Goal: Task Accomplishment & Management: Use online tool/utility

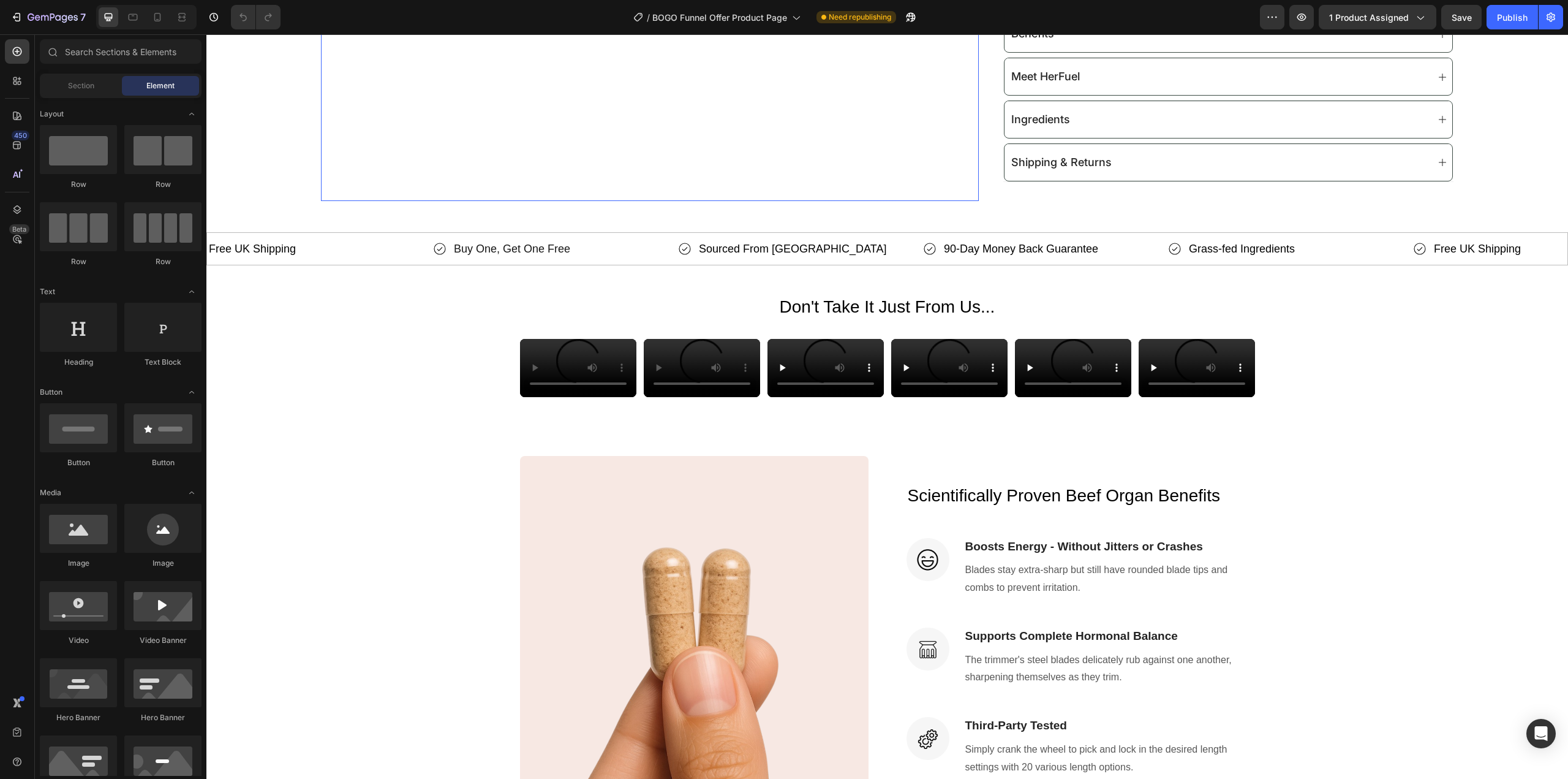
scroll to position [802, 0]
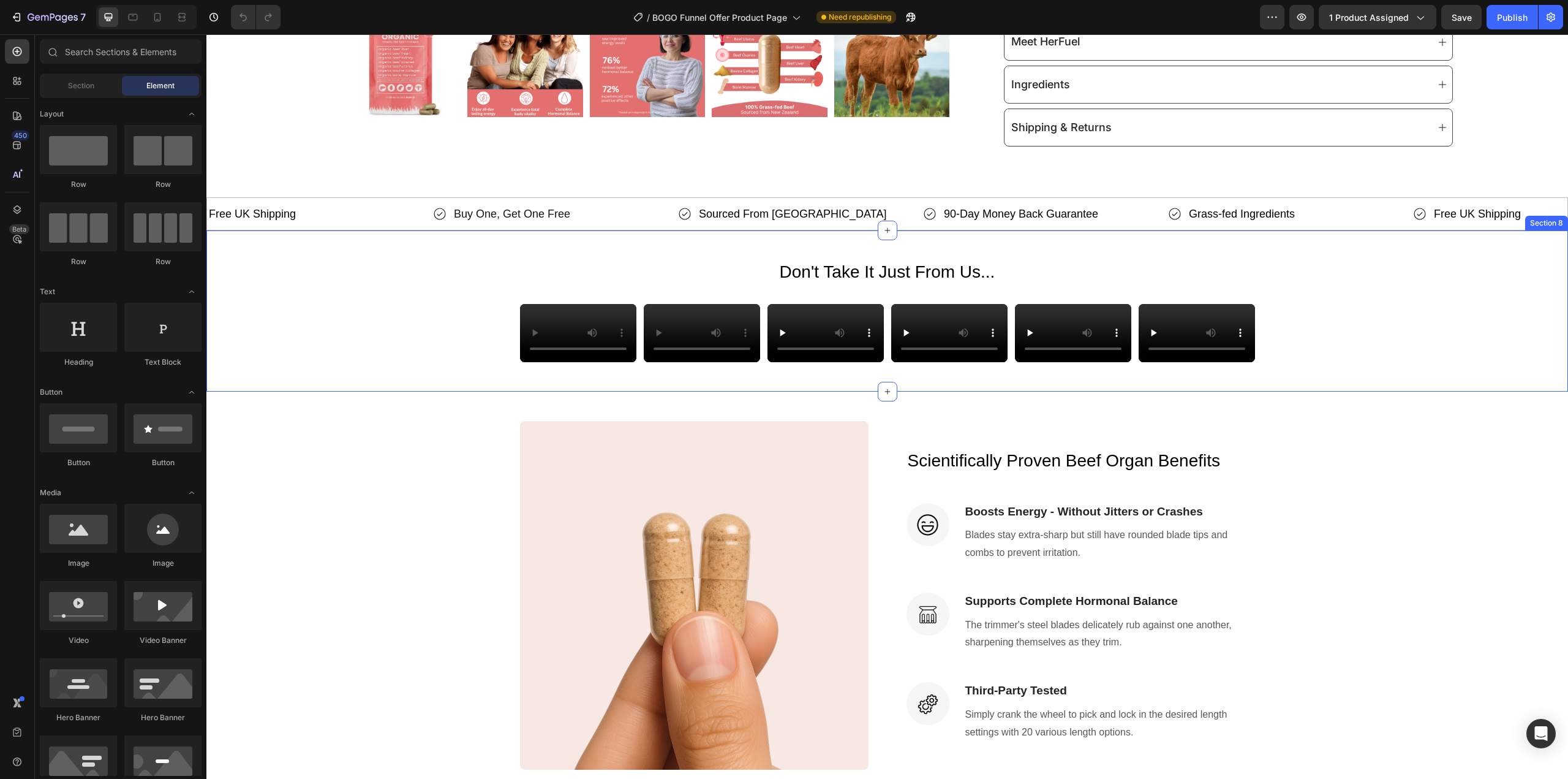
click at [464, 362] on div "Video Video Video Video Video Video [GEOGRAPHIC_DATA]" at bounding box center [887, 333] width 1362 height 58
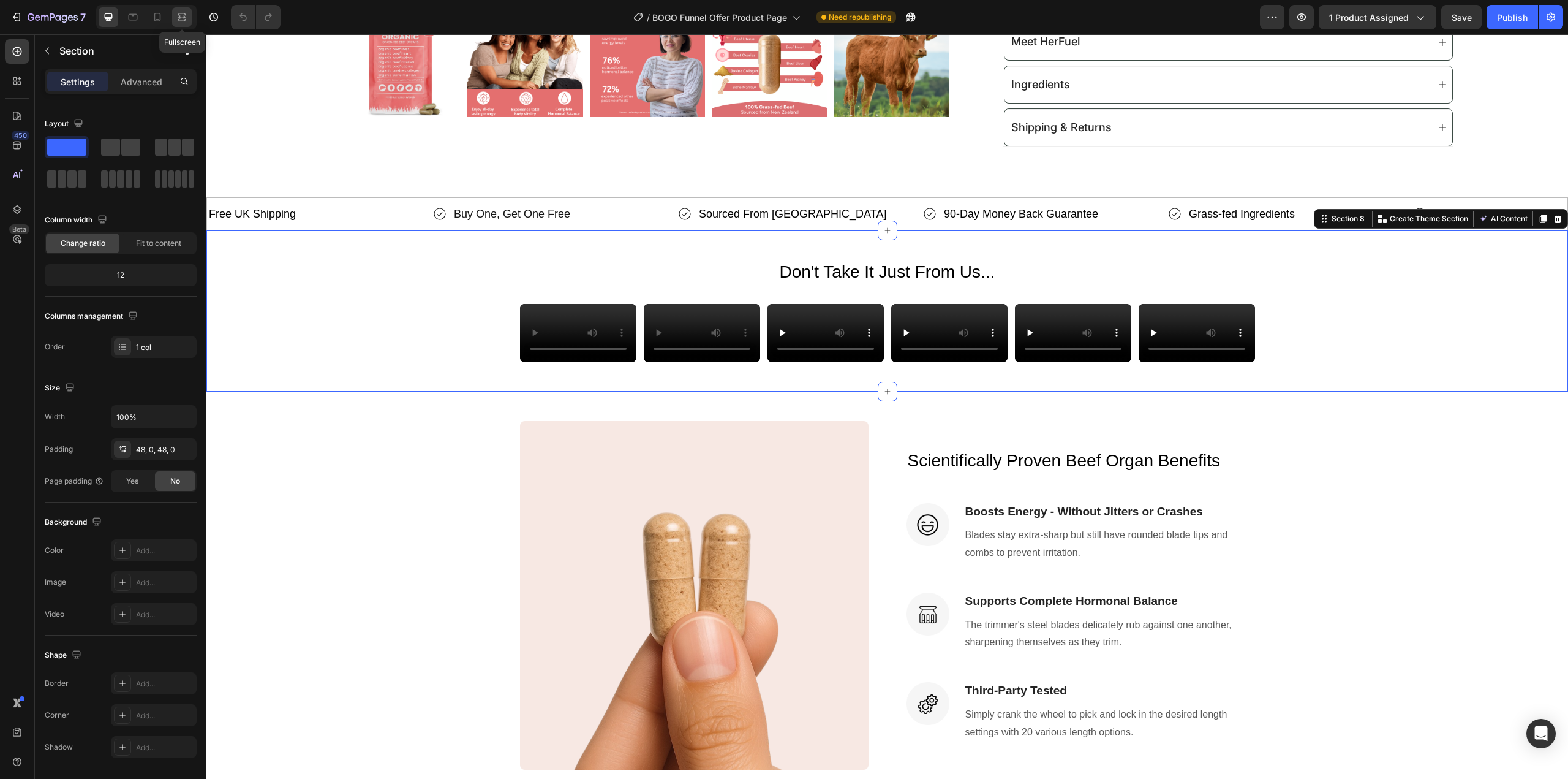
click at [185, 19] on icon at bounding box center [181, 17] width 12 height 12
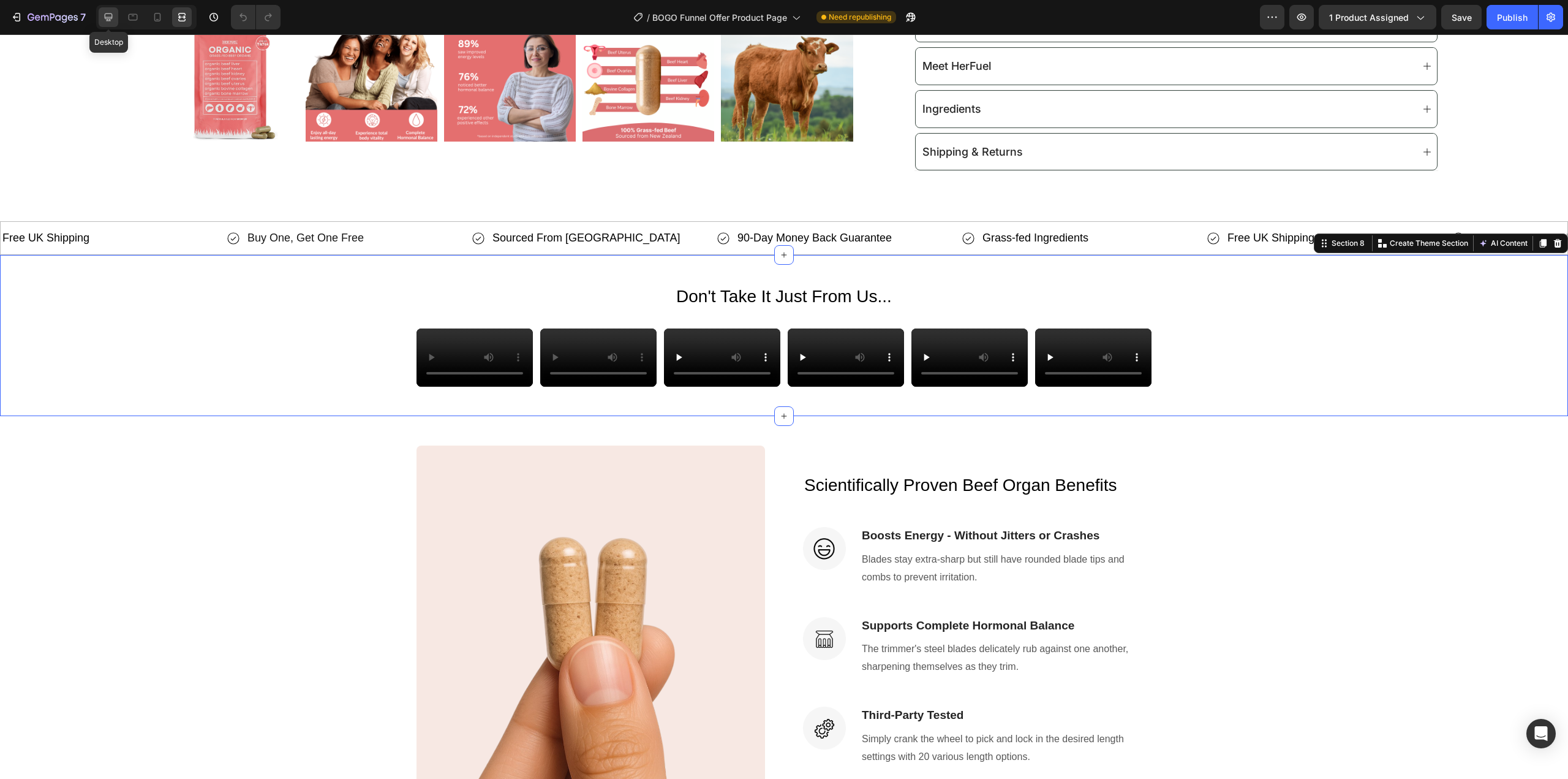
click at [108, 25] on div at bounding box center [109, 17] width 20 height 20
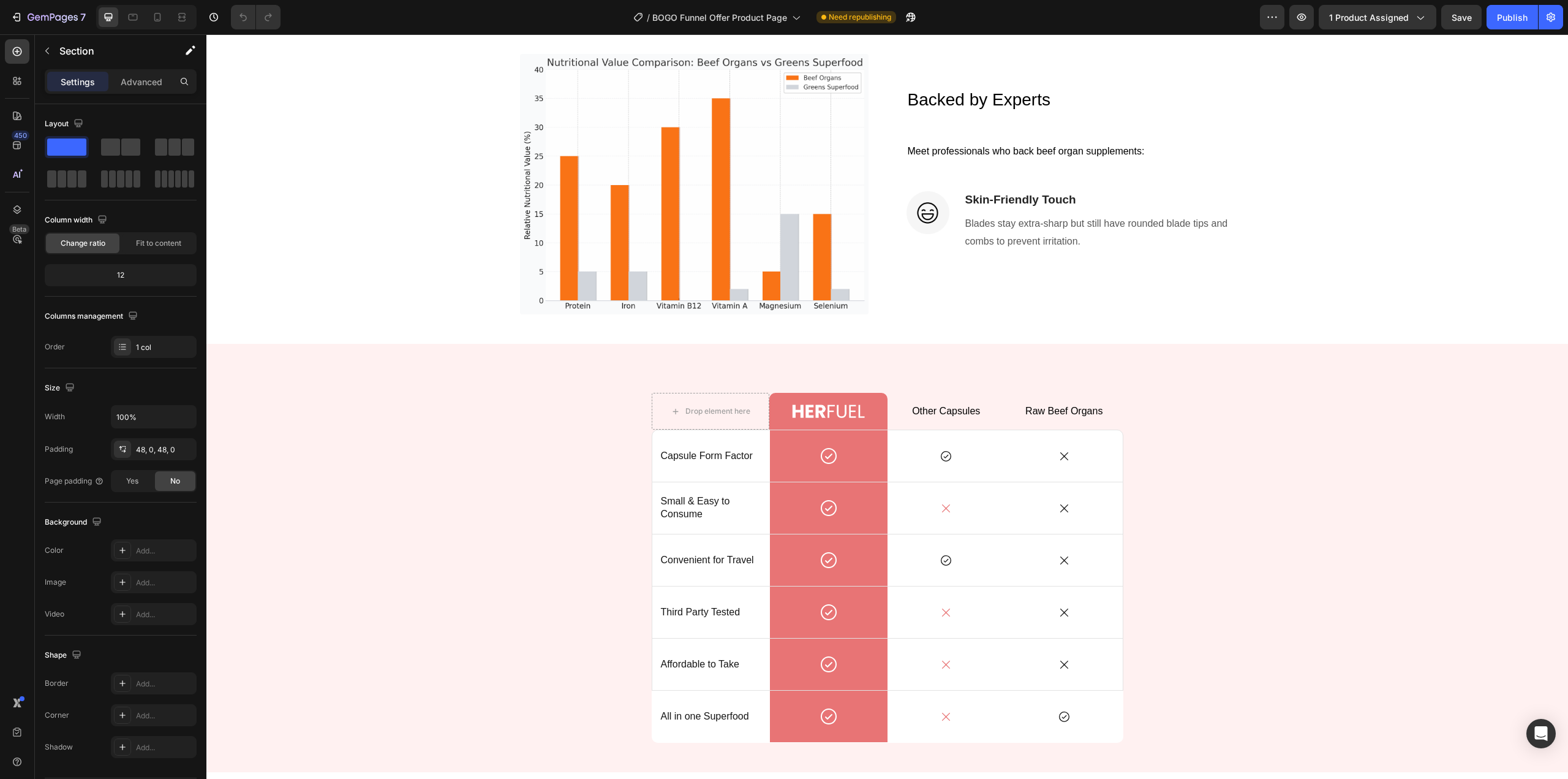
scroll to position [1905, 0]
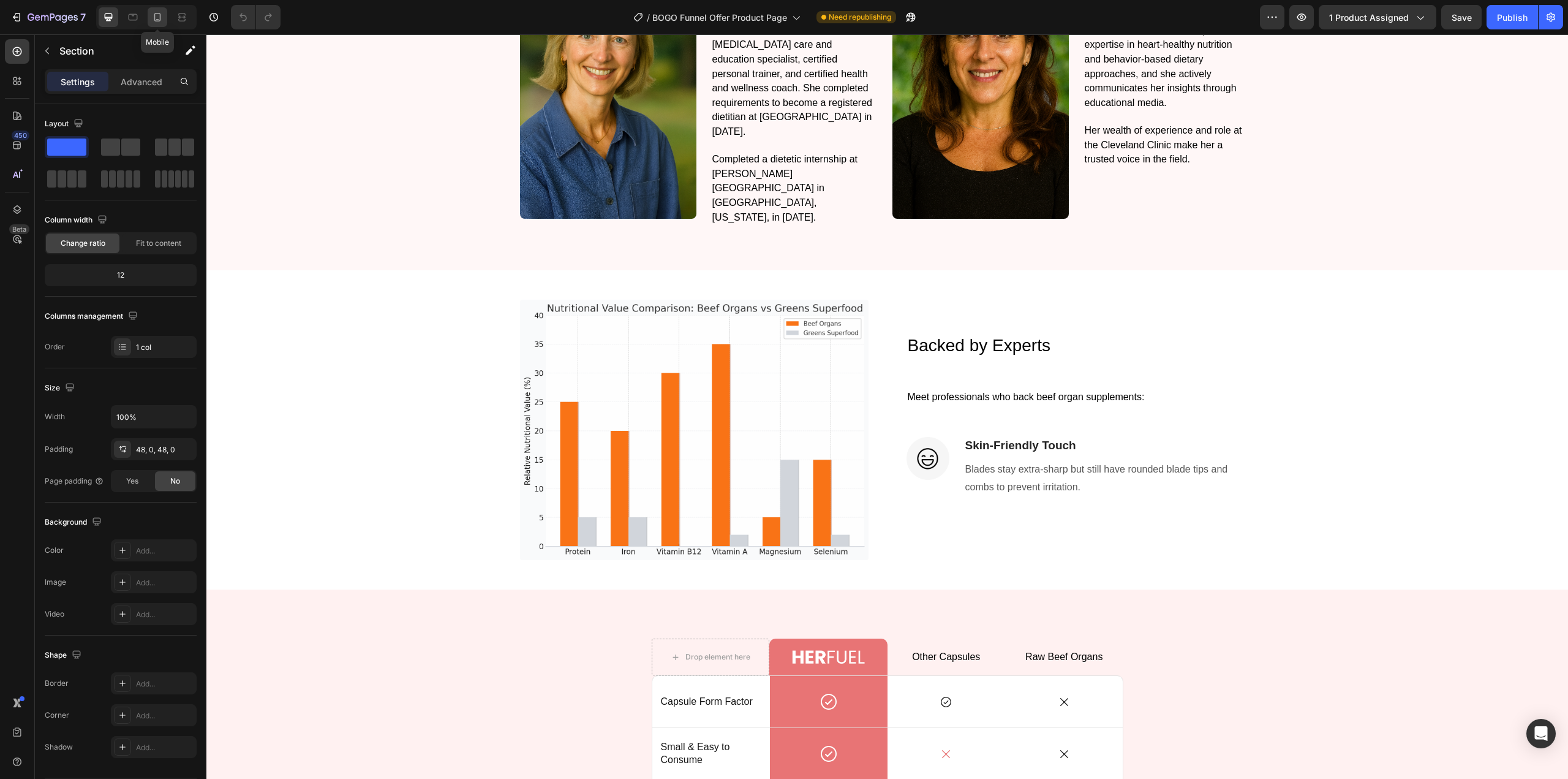
click at [154, 17] on icon at bounding box center [157, 17] width 12 height 12
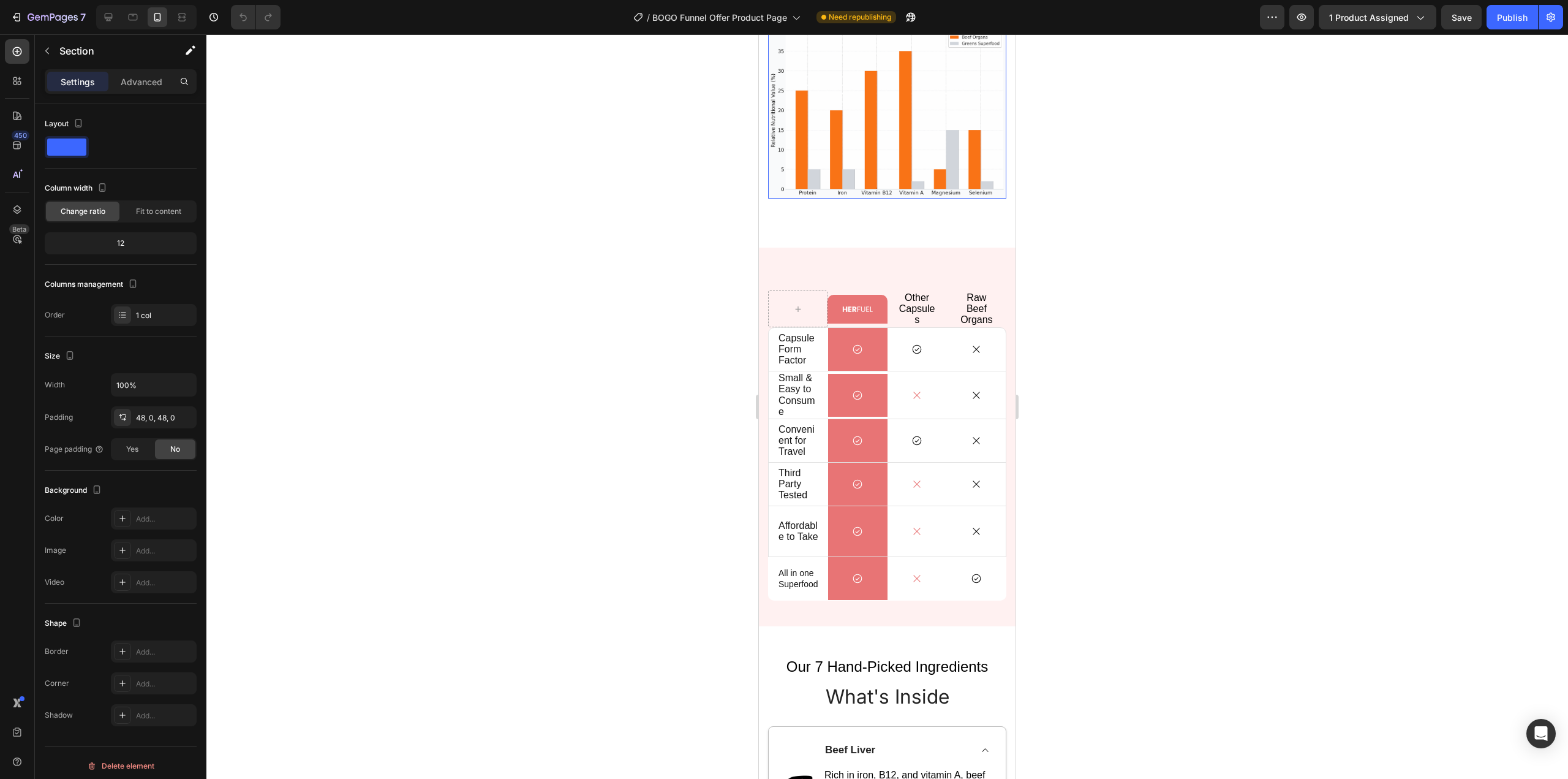
scroll to position [2622, 0]
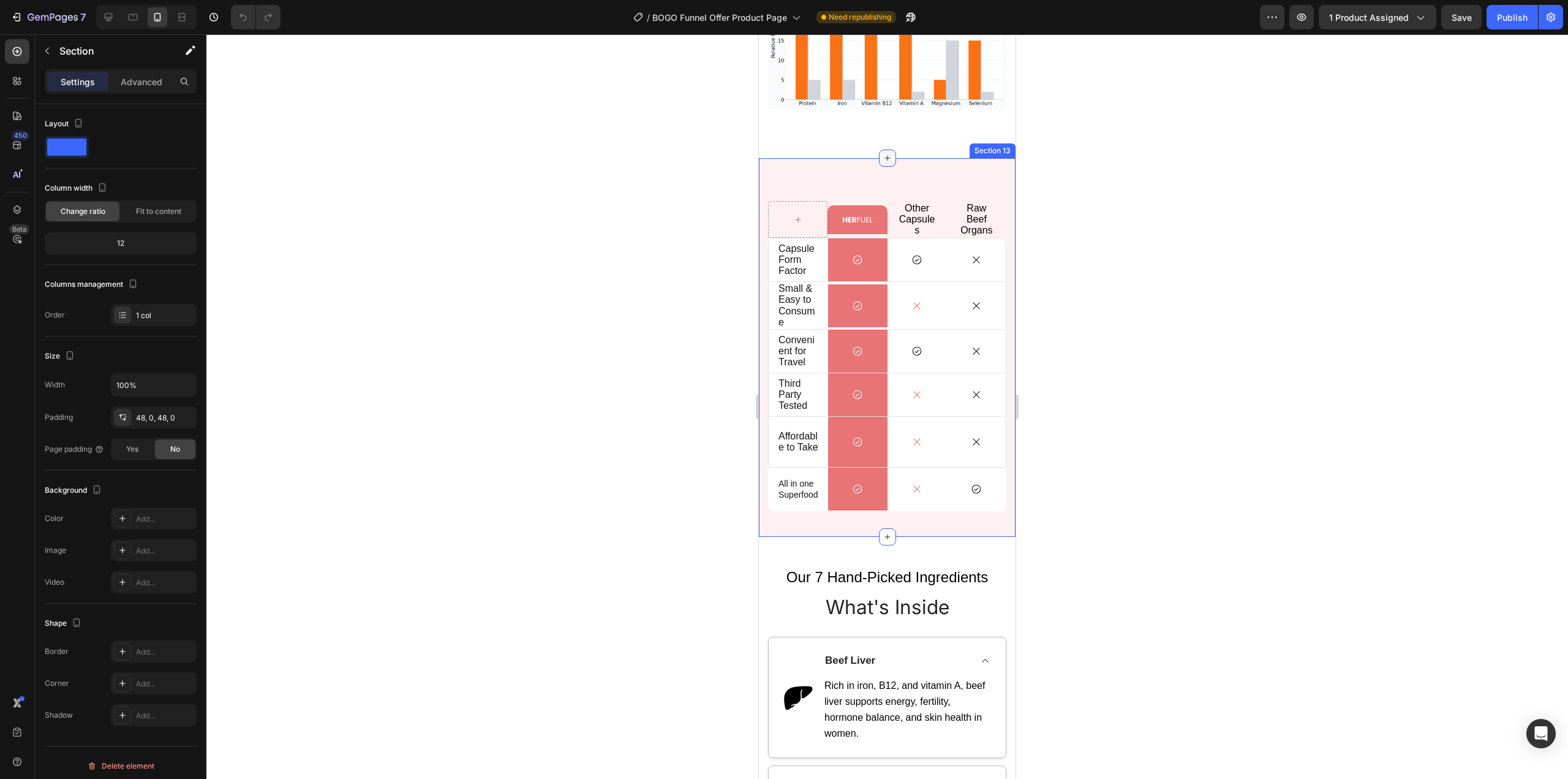
click at [881, 149] on div at bounding box center [888, 157] width 17 height 17
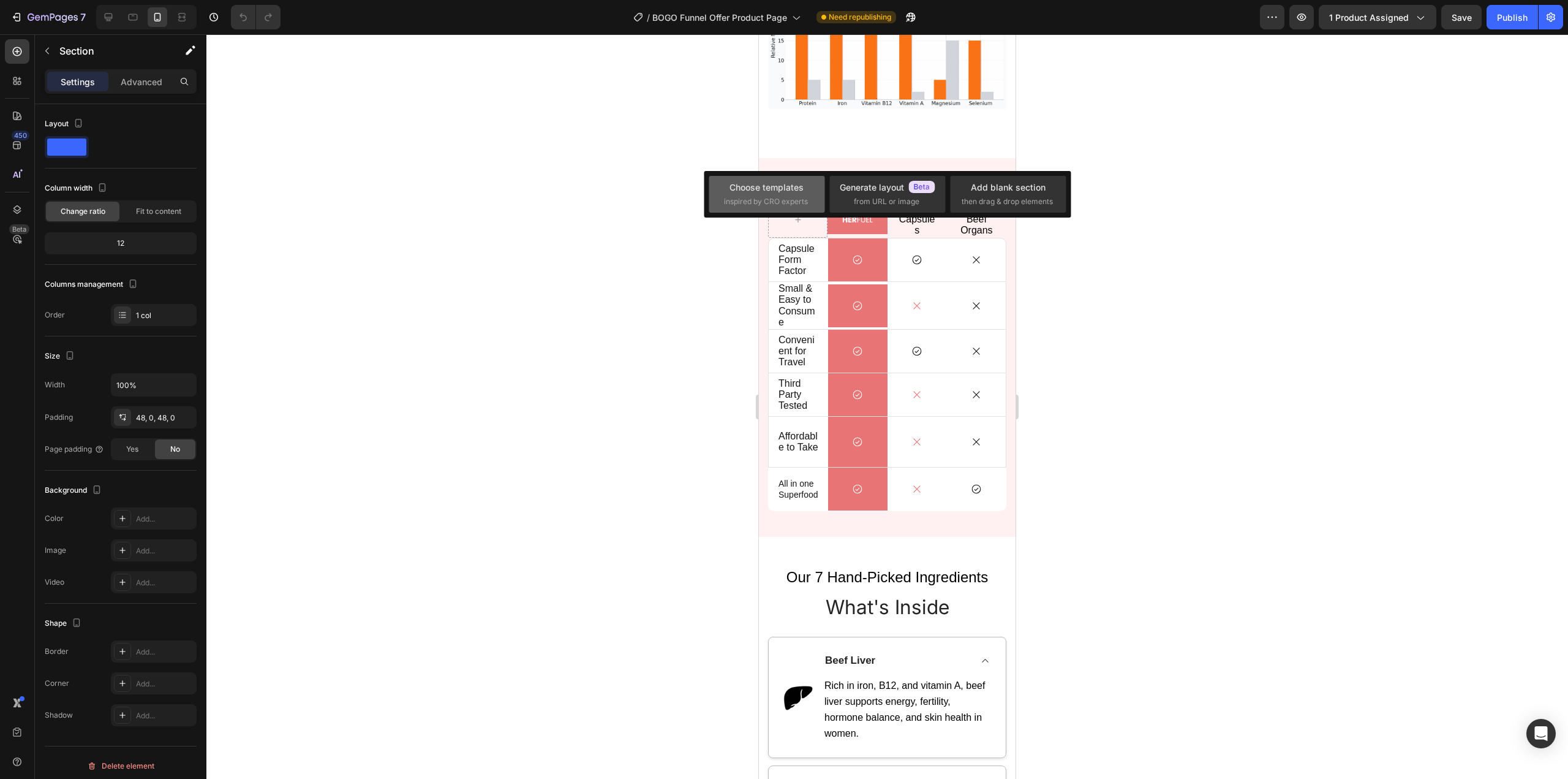
click at [830, 177] on div "Choose templates inspired by CRO experts" at bounding box center [888, 194] width 116 height 36
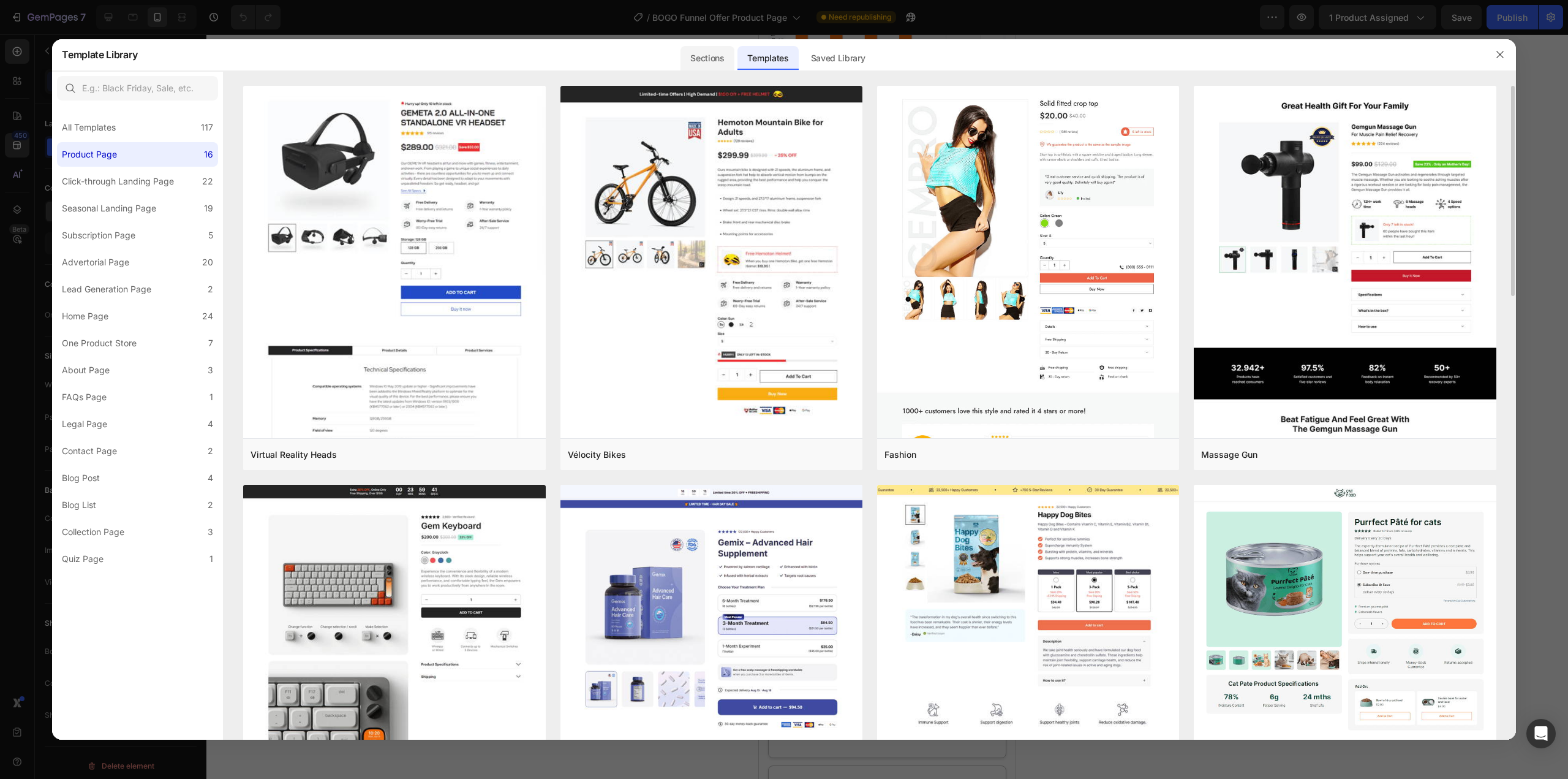
click at [723, 62] on div "Sections" at bounding box center [707, 58] width 53 height 25
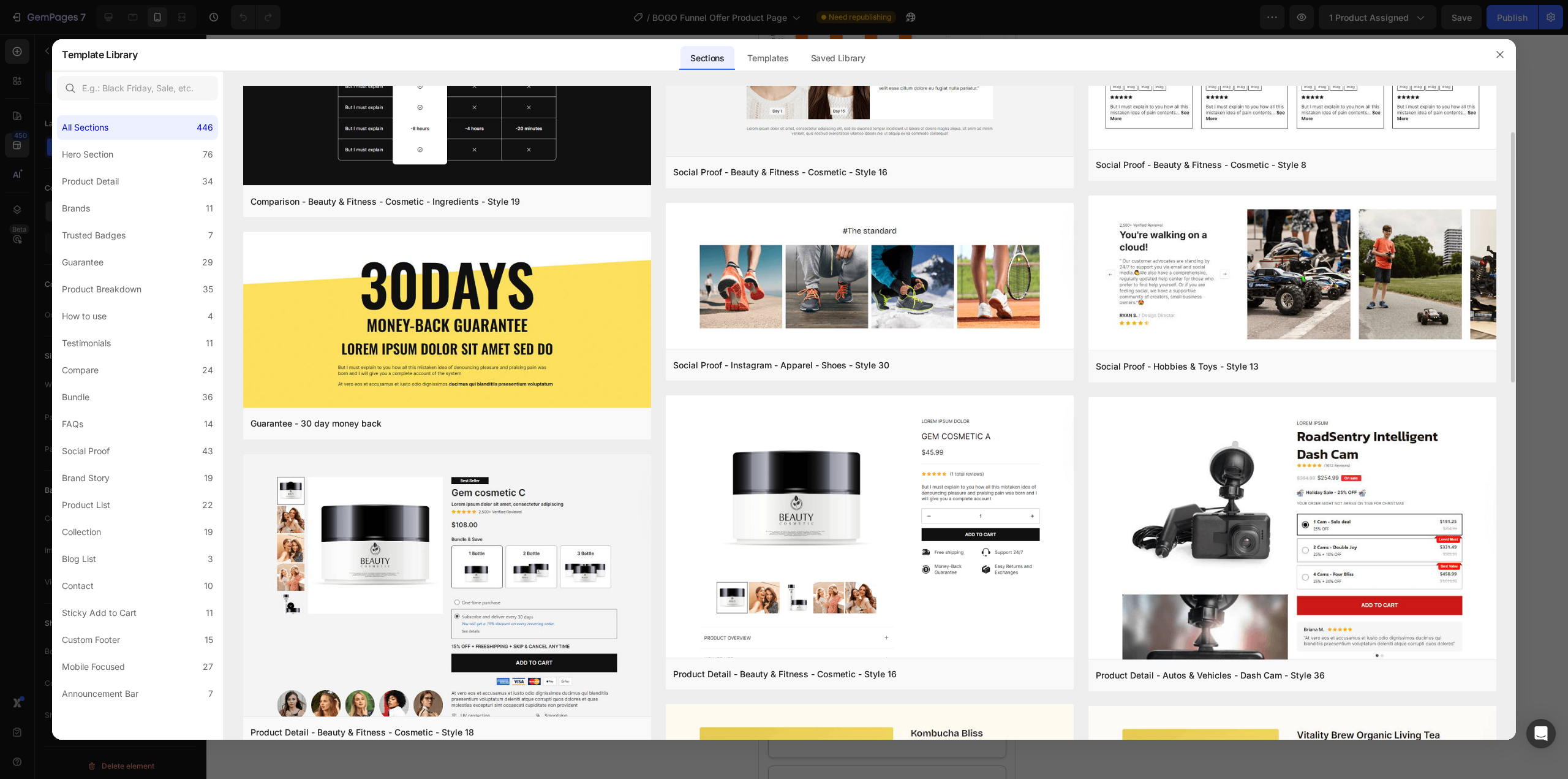
scroll to position [0, 0]
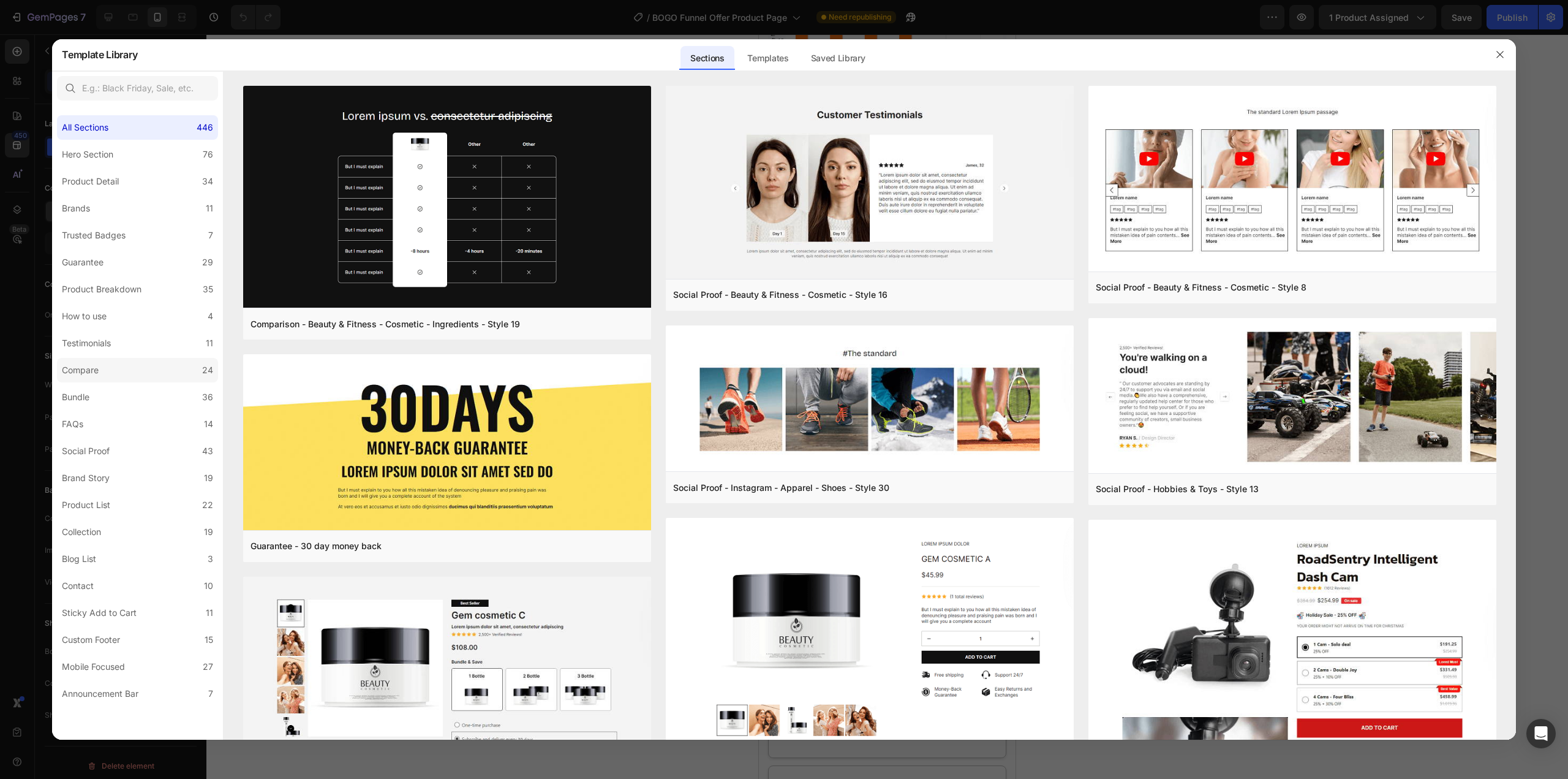
click at [105, 367] on label "Compare 24" at bounding box center [138, 370] width 161 height 25
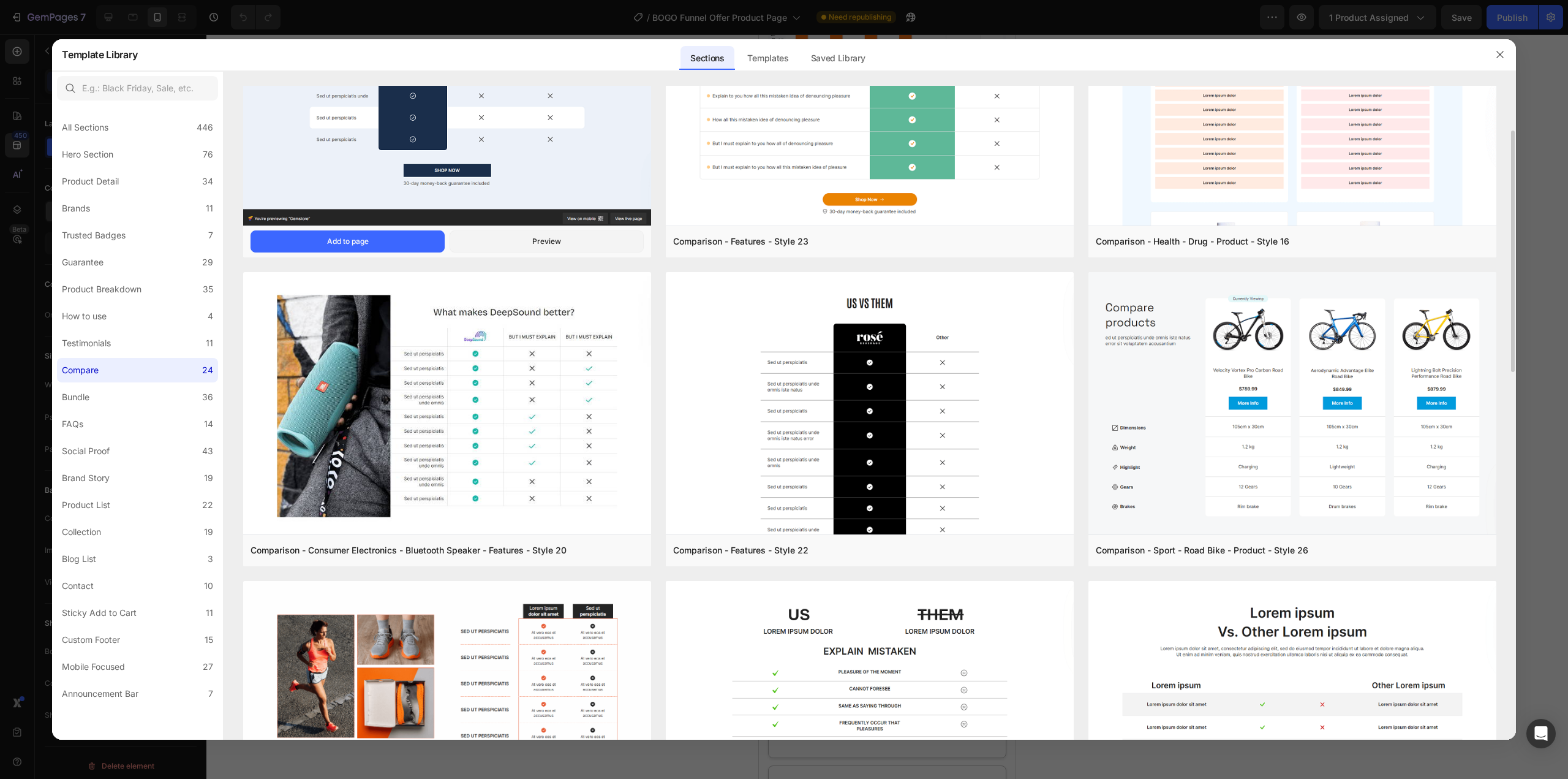
scroll to position [245, 0]
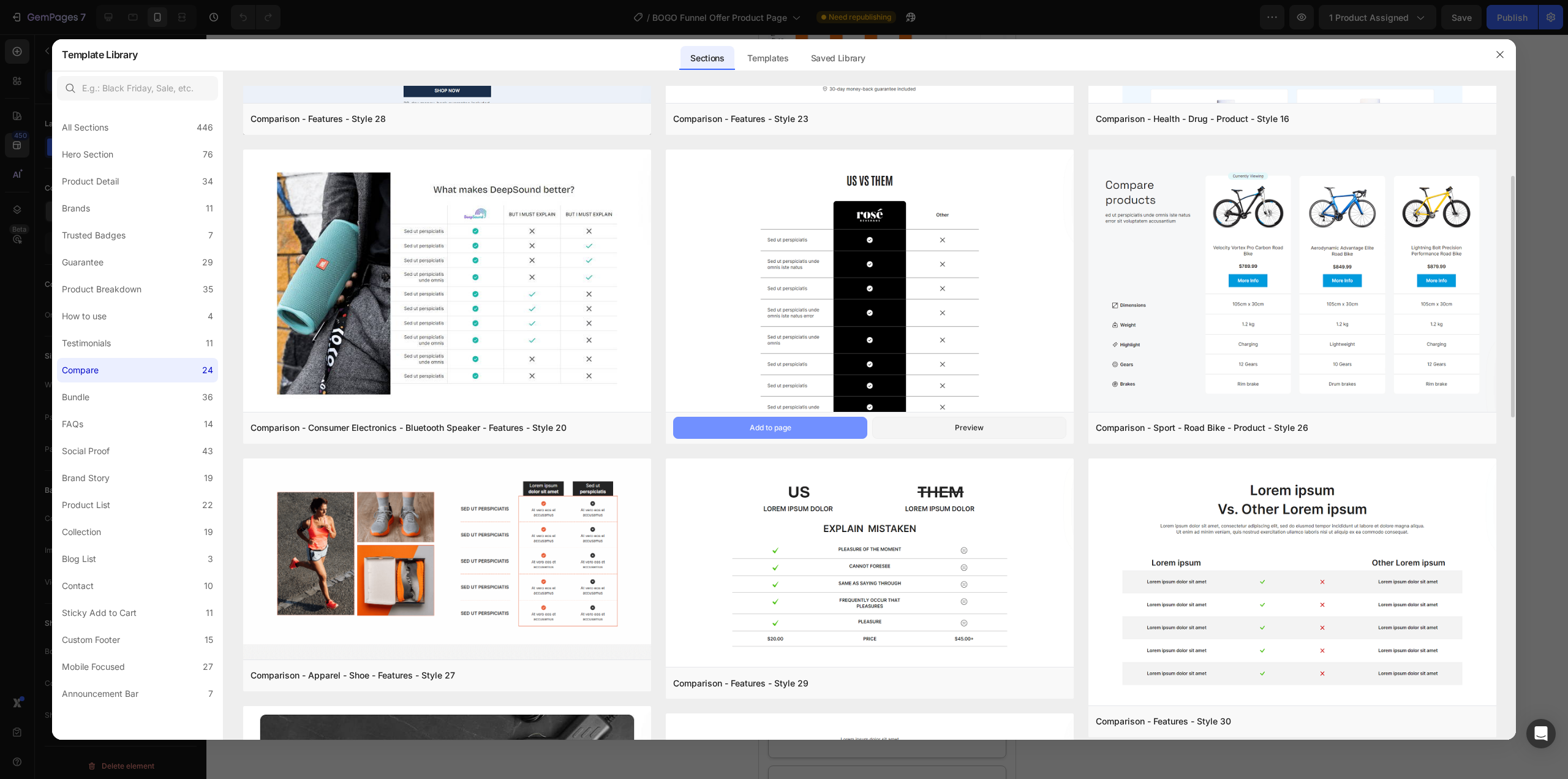
click at [825, 422] on button "Add to page" at bounding box center [770, 428] width 194 height 22
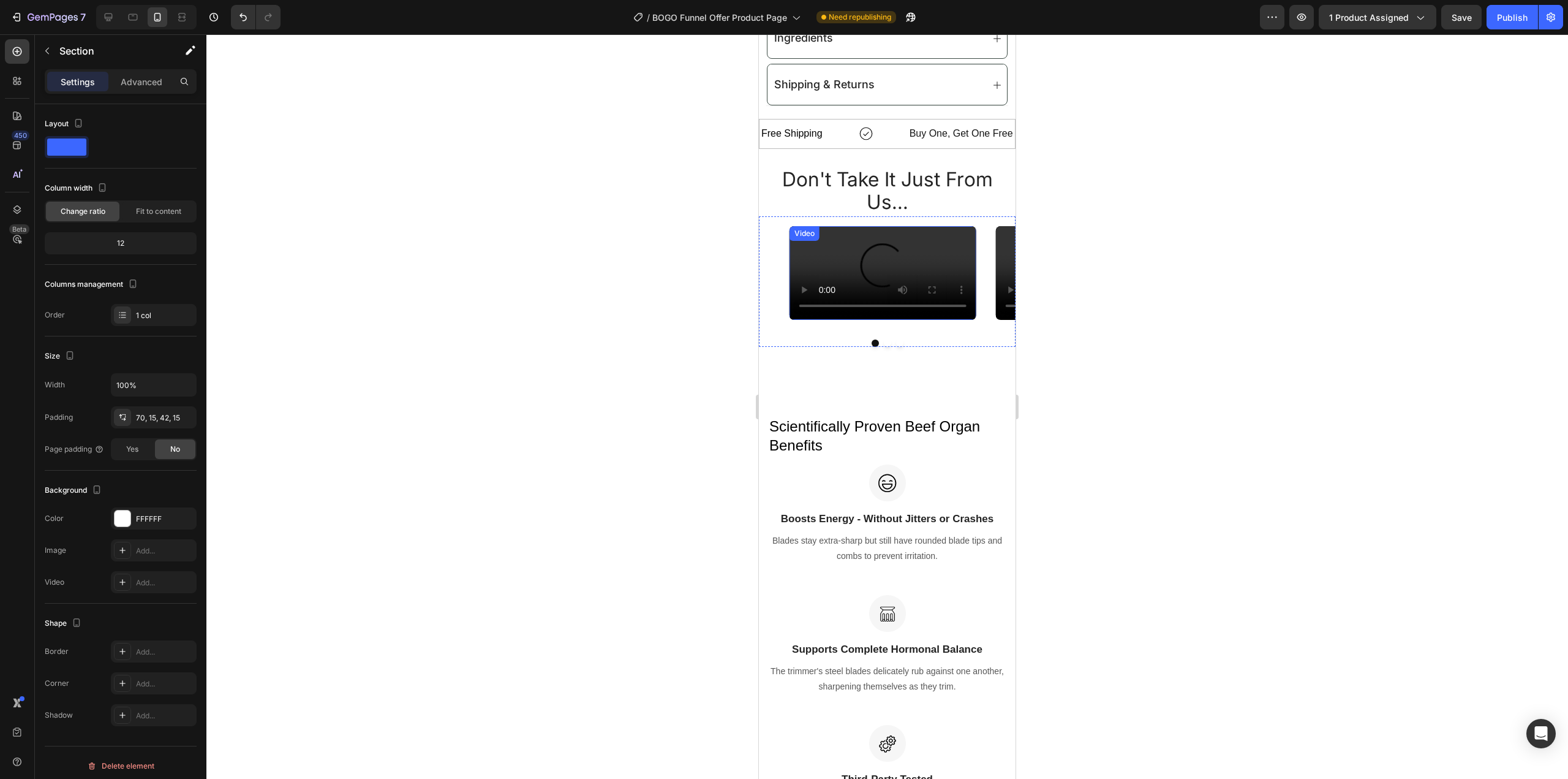
scroll to position [1060, 0]
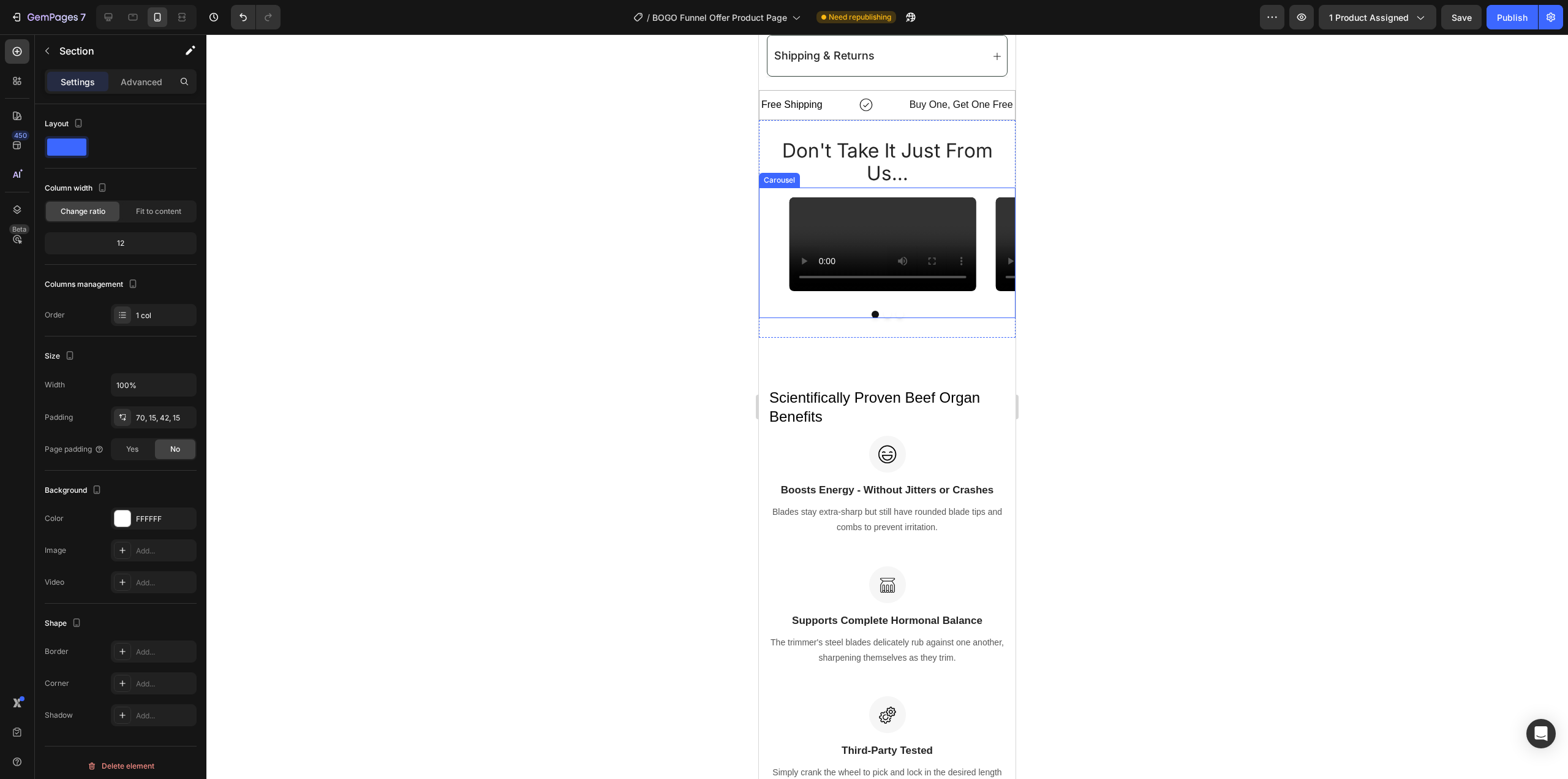
click at [980, 300] on div "Video" at bounding box center [883, 244] width 206 height 113
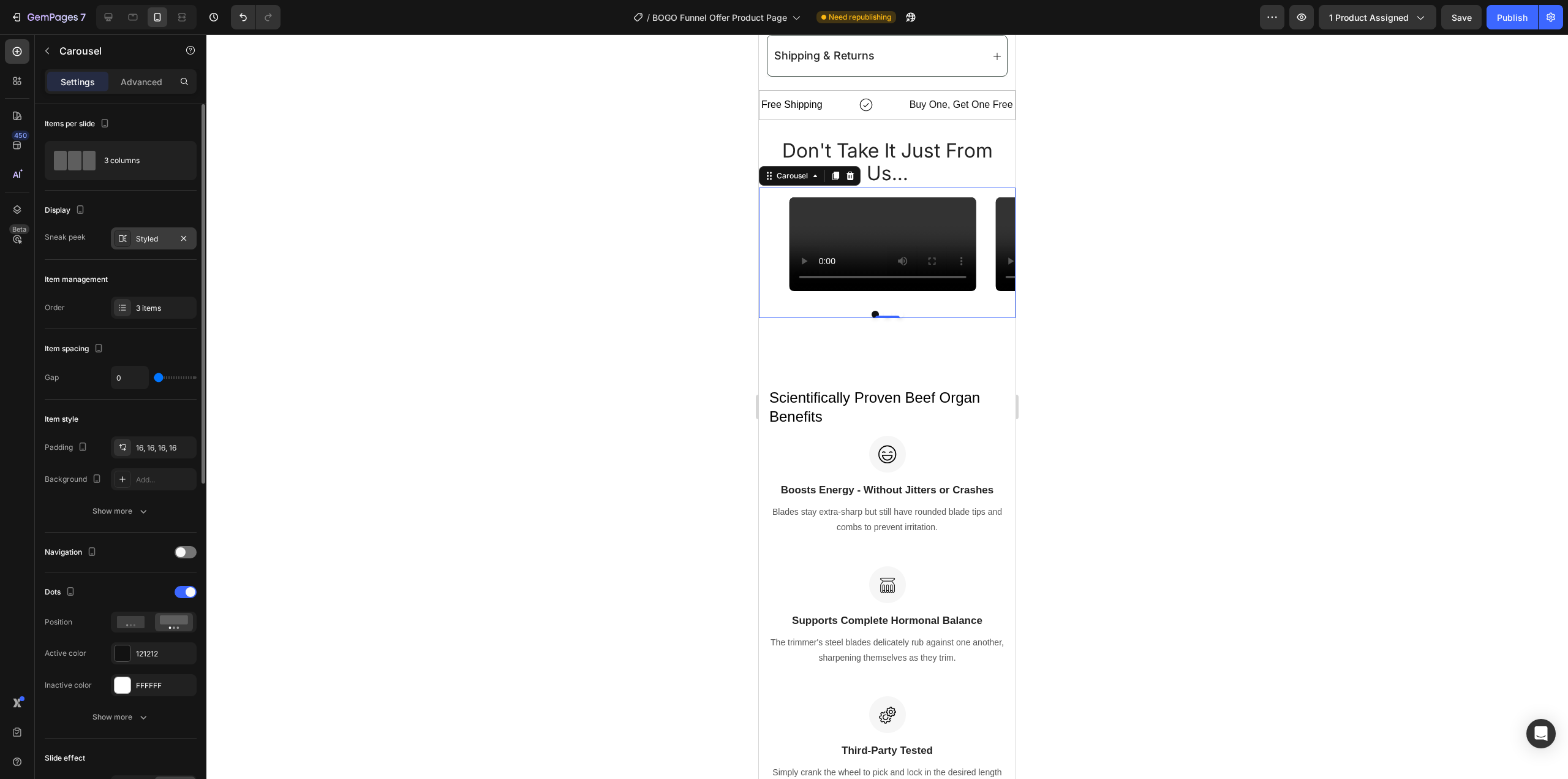
click at [157, 237] on div "Styled" at bounding box center [153, 239] width 36 height 11
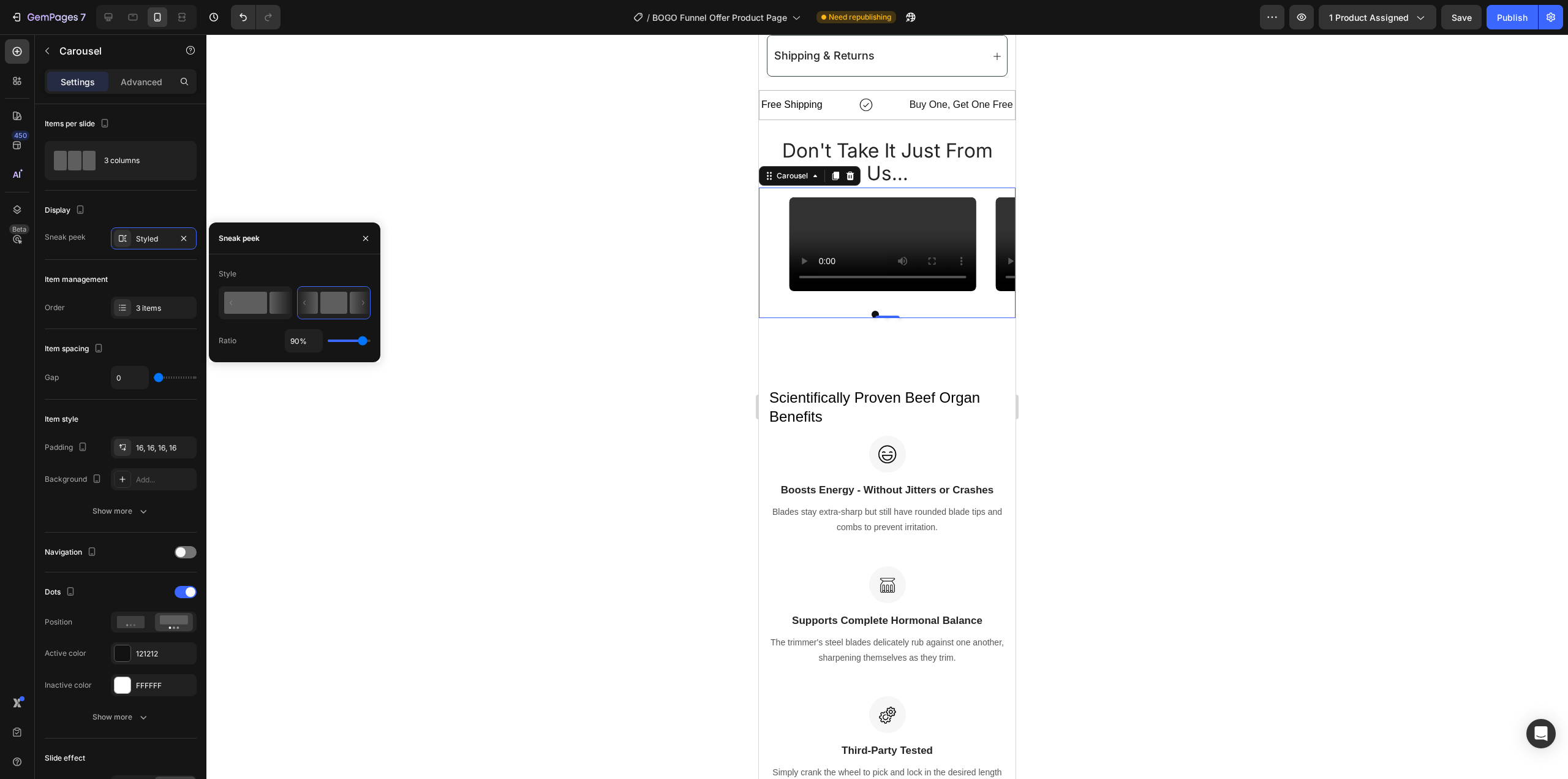
click at [245, 297] on rect at bounding box center [246, 302] width 43 height 22
type input "50%"
type input "50"
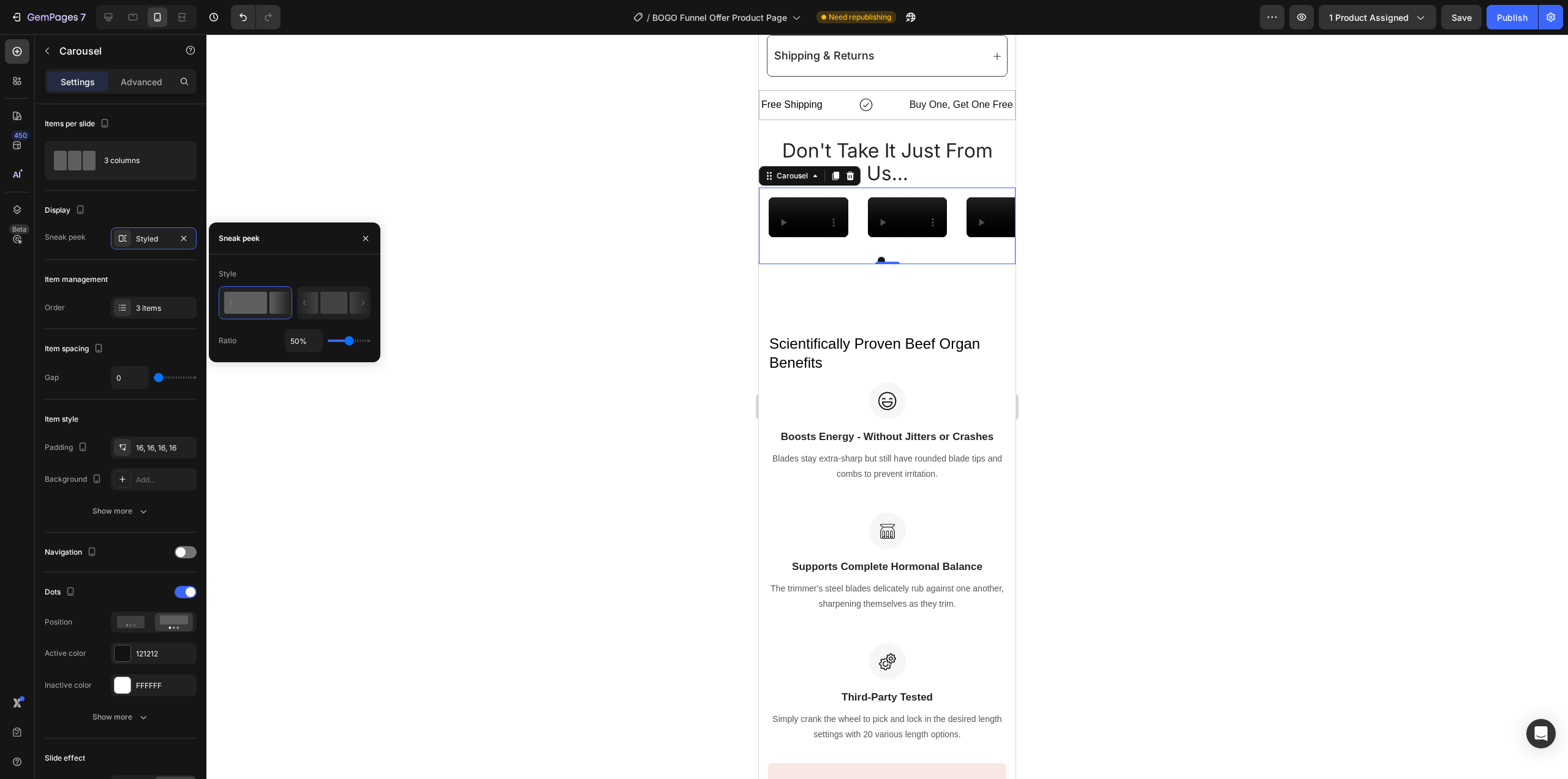
type input "36%"
type input "36"
type input "30%"
type input "30"
type input "27%"
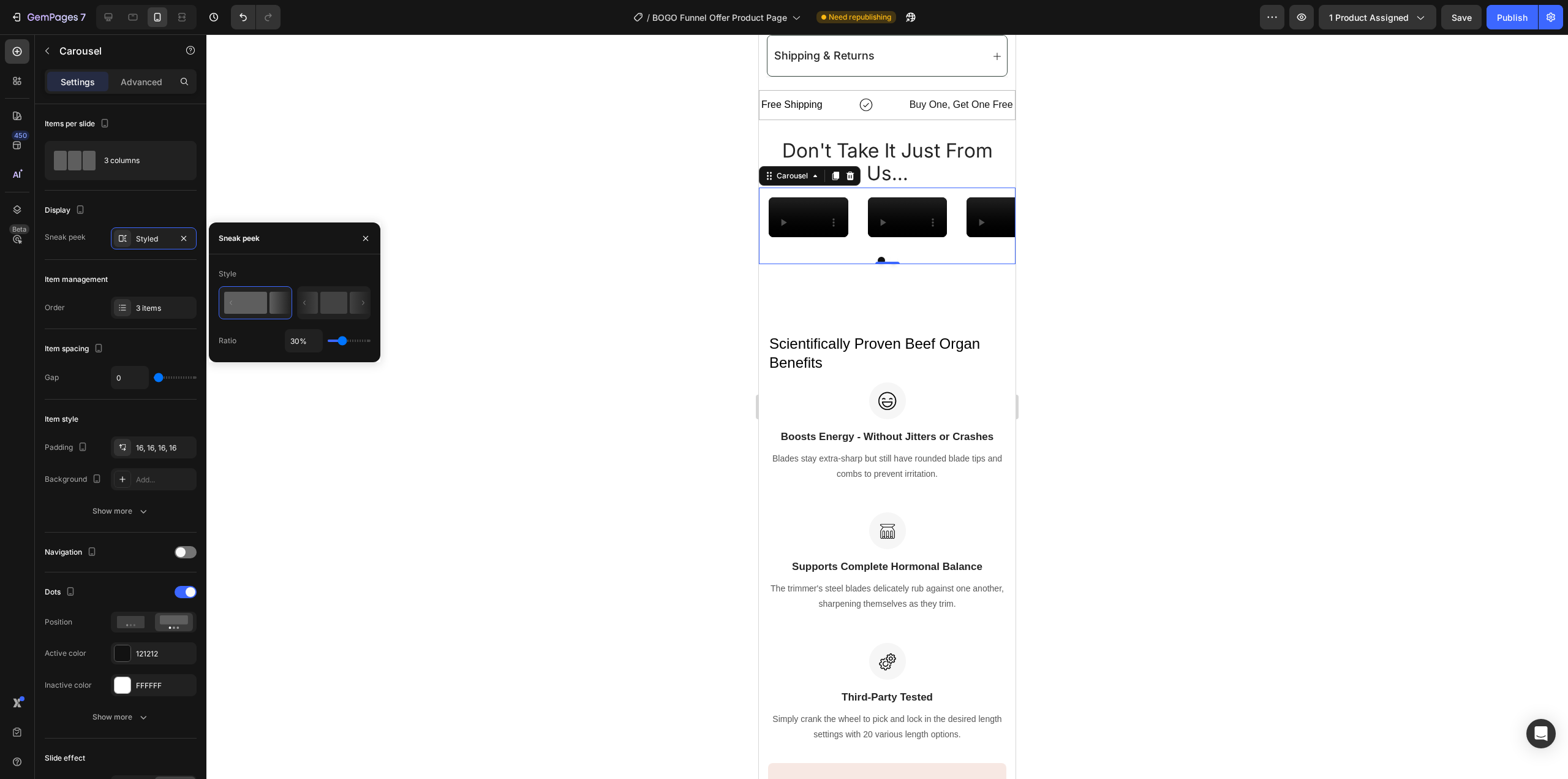
type input "27"
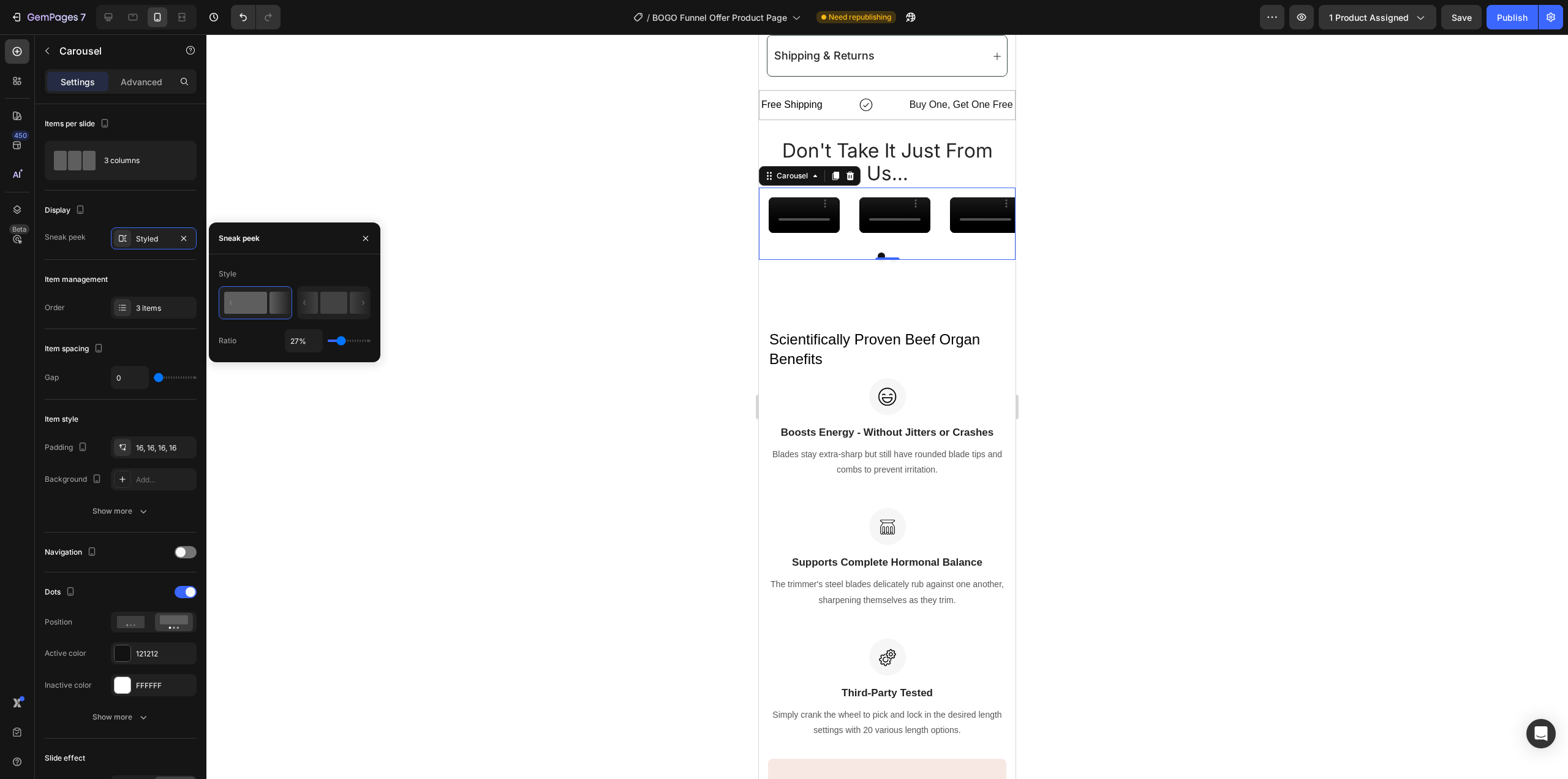
type input "17%"
type input "17"
type input "14%"
type input "14"
type input "12%"
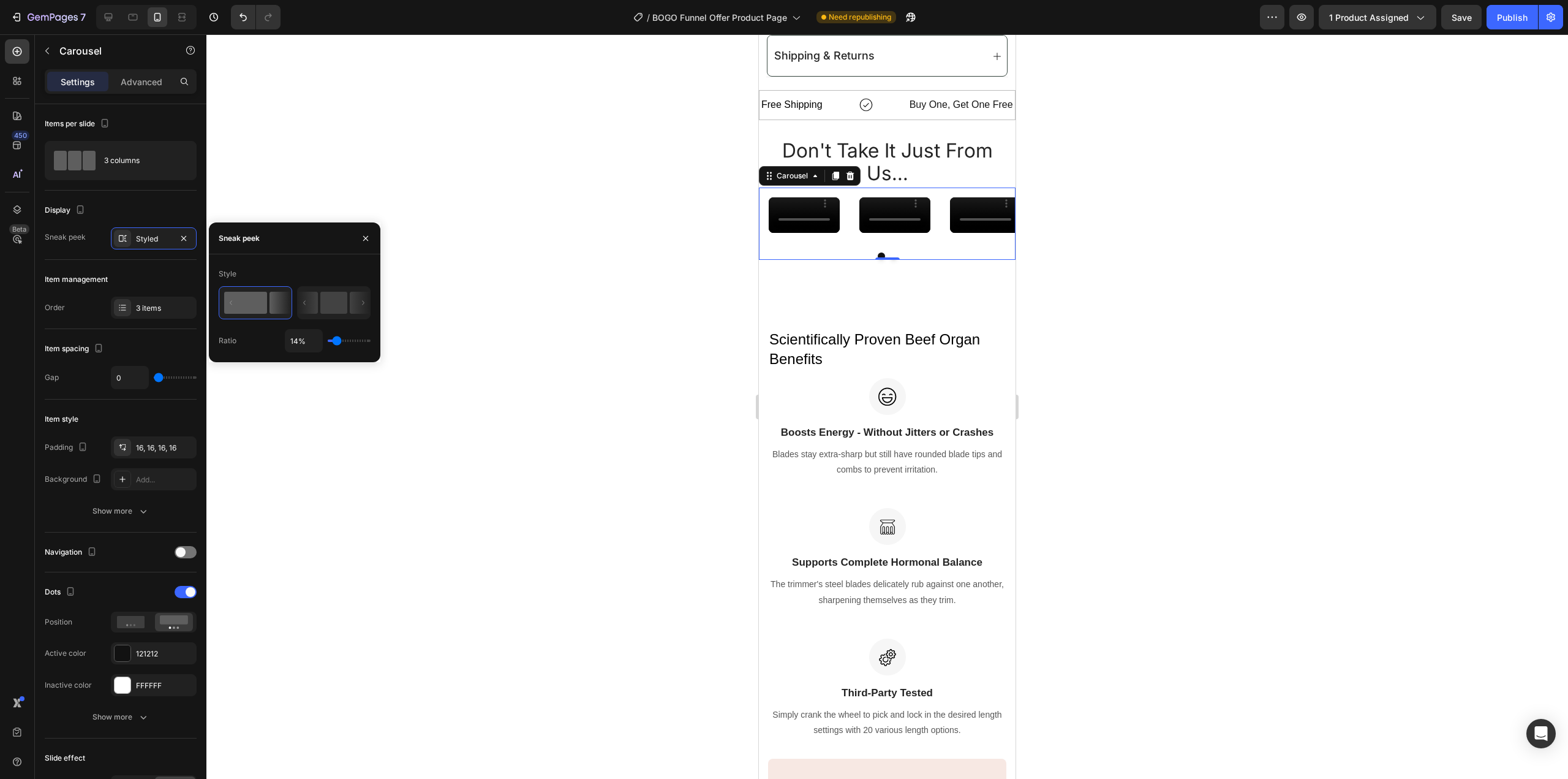
type input "12"
type input "10%"
type input "10"
type input "25%"
type input "25"
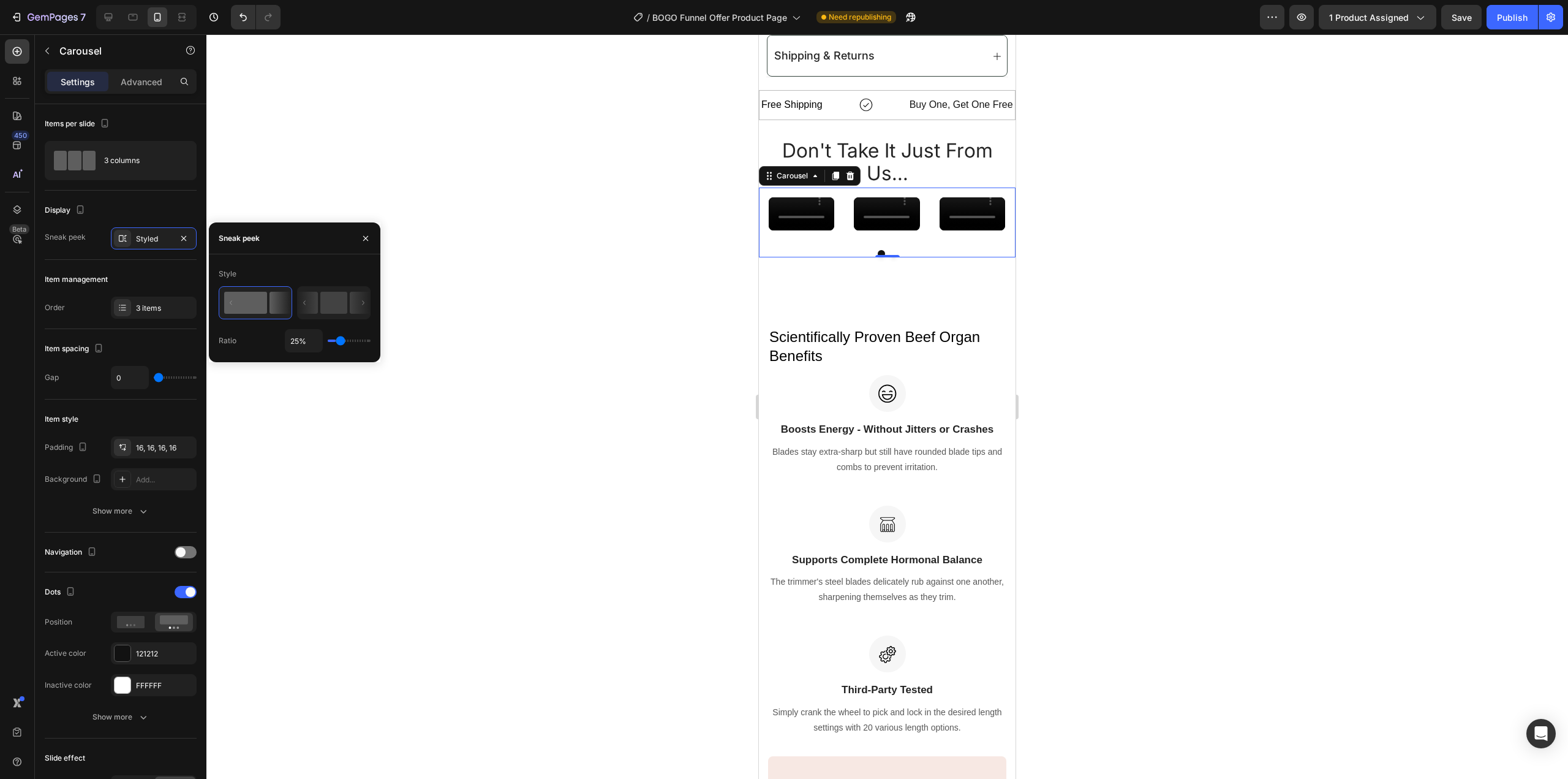
type input "60%"
type input "60"
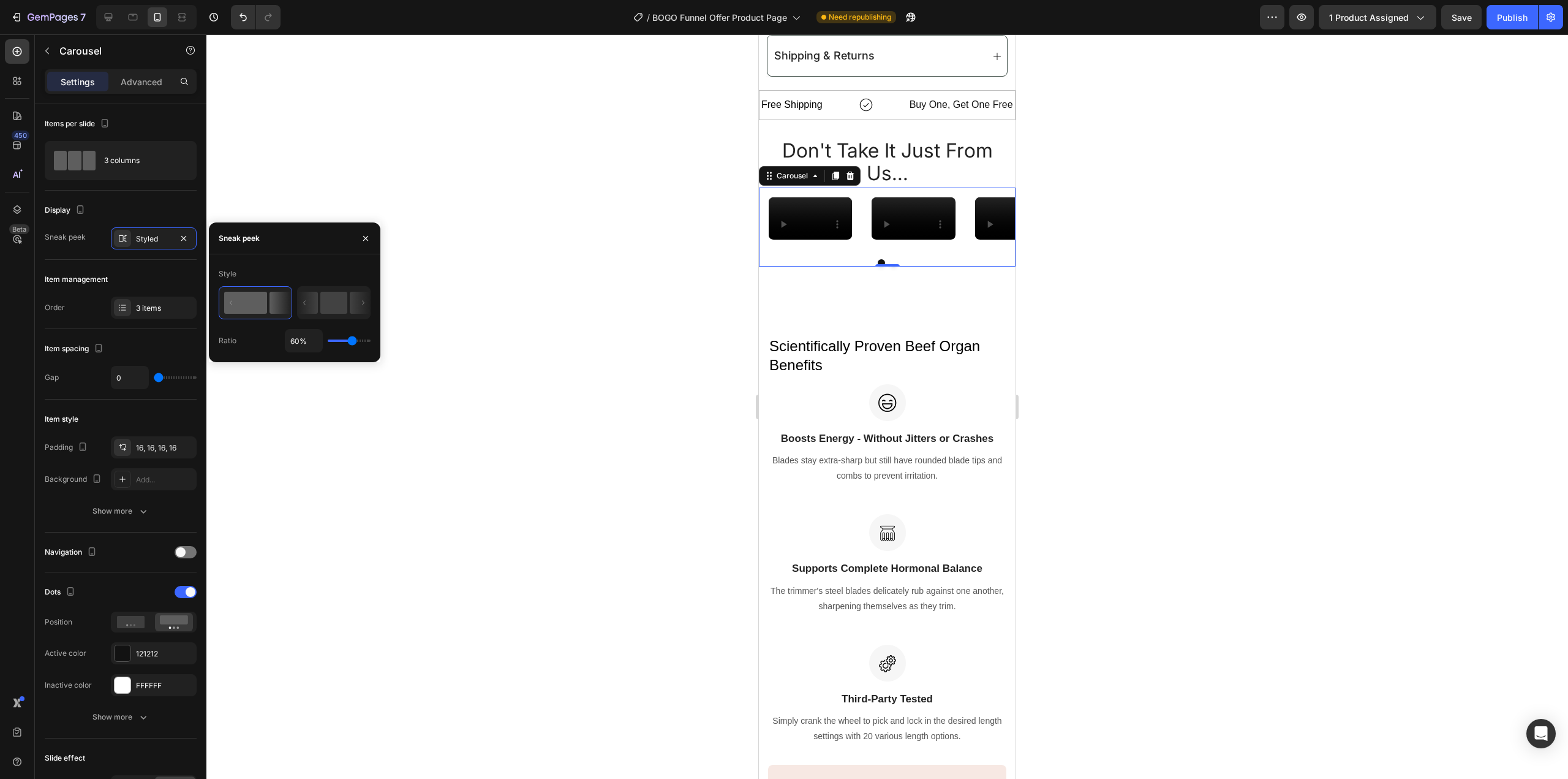
type input "69%"
type input "69"
type input "76%"
type input "76"
type input "80%"
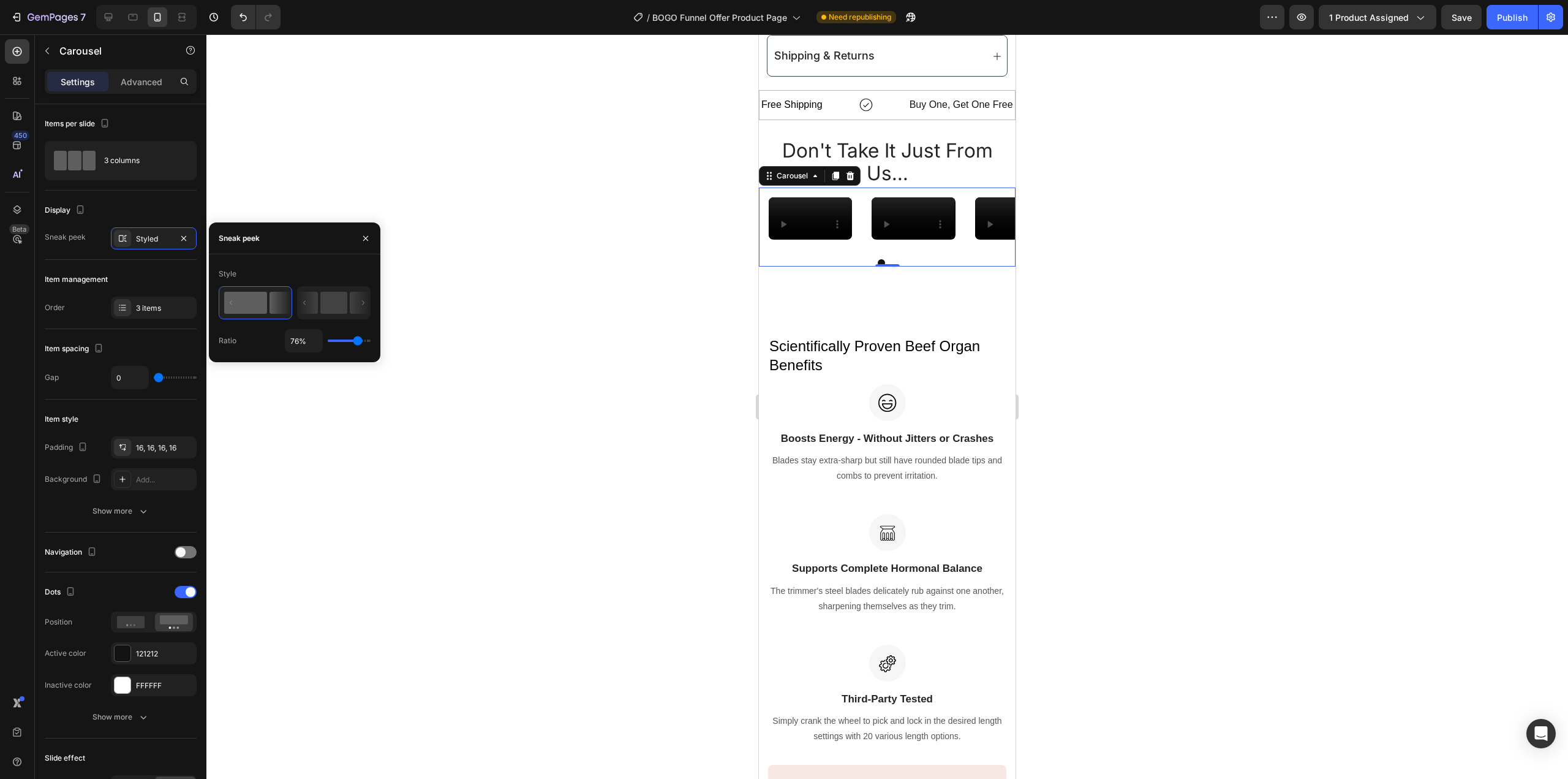
type input "80"
type input "84%"
type input "84"
type input "85%"
type input "85"
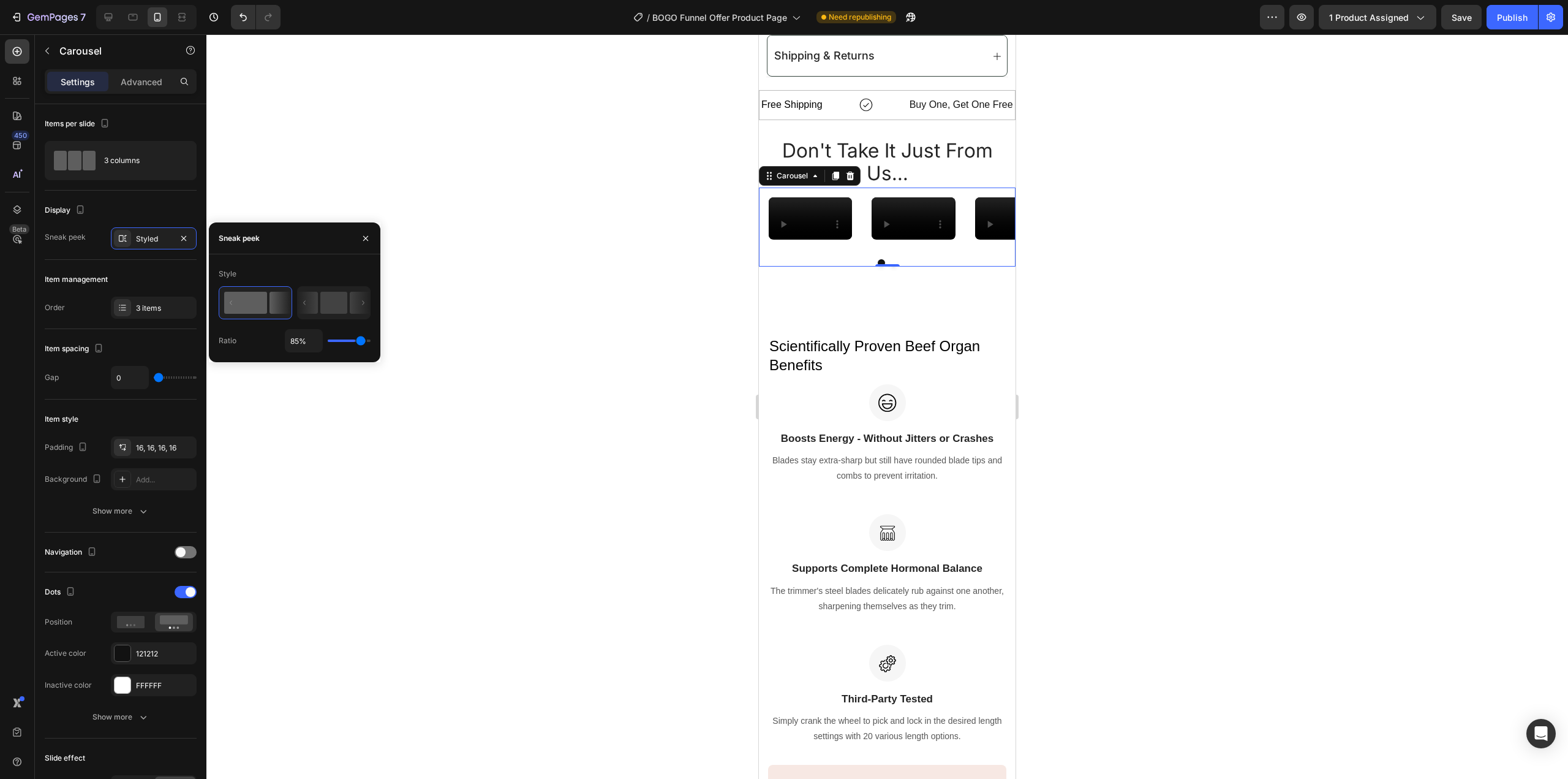
type input "87%"
type input "87"
type input "89%"
type input "89"
type input "91%"
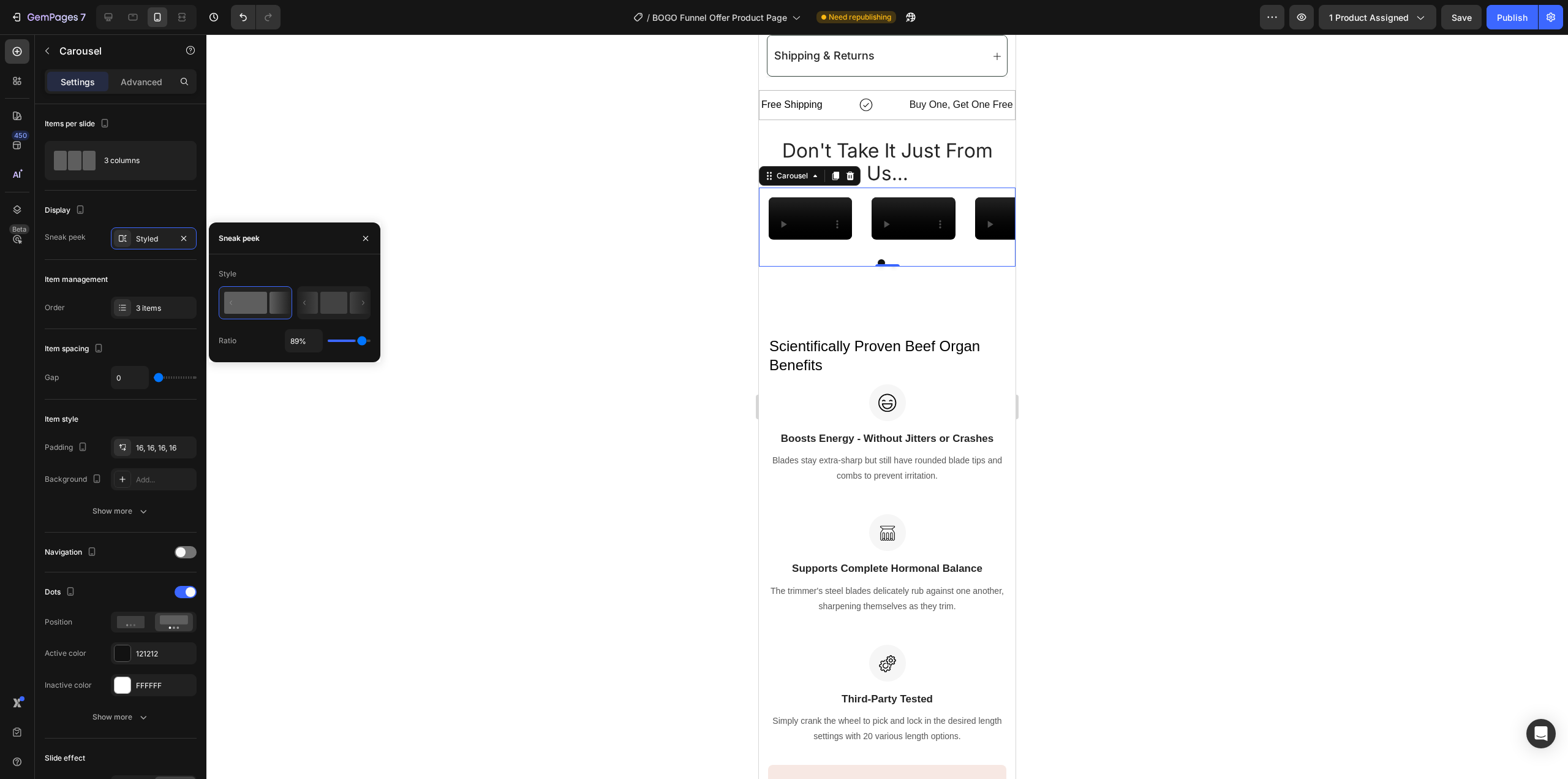
type input "91"
type input "94%"
type input "94"
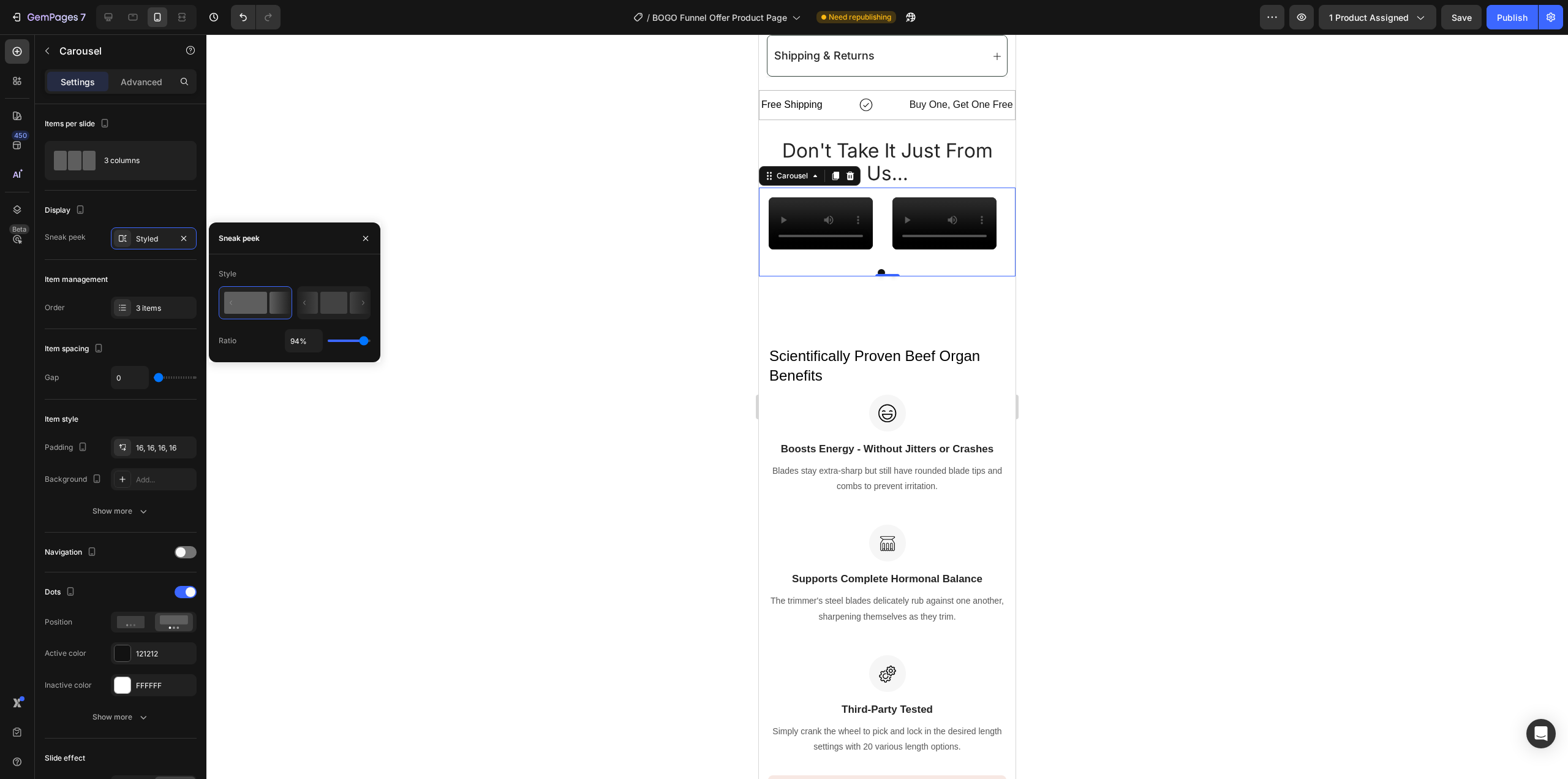
type input "100%"
type input "100"
type input "67%"
type input "67"
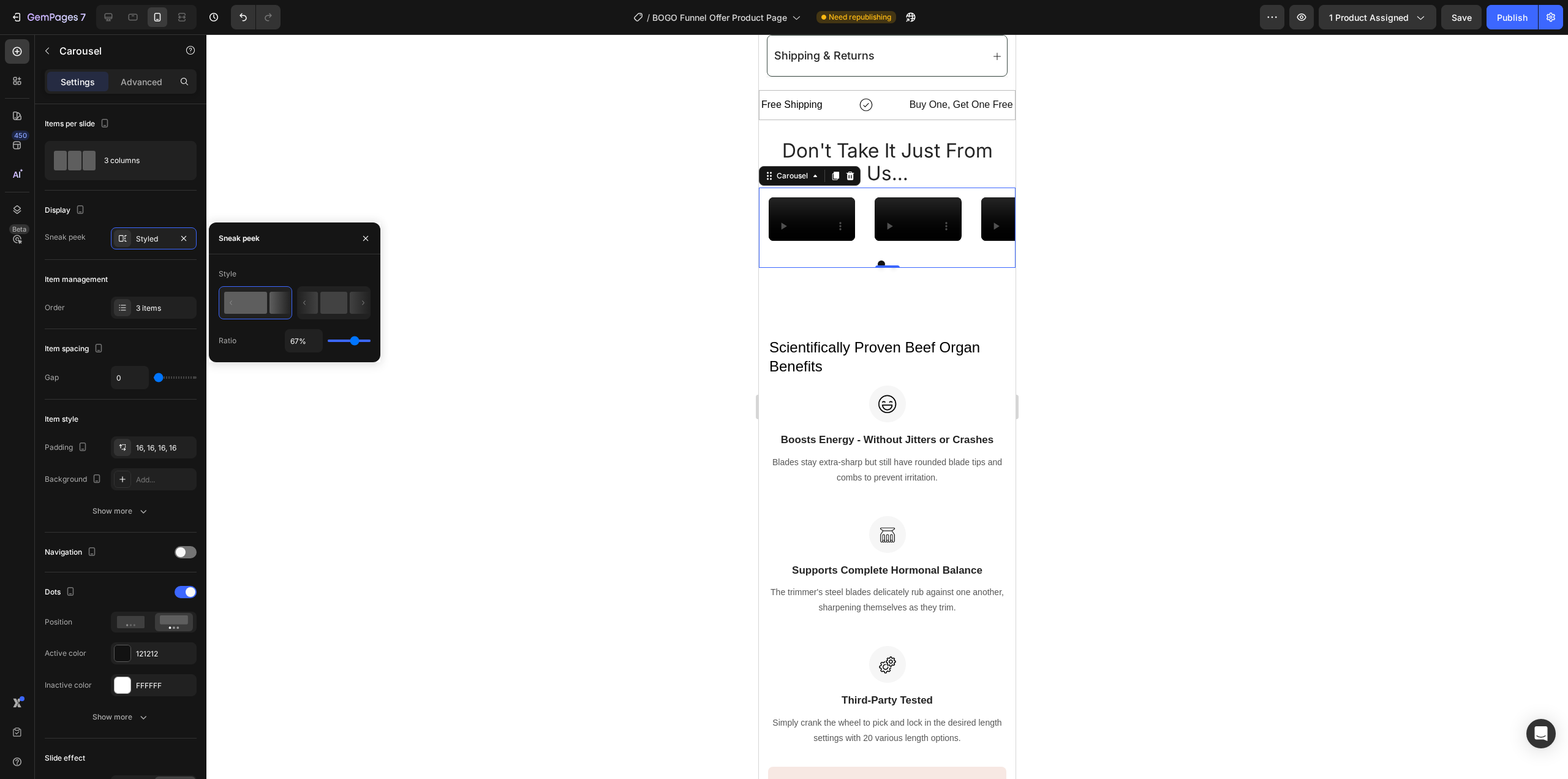
type input "60%"
type input "60"
type input "58%"
type input "58"
type input "52%"
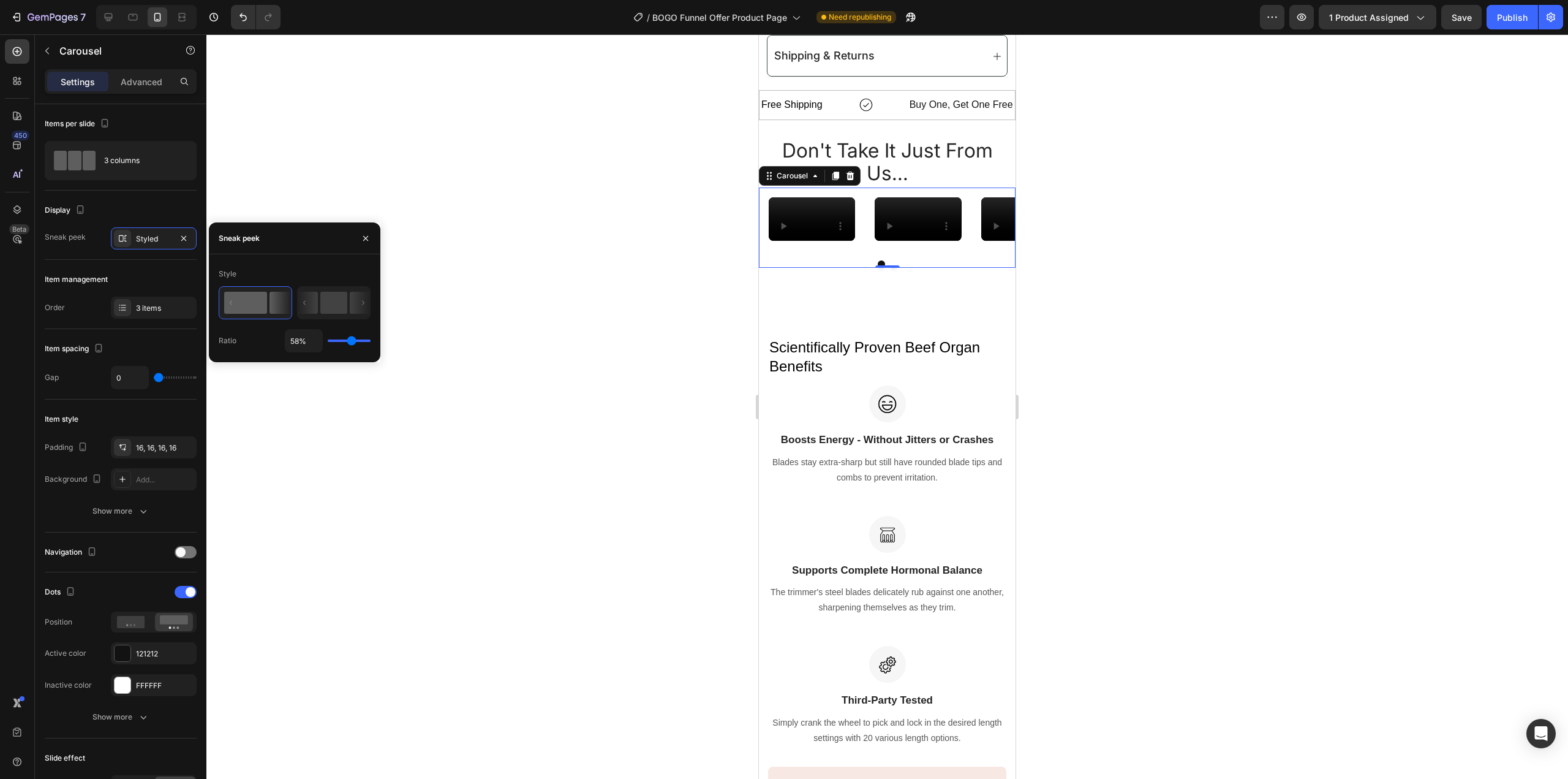
type input "52"
type input "51%"
type input "51"
type input "49%"
type input "49"
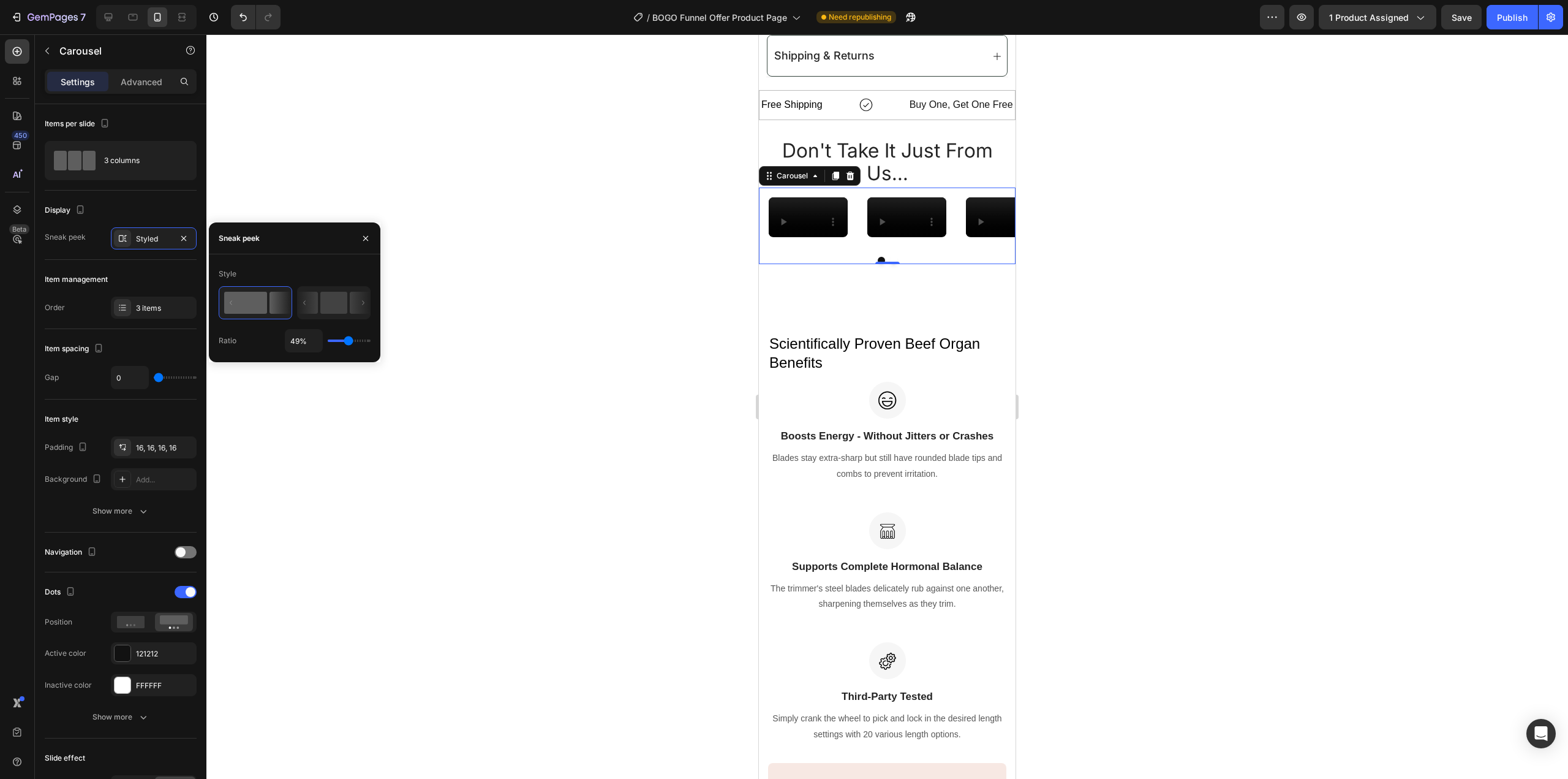
type input "62%"
type input "62"
type input "63%"
type input "63"
type input "65%"
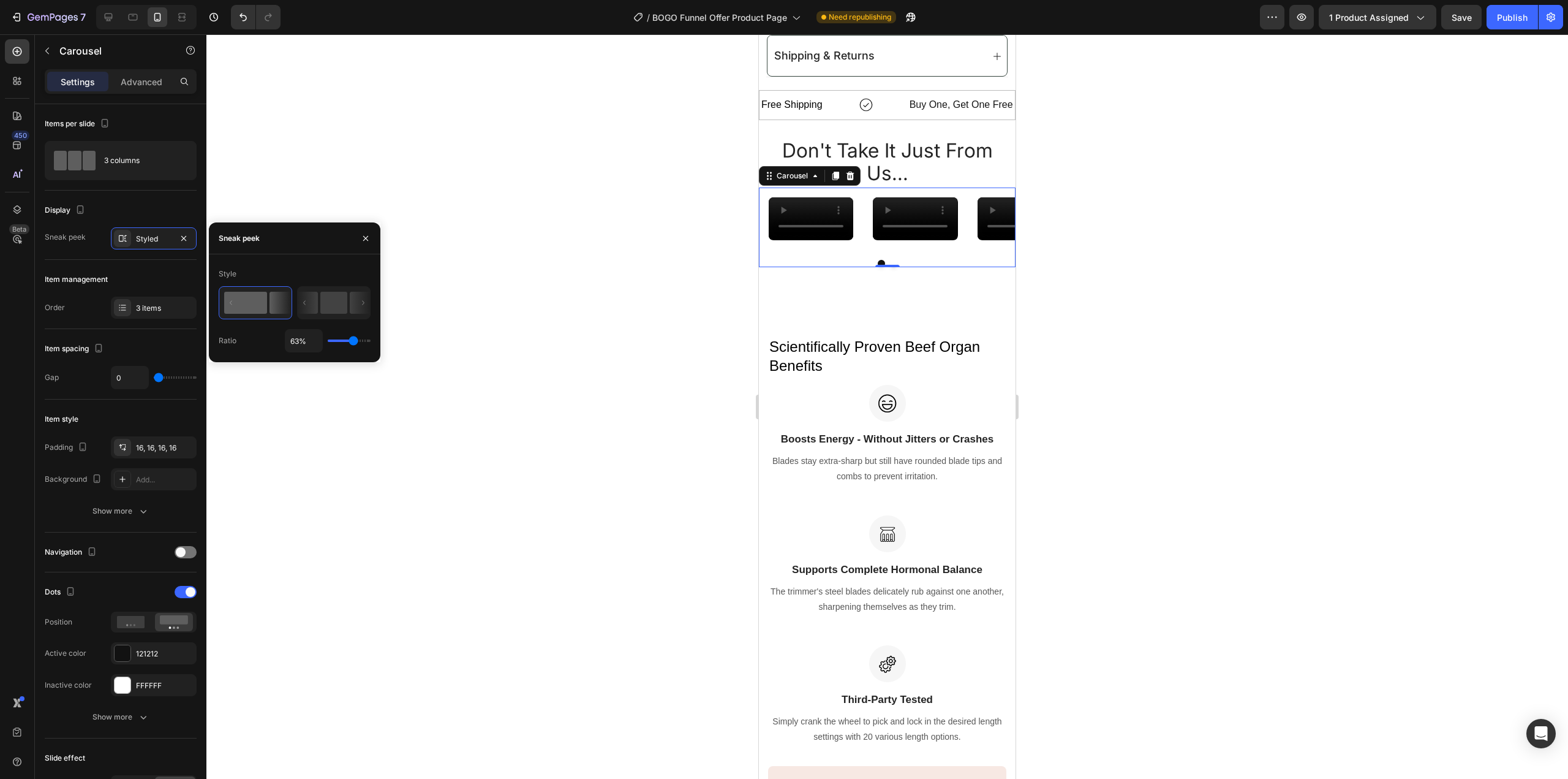
type input "65"
type input "67%"
type input "67"
type input "80%"
type input "80"
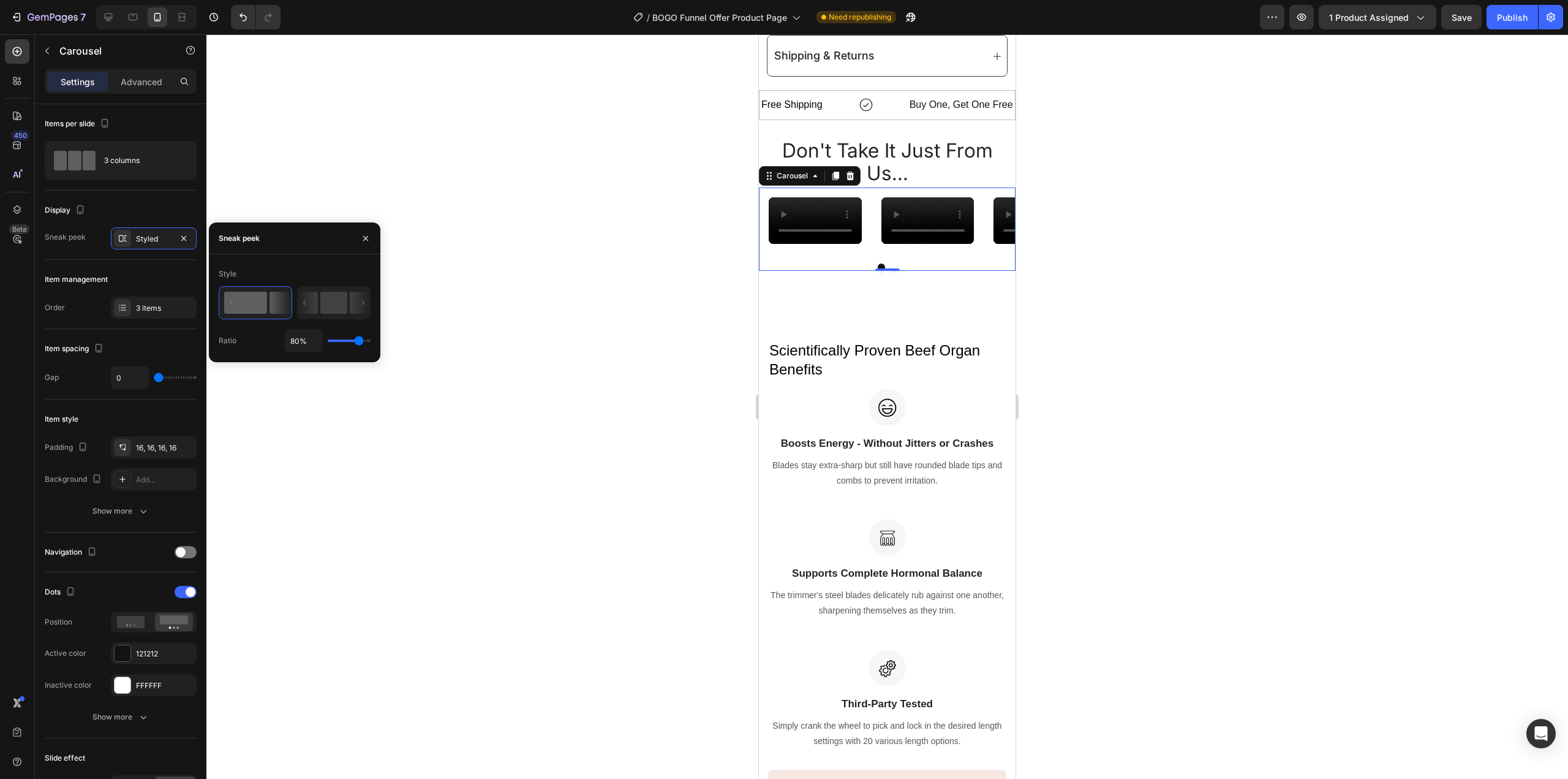
type input "82%"
type input "82"
type input "84%"
drag, startPoint x: 345, startPoint y: 339, endPoint x: 361, endPoint y: 341, distance: 16.1
type input "84"
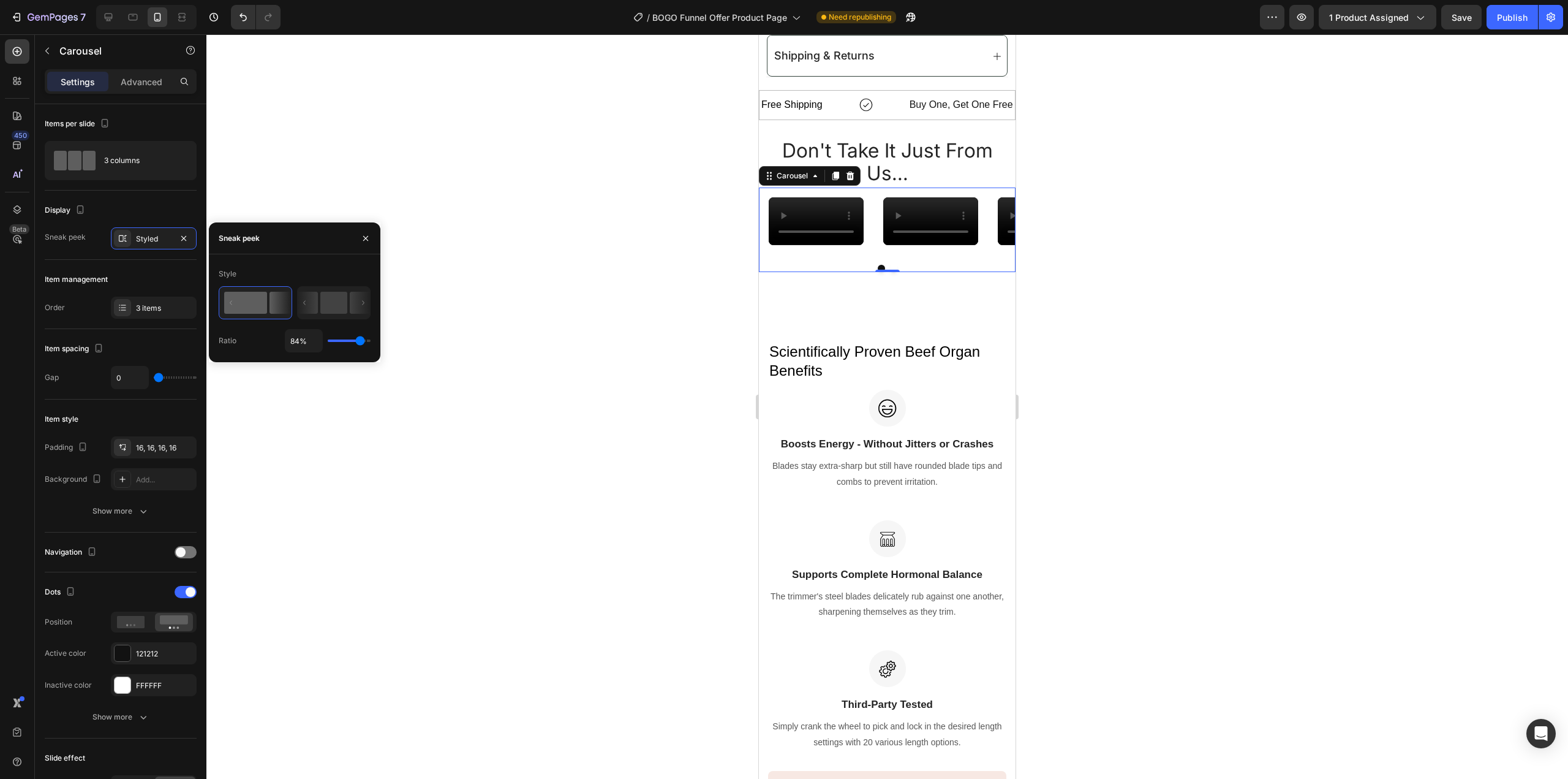
click at [361, 341] on input "range" at bounding box center [349, 341] width 43 height 2
click at [572, 312] on div at bounding box center [887, 406] width 1362 height 744
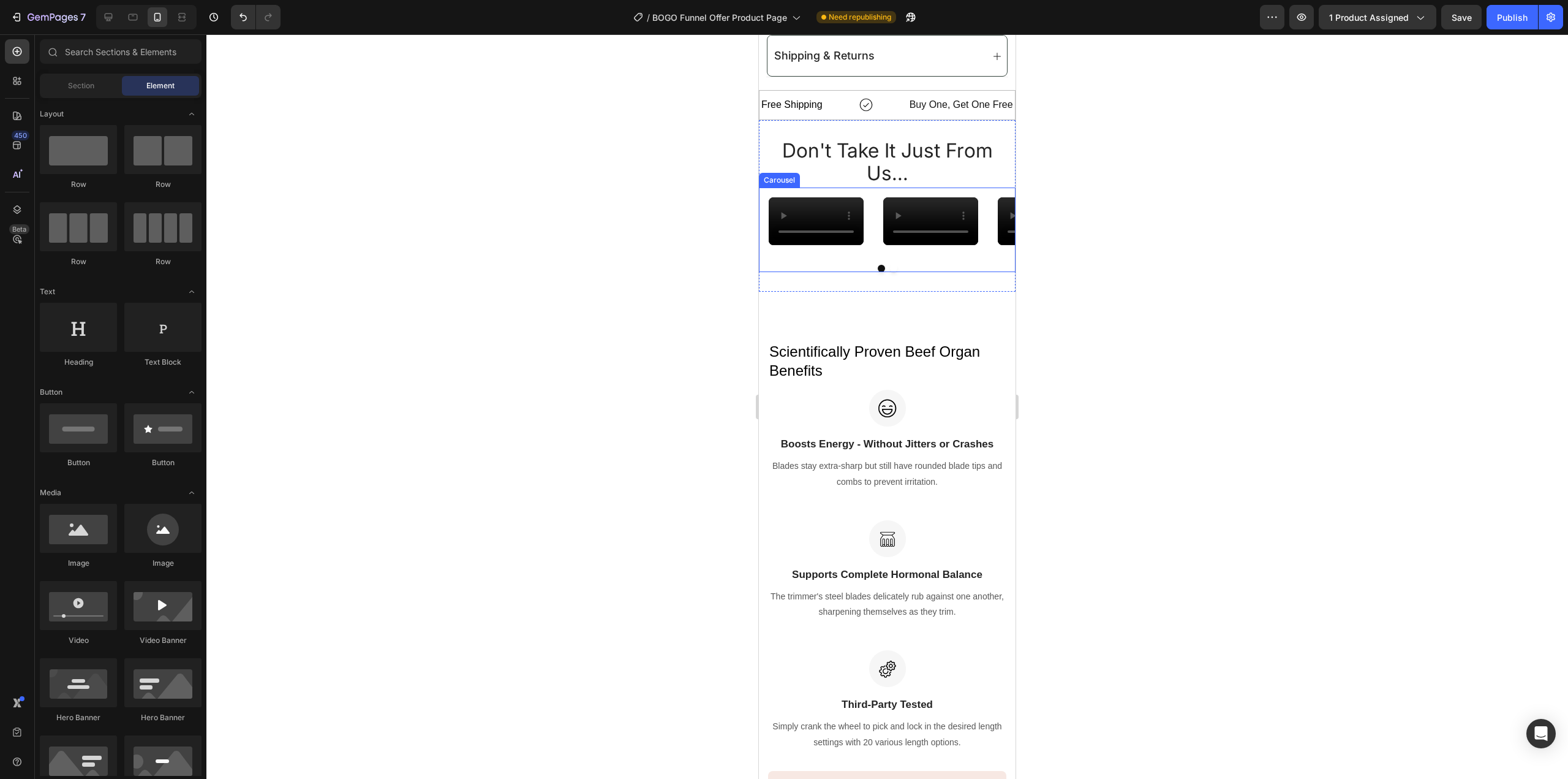
click at [879, 255] on div "Video" at bounding box center [931, 220] width 114 height 67
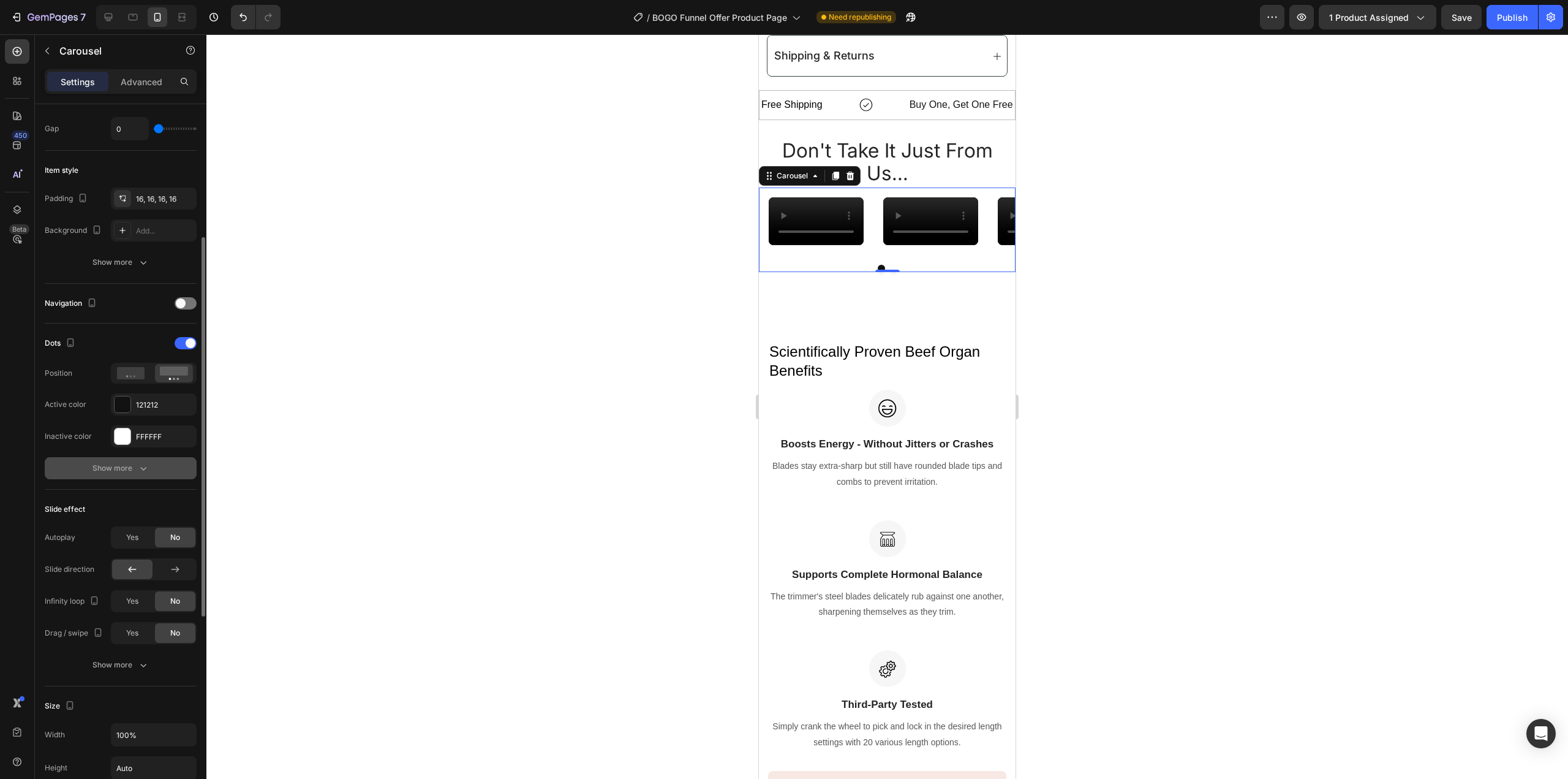
scroll to position [126, 0]
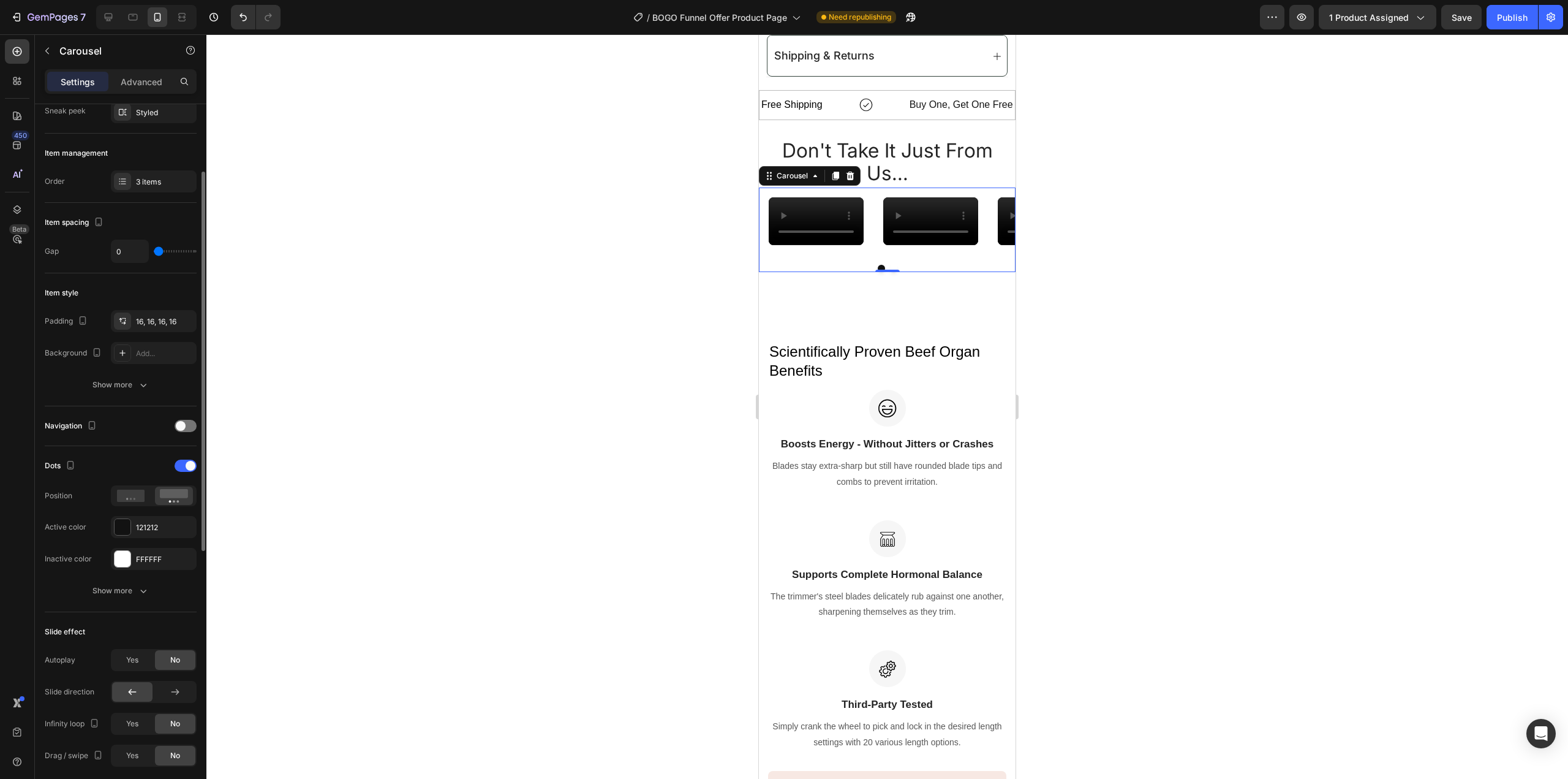
drag, startPoint x: 164, startPoint y: 253, endPoint x: 175, endPoint y: 257, distance: 11.7
click at [175, 257] on div "0" at bounding box center [153, 251] width 85 height 23
type input "27"
type input "28"
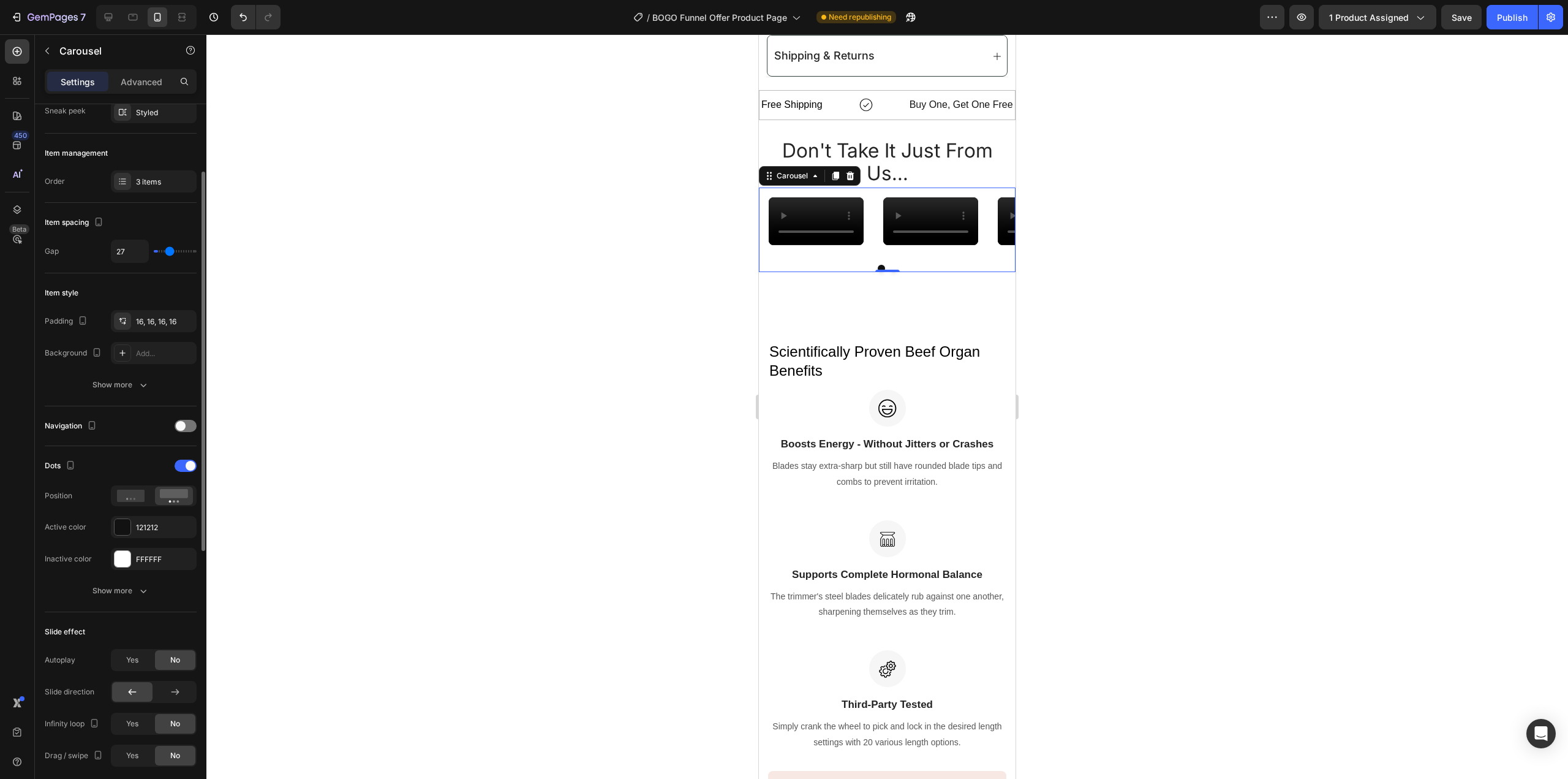
type input "28"
type input "30"
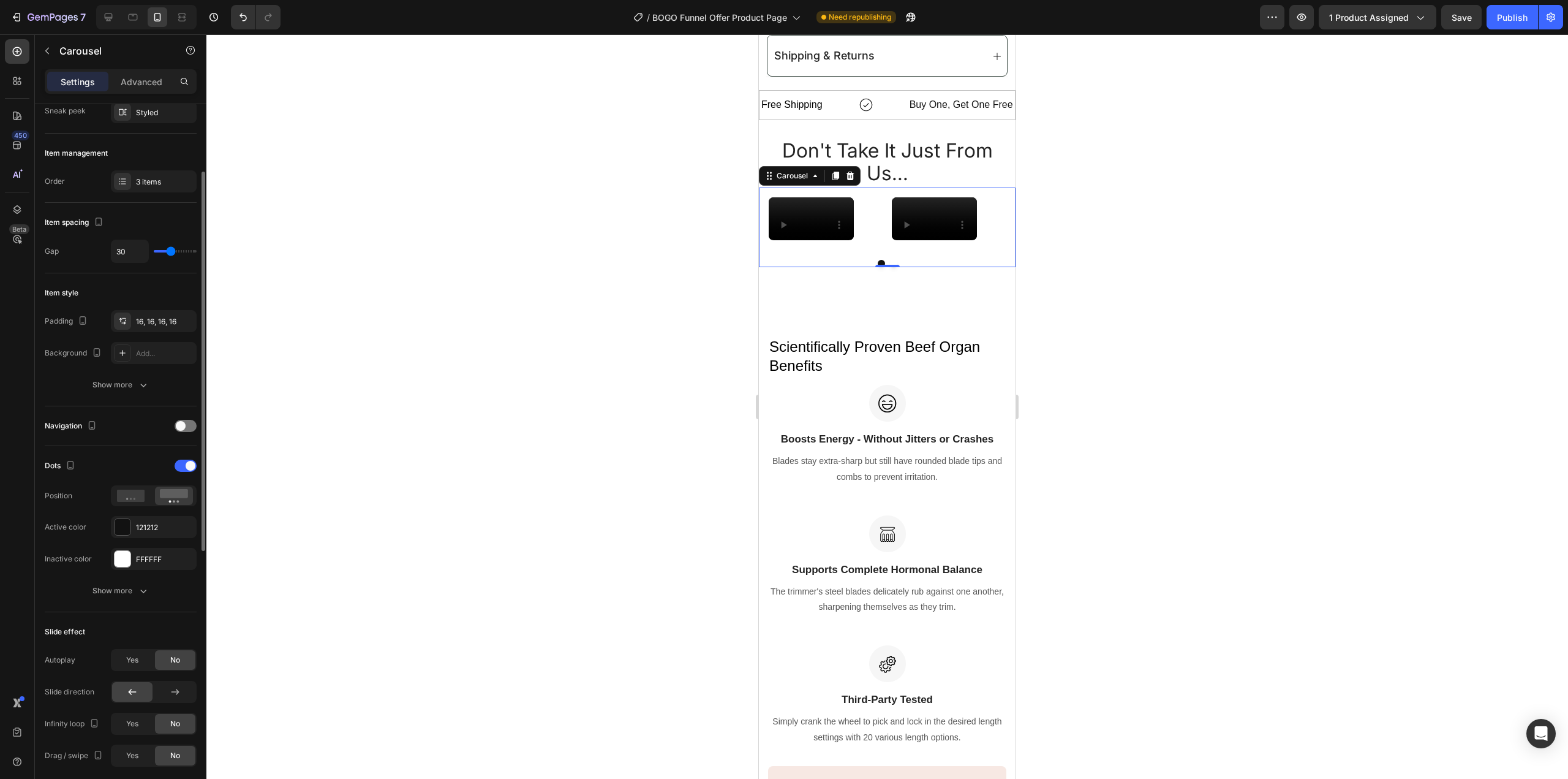
type input "0"
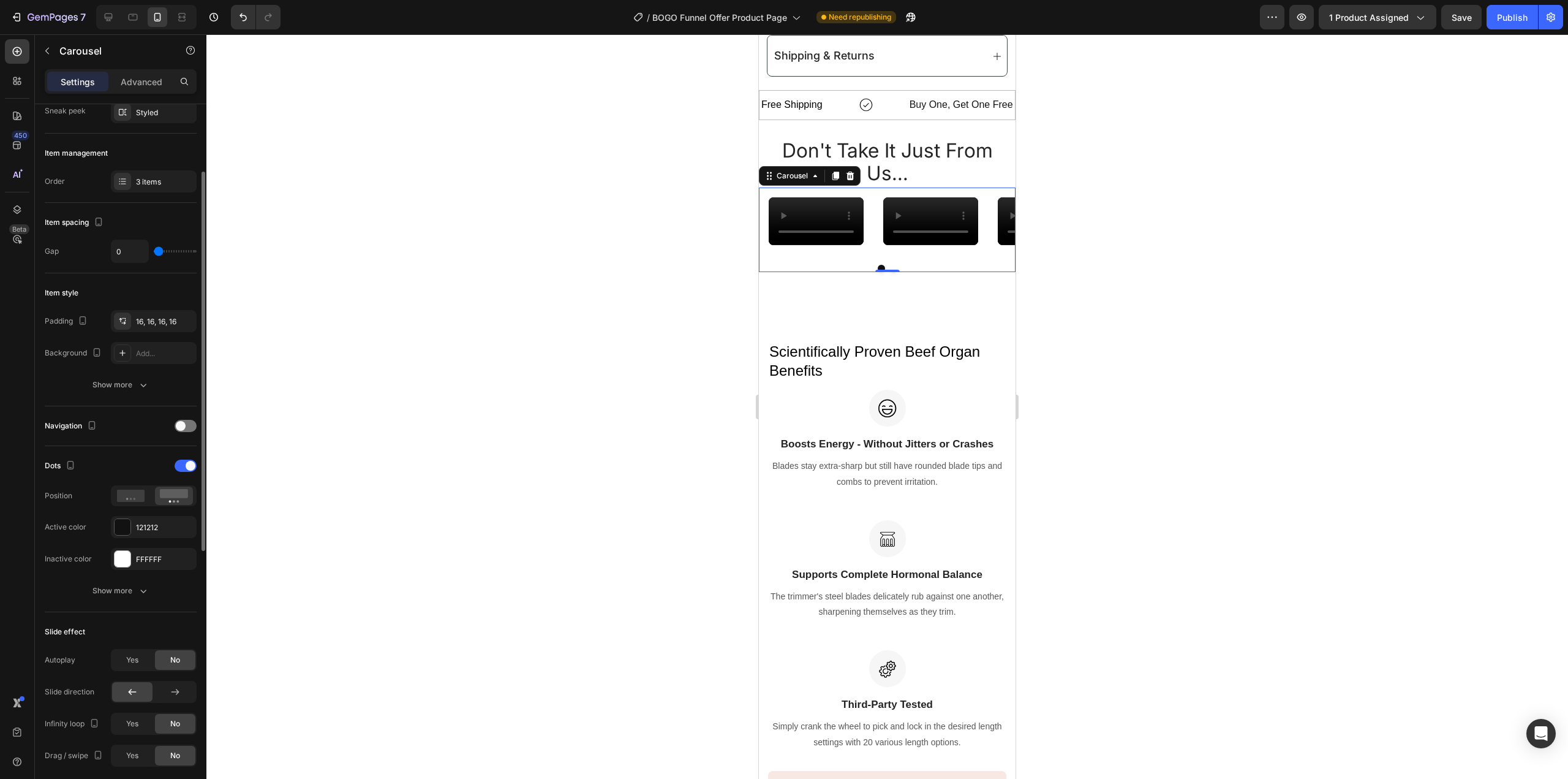
drag, startPoint x: 159, startPoint y: 251, endPoint x: 125, endPoint y: 254, distance: 34.1
click at [154, 253] on input "range" at bounding box center [176, 251] width 43 height 2
click at [147, 375] on button "Show more" at bounding box center [120, 385] width 152 height 22
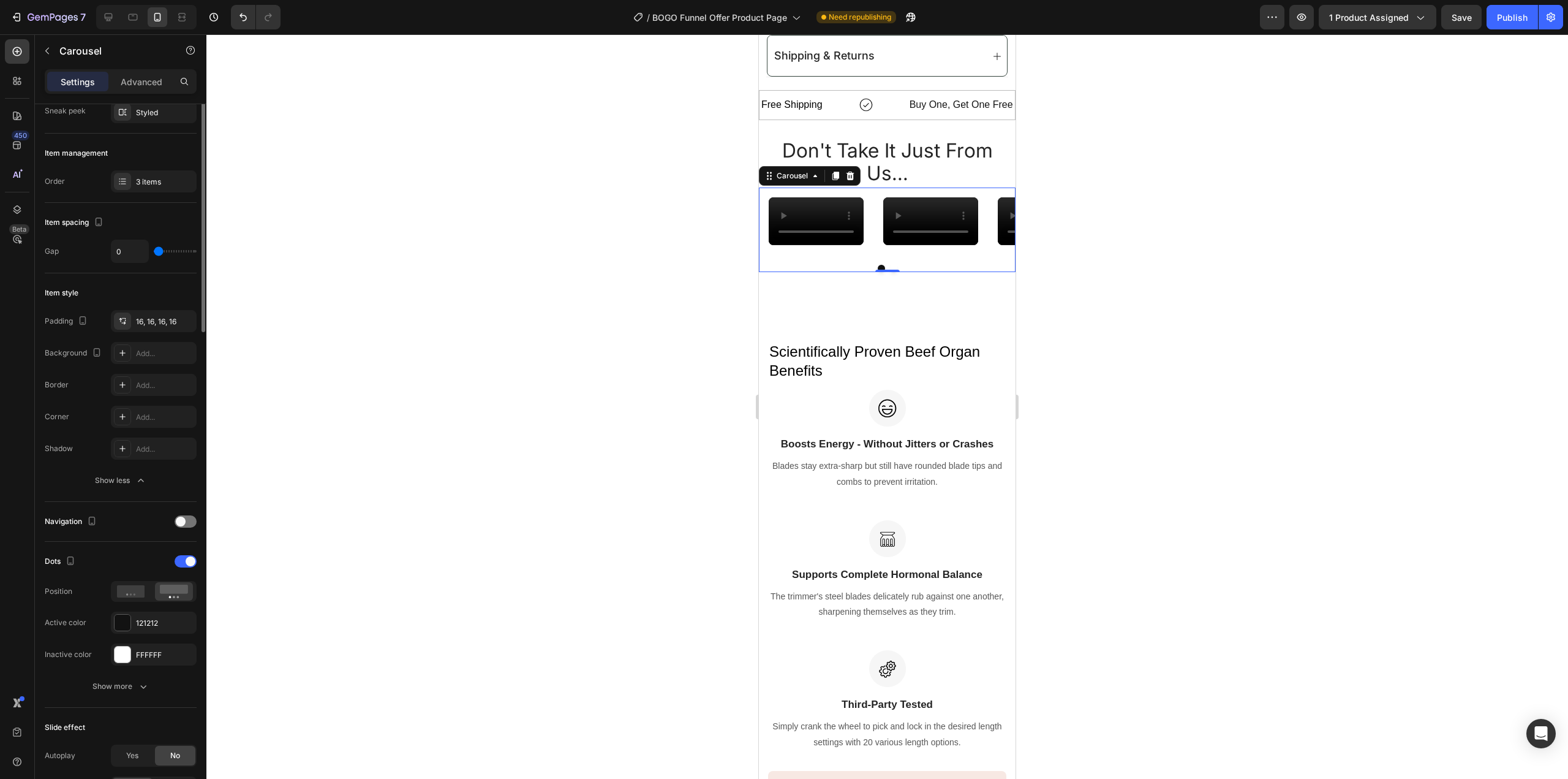
scroll to position [0, 0]
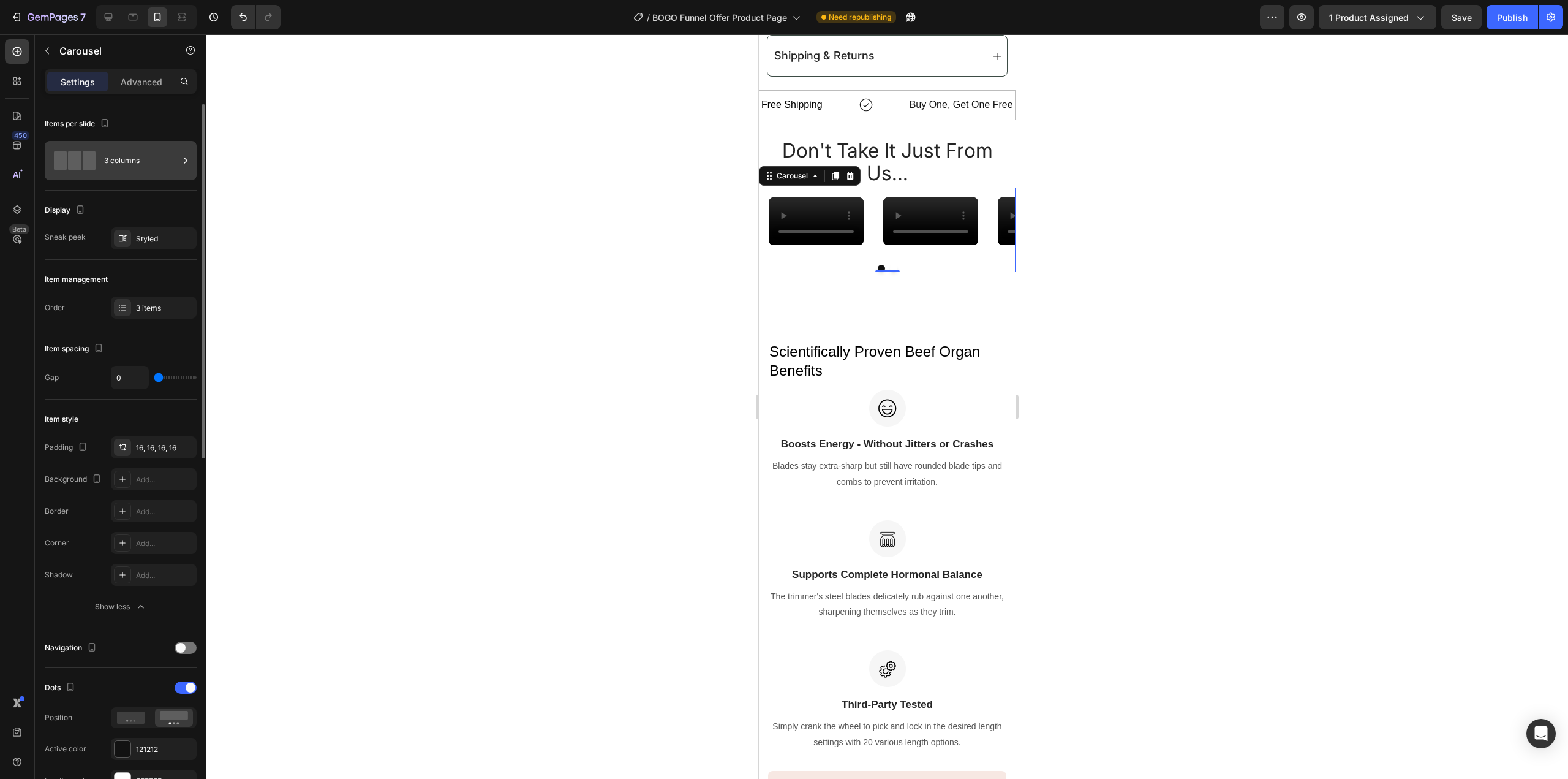
click at [159, 162] on div "3 columns" at bounding box center [142, 161] width 75 height 28
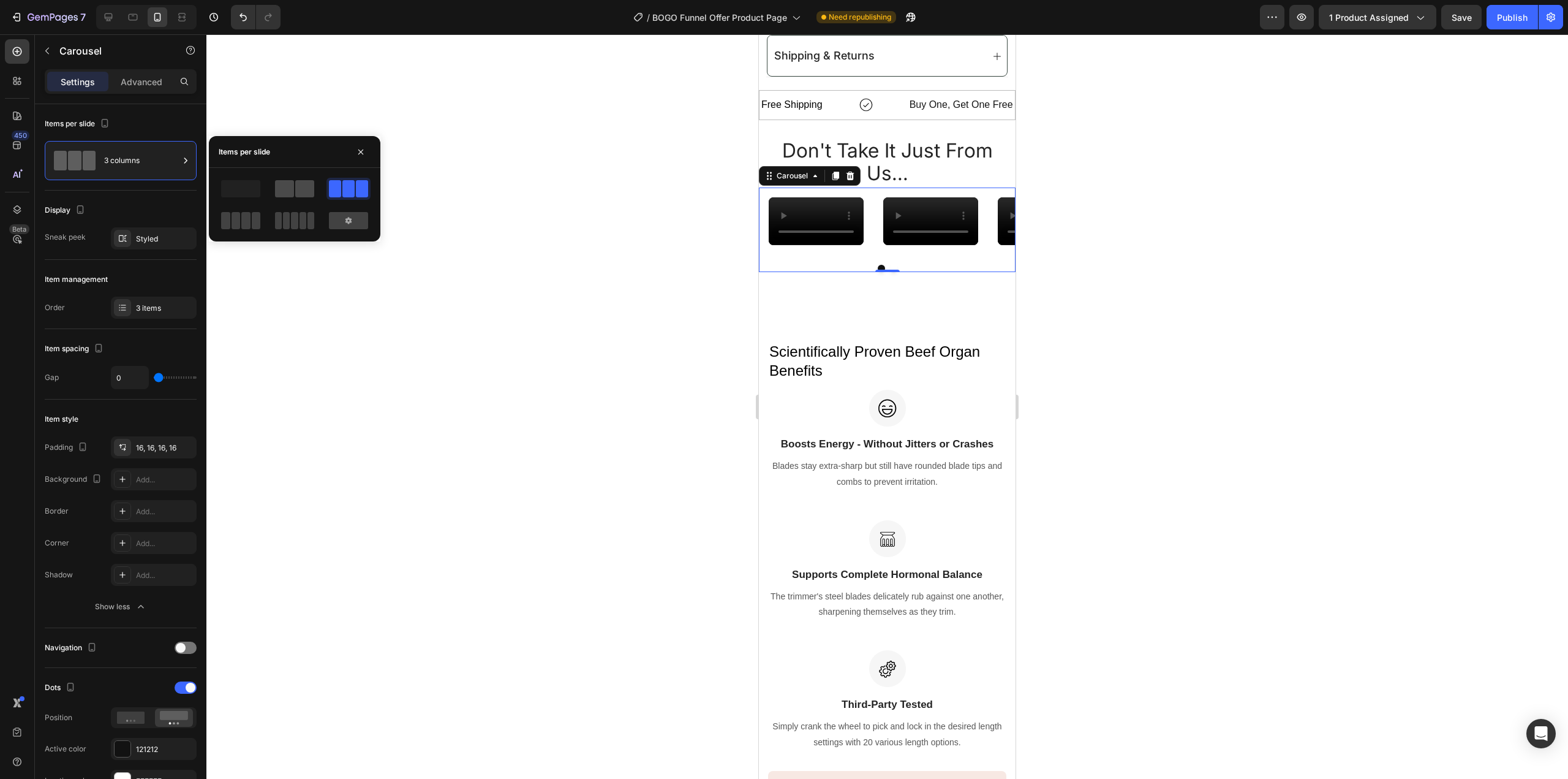
click at [294, 186] on div at bounding box center [294, 188] width 39 height 17
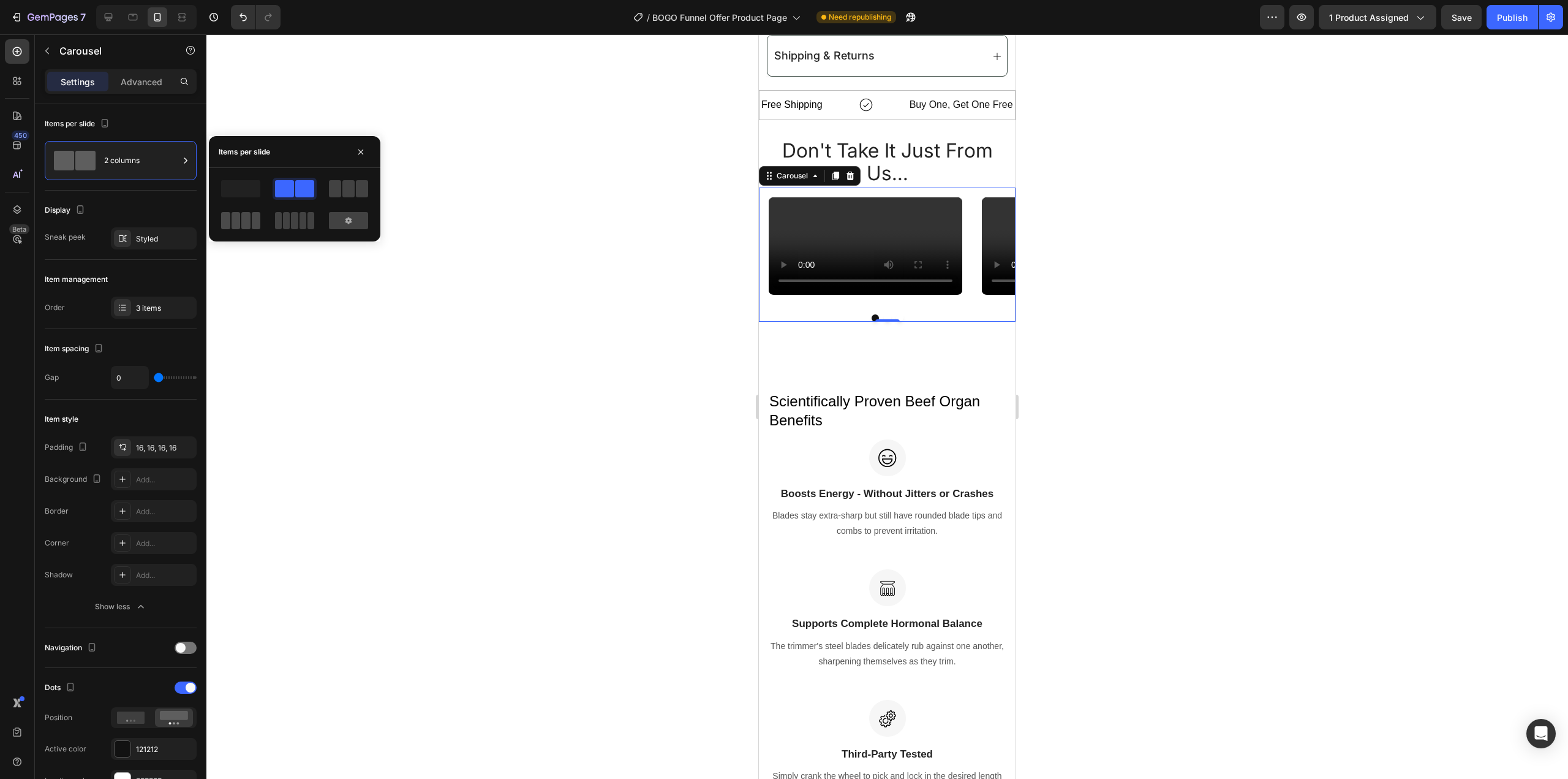
click at [231, 220] on span at bounding box center [235, 220] width 9 height 17
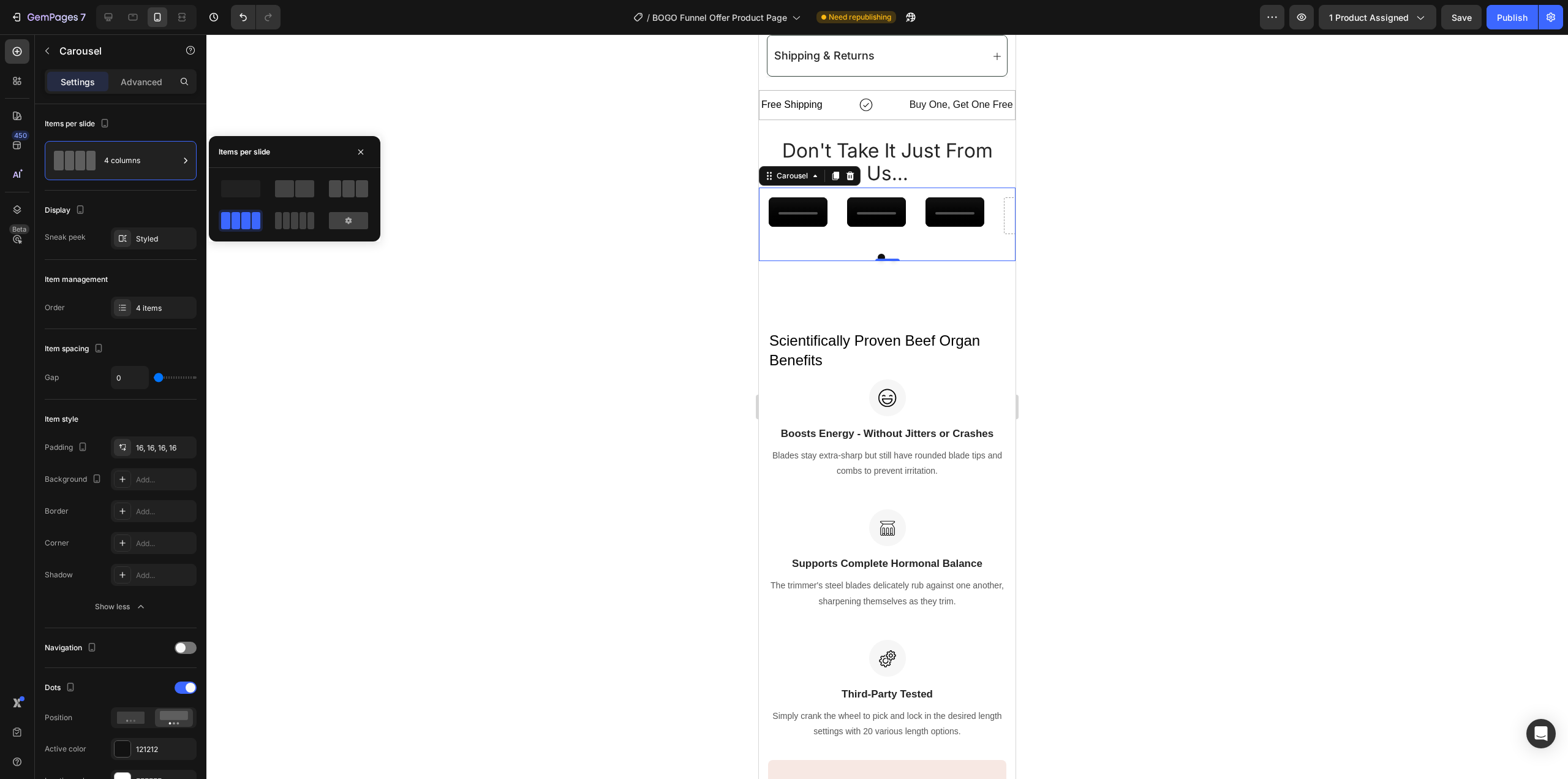
click at [346, 181] on span at bounding box center [348, 188] width 12 height 17
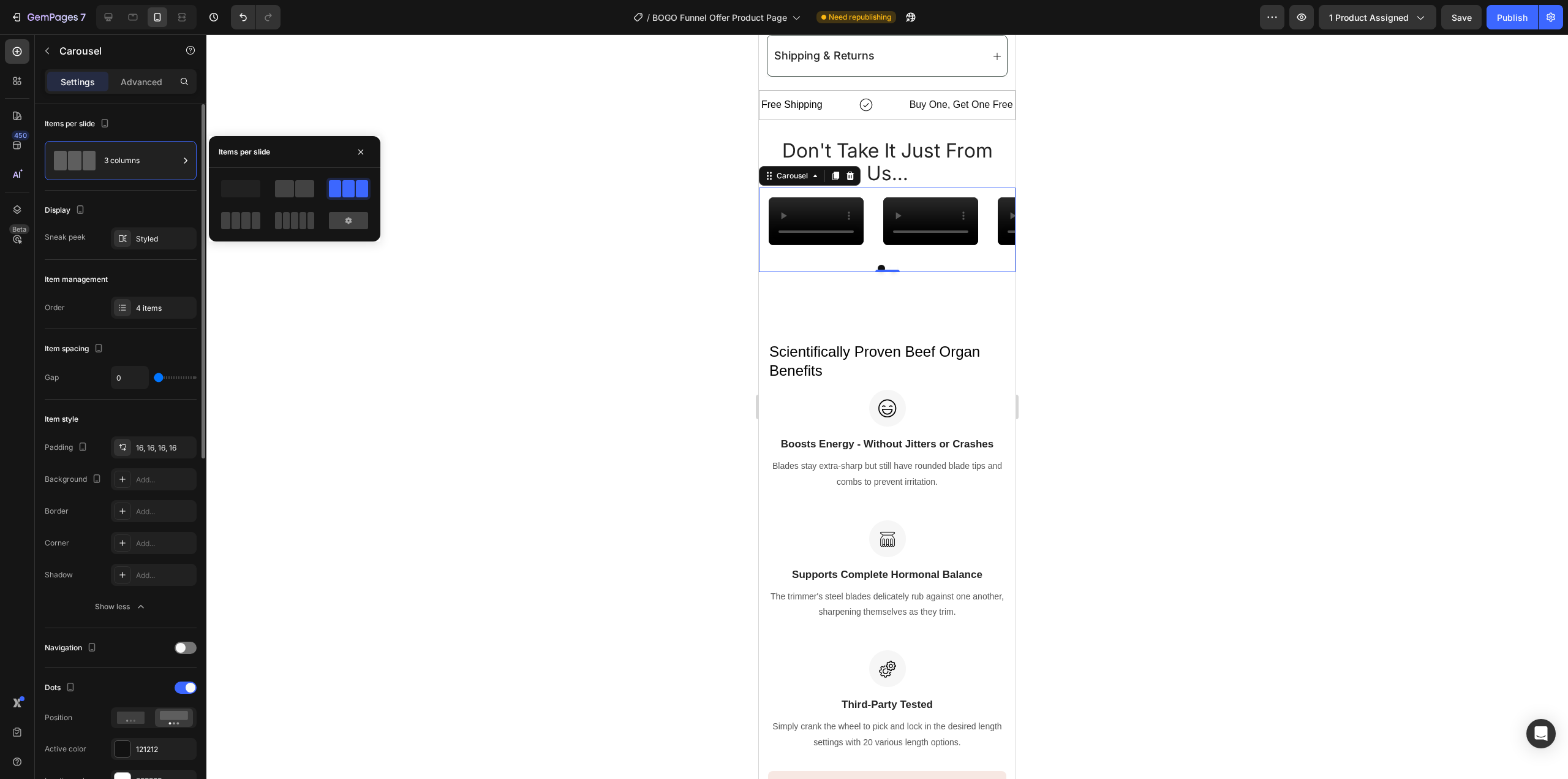
click at [152, 210] on div "Display" at bounding box center [120, 210] width 152 height 20
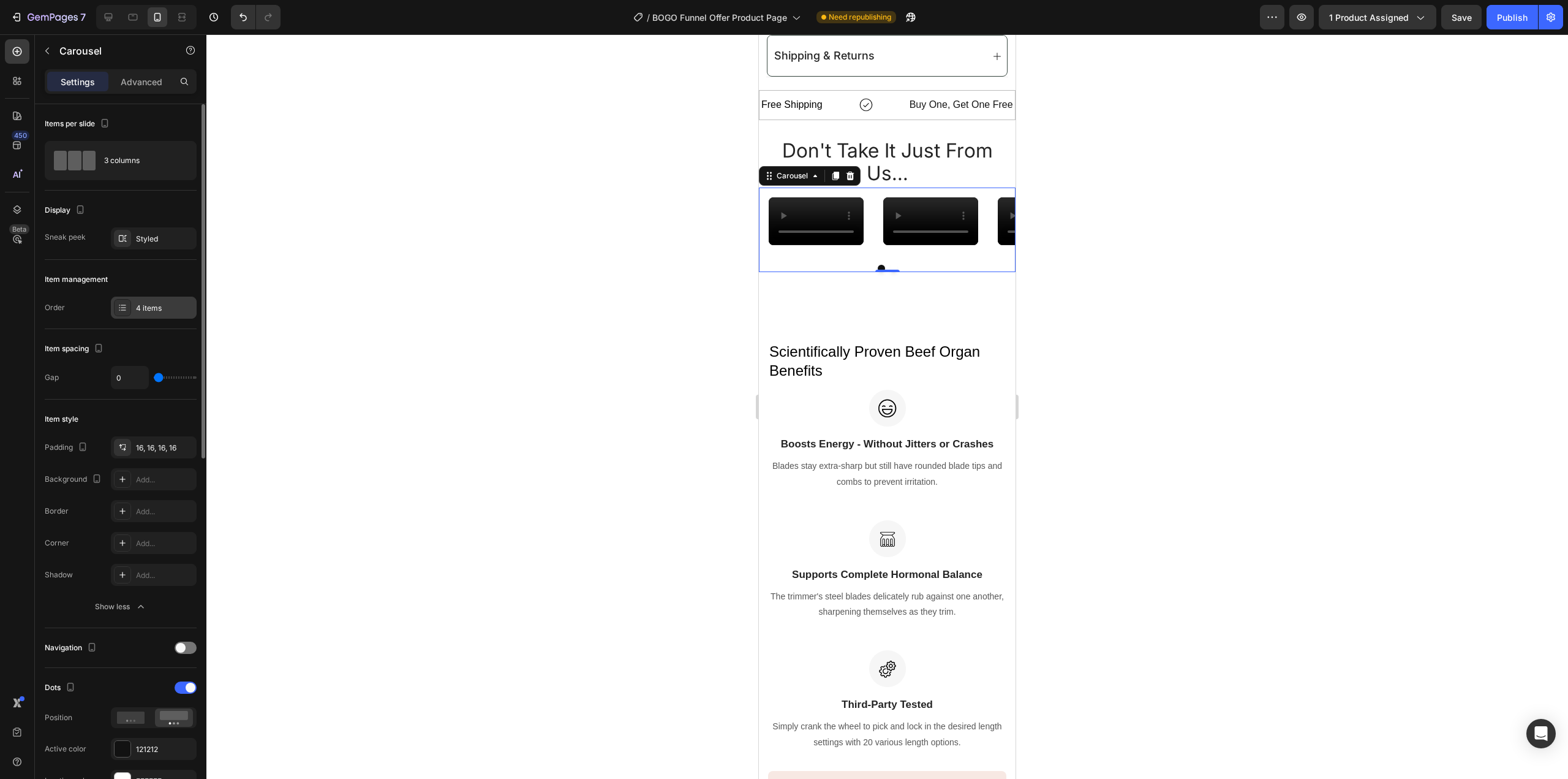
click at [156, 309] on div "4 items" at bounding box center [164, 307] width 57 height 11
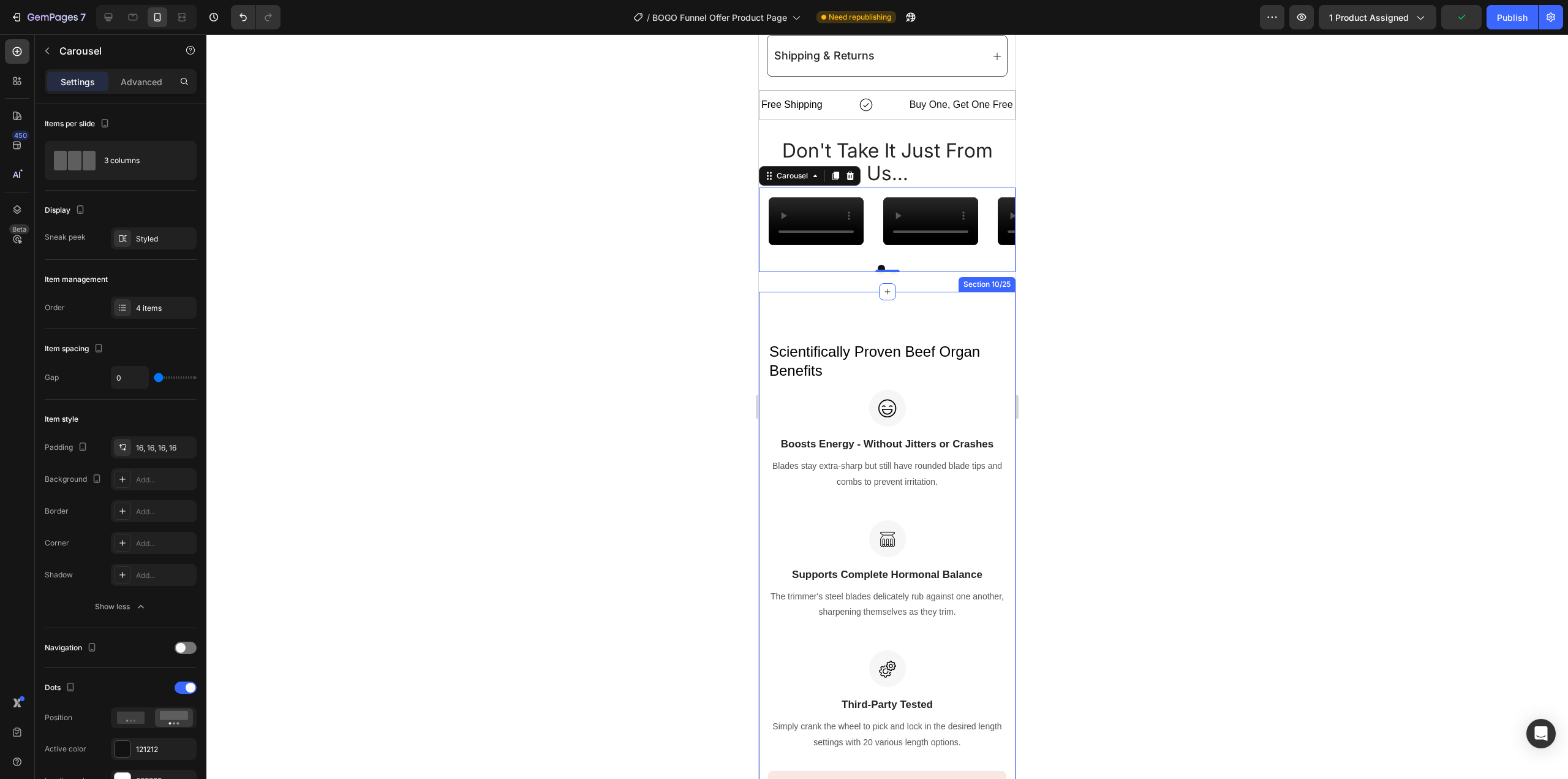
click at [953, 419] on div "Image Scientifically Proven Beef Organ Benefits Heading Image Boosts Energy - W…" at bounding box center [888, 675] width 257 height 767
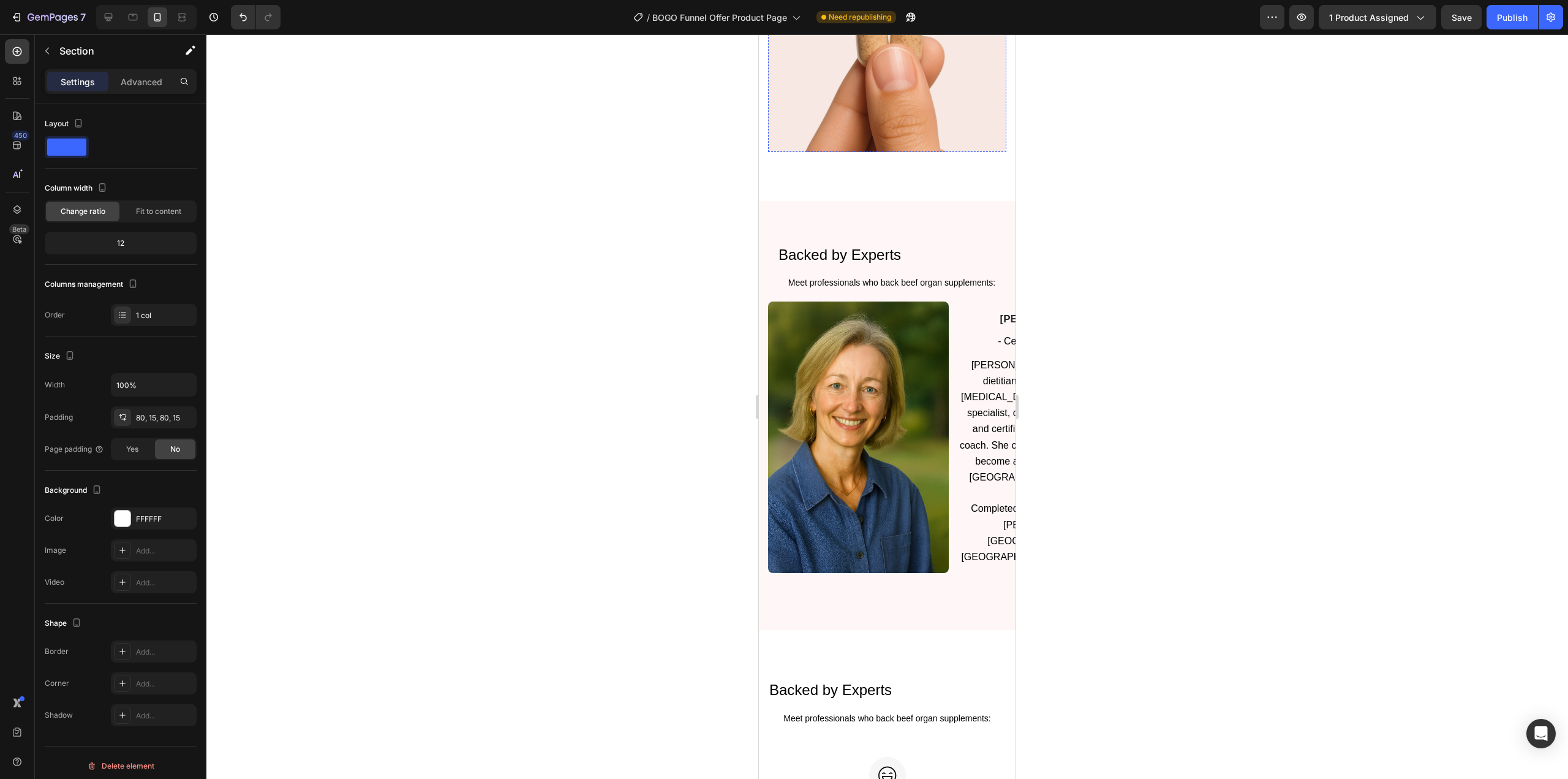
scroll to position [2040, 0]
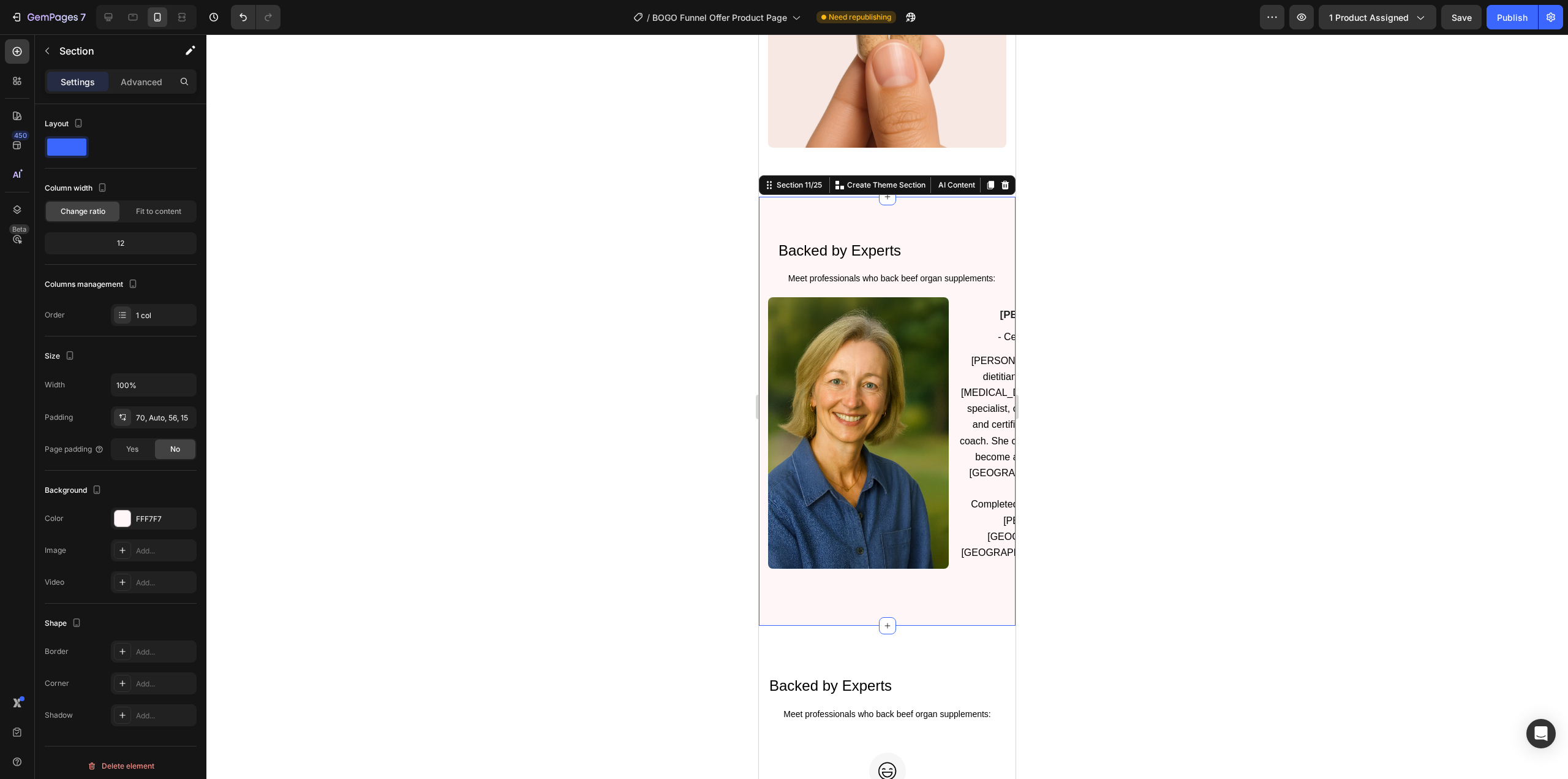
click at [927, 213] on div "Backed by Experts Heading Meet professionals who back beef organ supplements: T…" at bounding box center [888, 411] width 257 height 429
click at [171, 419] on div "70, Auto, 56, 15" at bounding box center [153, 418] width 36 height 11
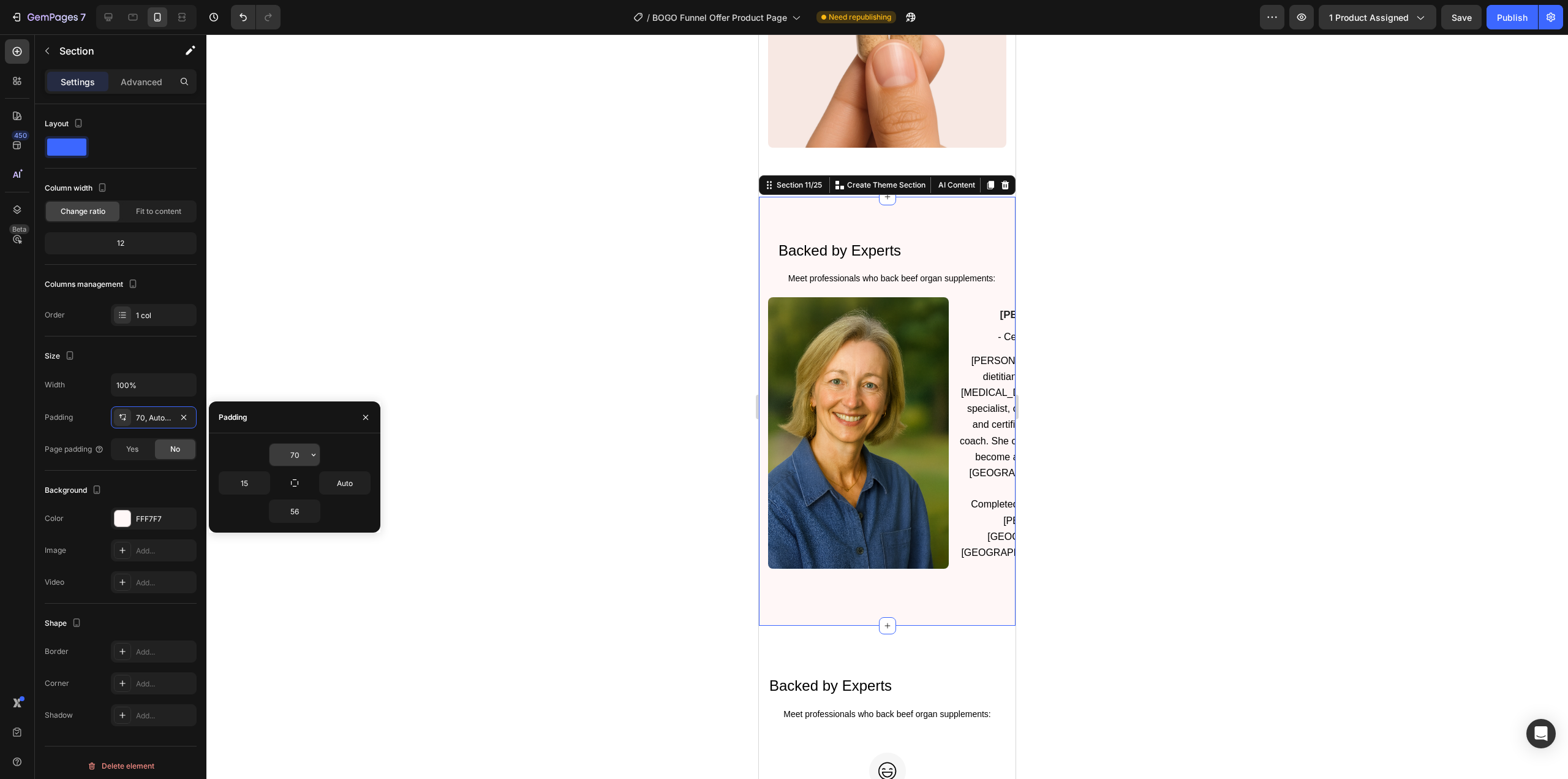
click at [291, 454] on input "70" at bounding box center [294, 454] width 51 height 22
click at [310, 454] on icon "button" at bounding box center [314, 455] width 10 height 10
click at [278, 448] on input "70" at bounding box center [294, 454] width 51 height 22
click at [299, 448] on input "70" at bounding box center [294, 454] width 51 height 22
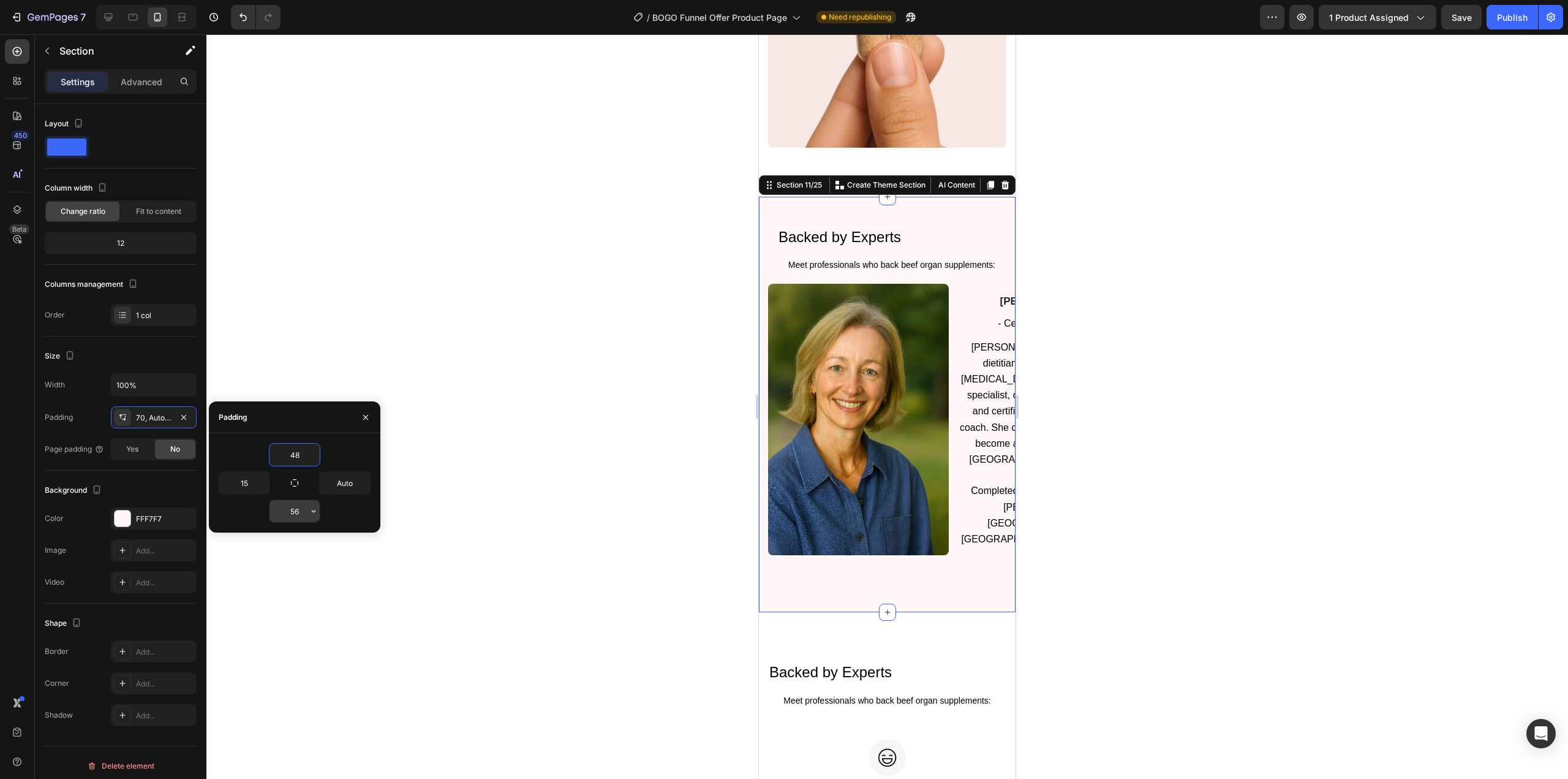
type input "48"
click at [299, 511] on input "56" at bounding box center [294, 510] width 51 height 22
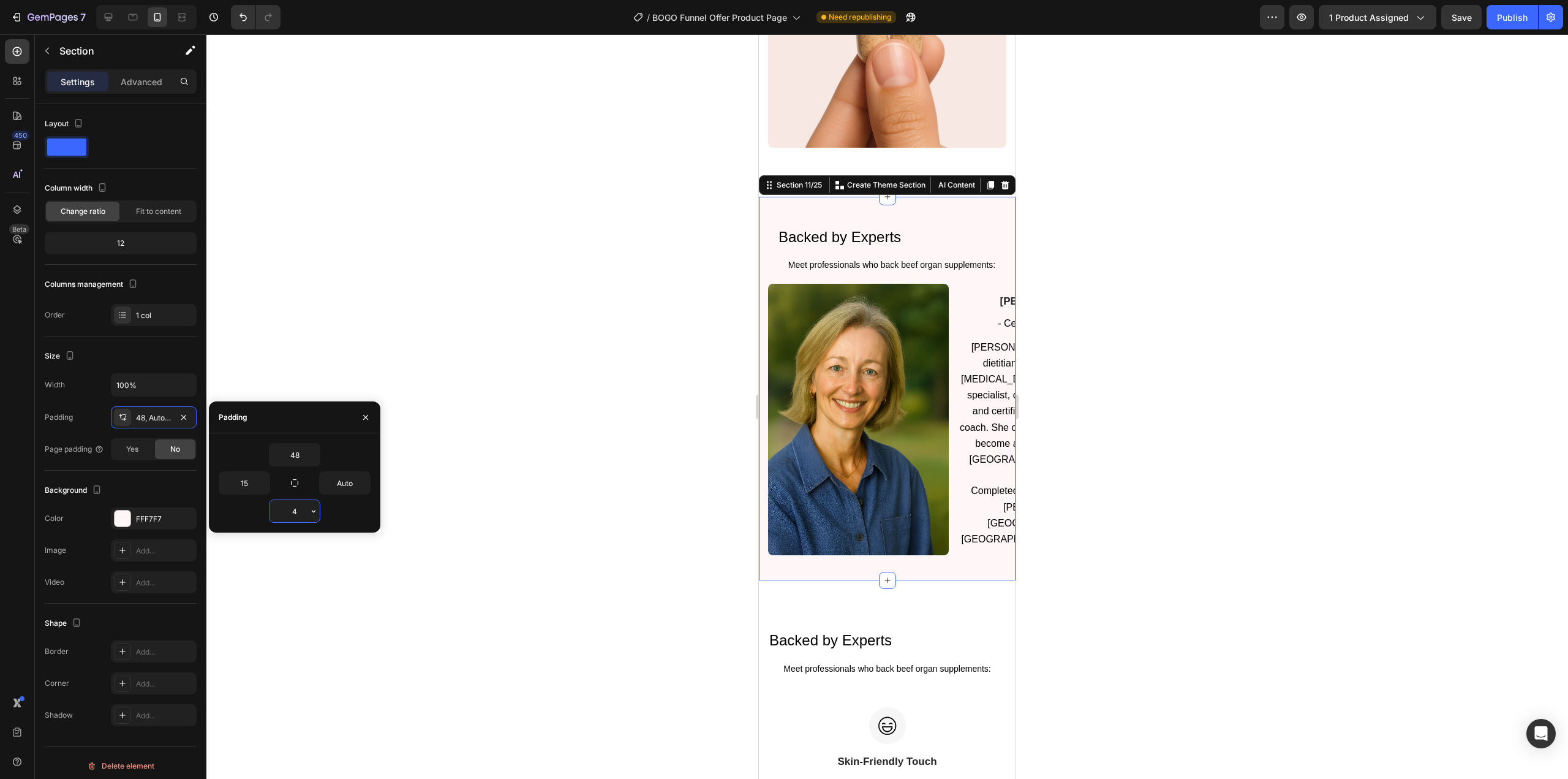
type input "48"
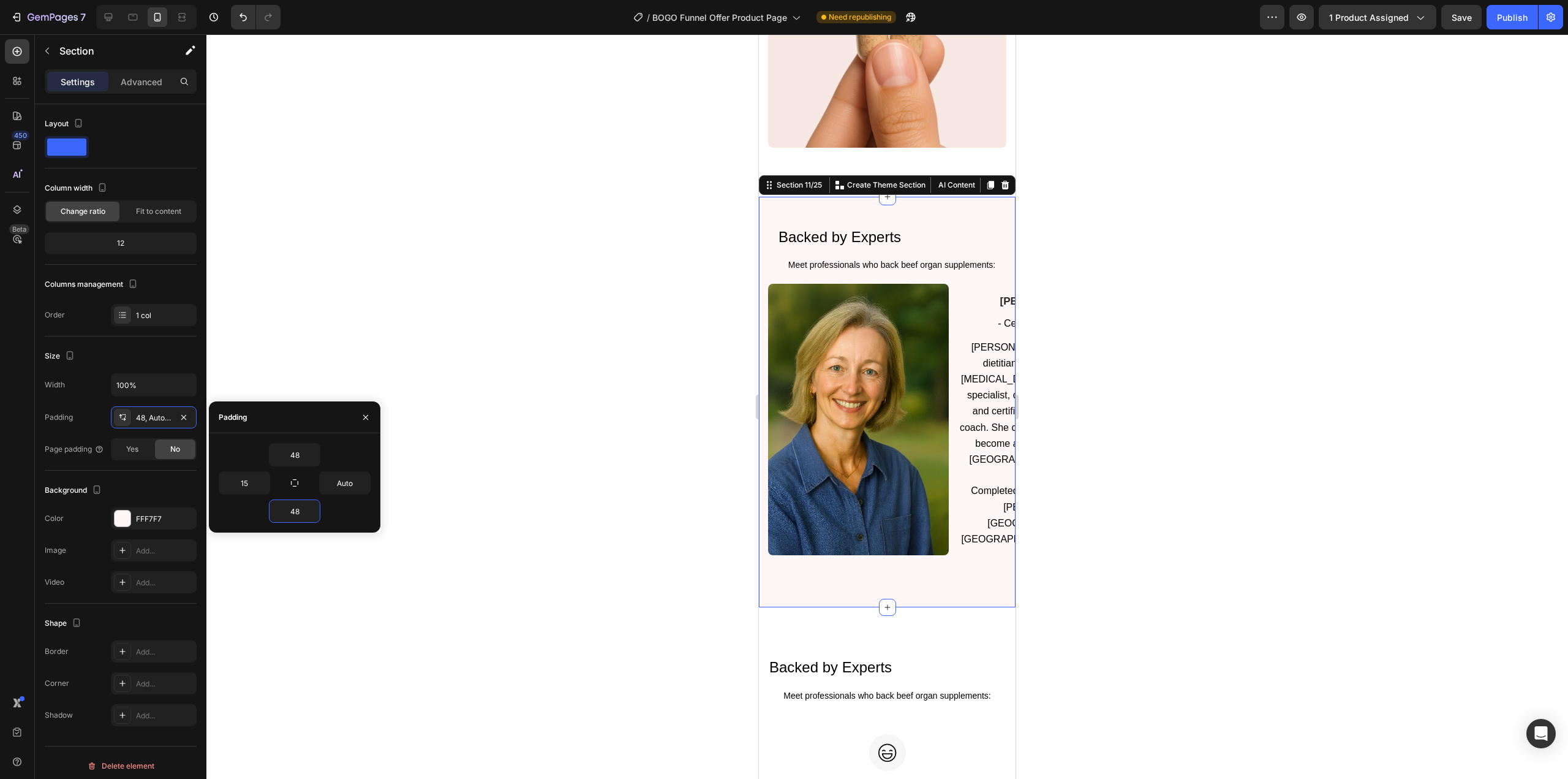
click at [412, 433] on div at bounding box center [887, 406] width 1362 height 744
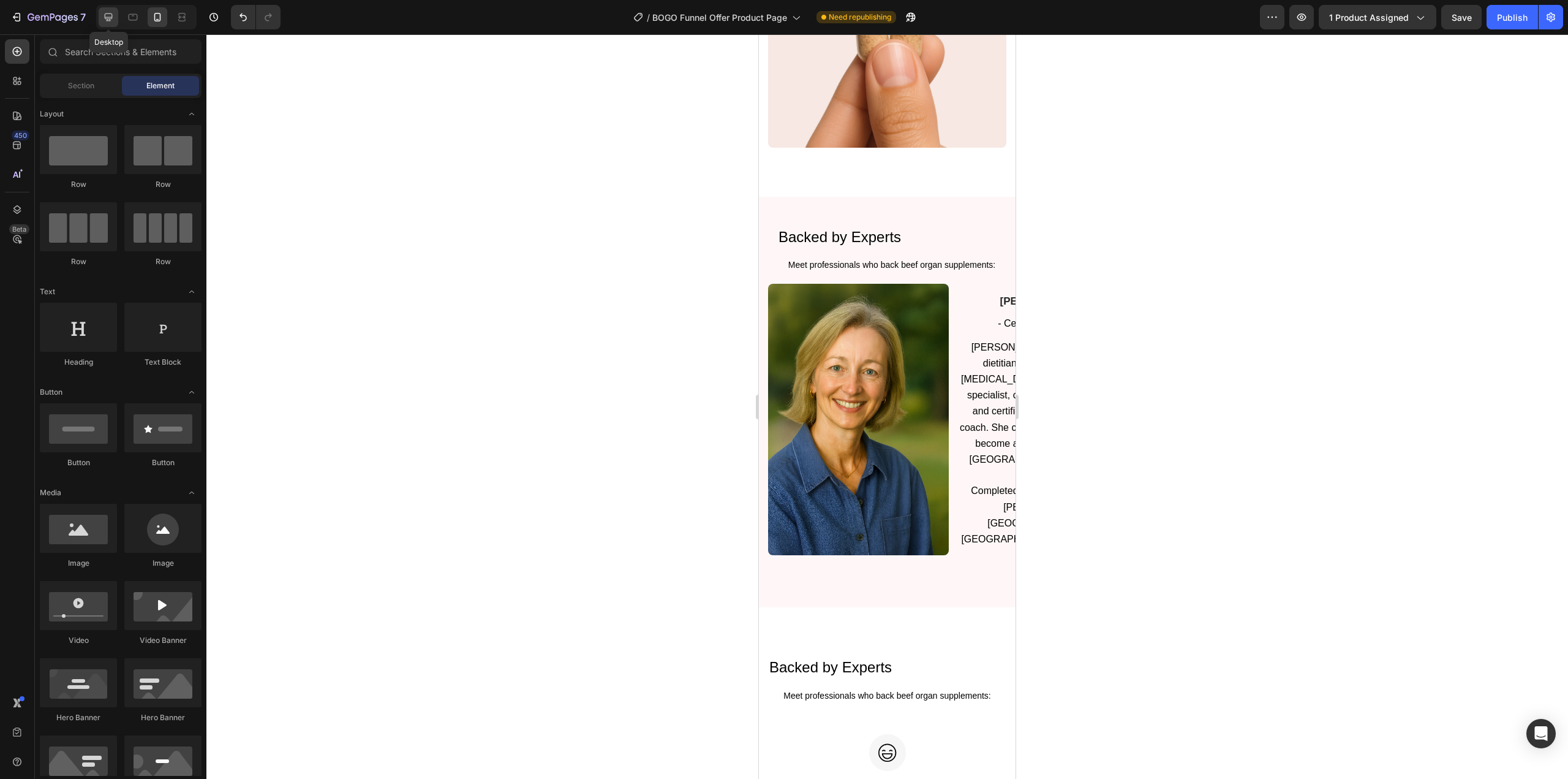
click at [104, 18] on icon at bounding box center [108, 17] width 12 height 12
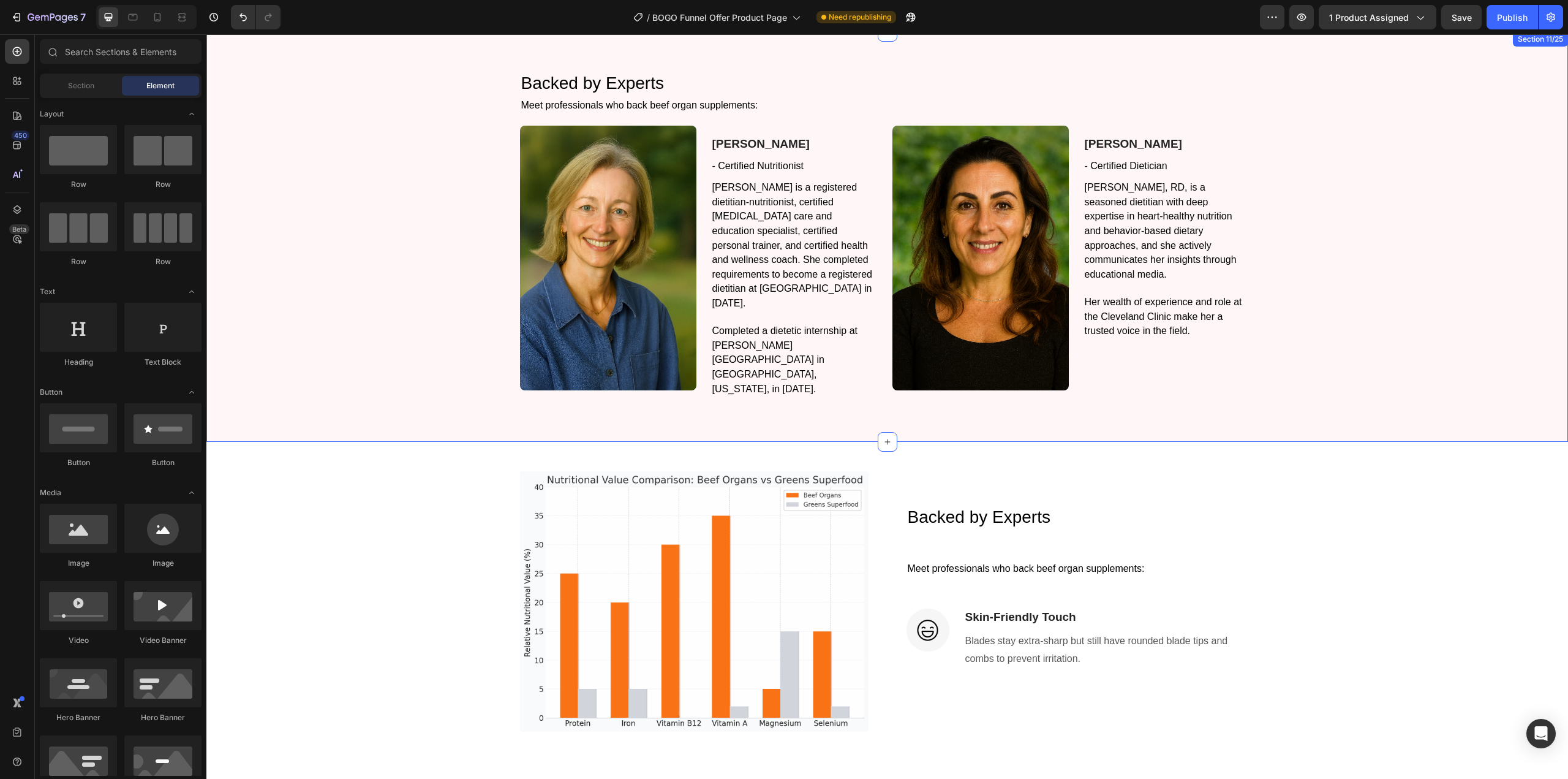
scroll to position [1776, 0]
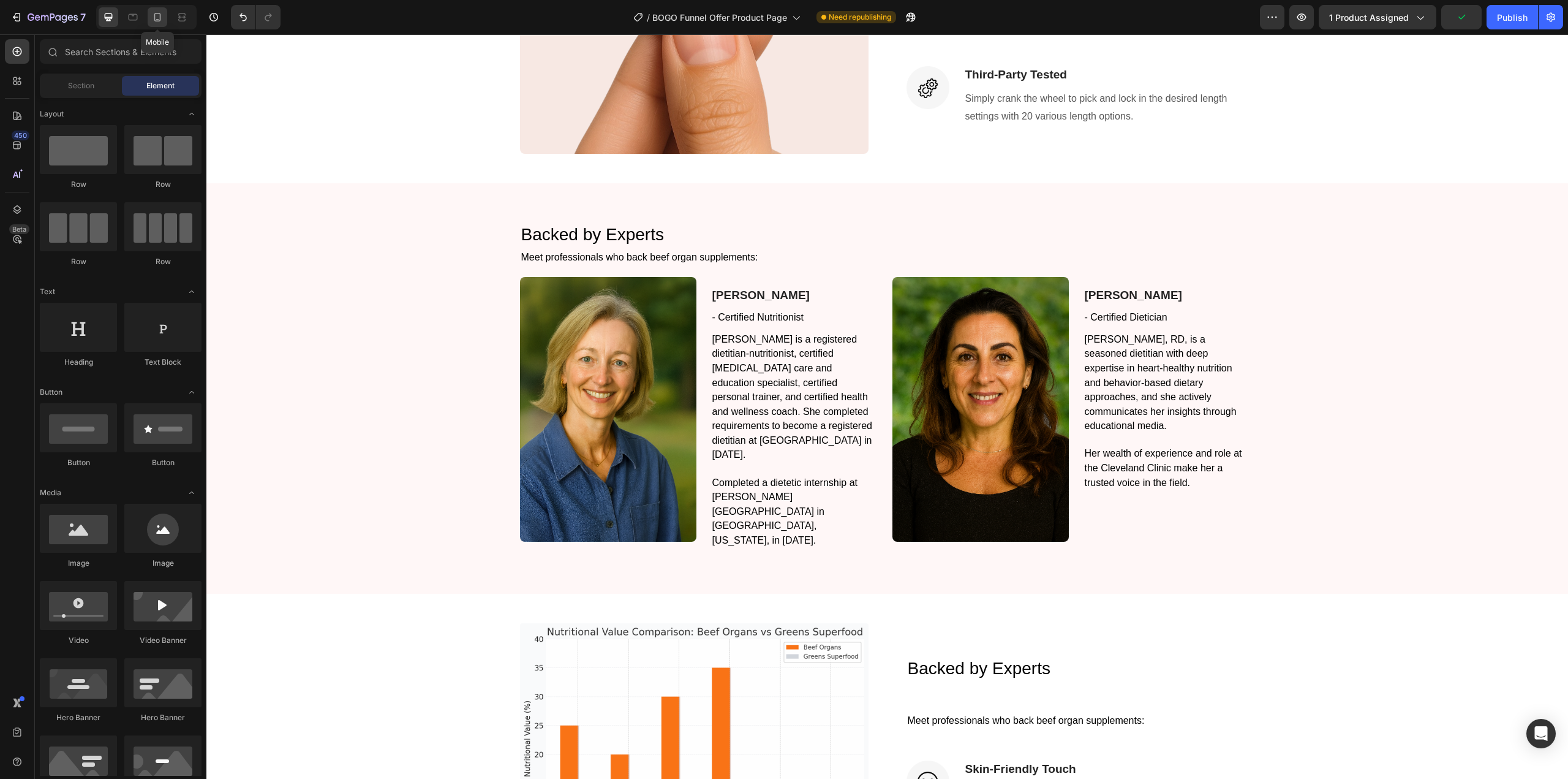
click at [156, 20] on icon at bounding box center [157, 17] width 12 height 12
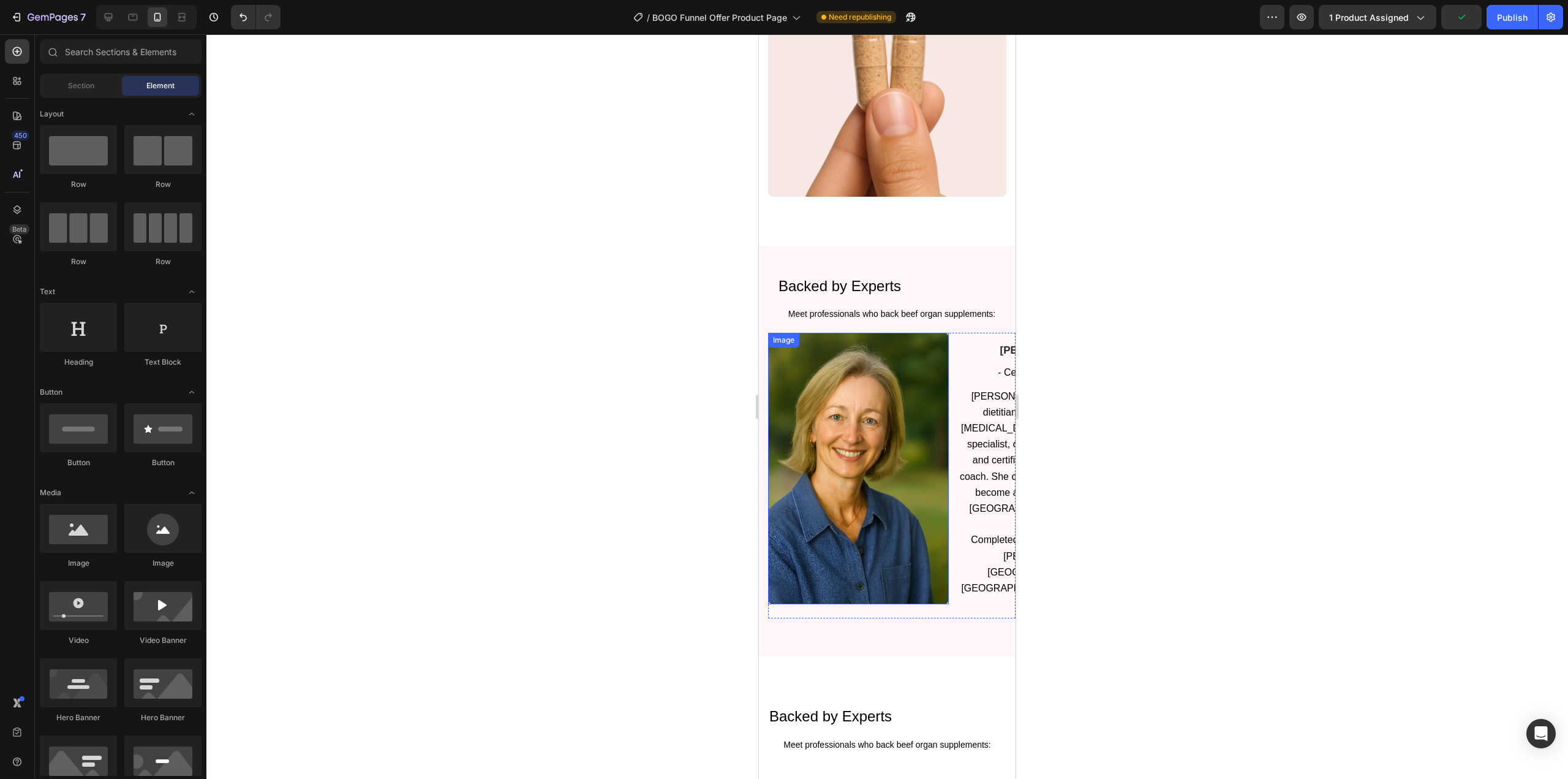
scroll to position [2039, 0]
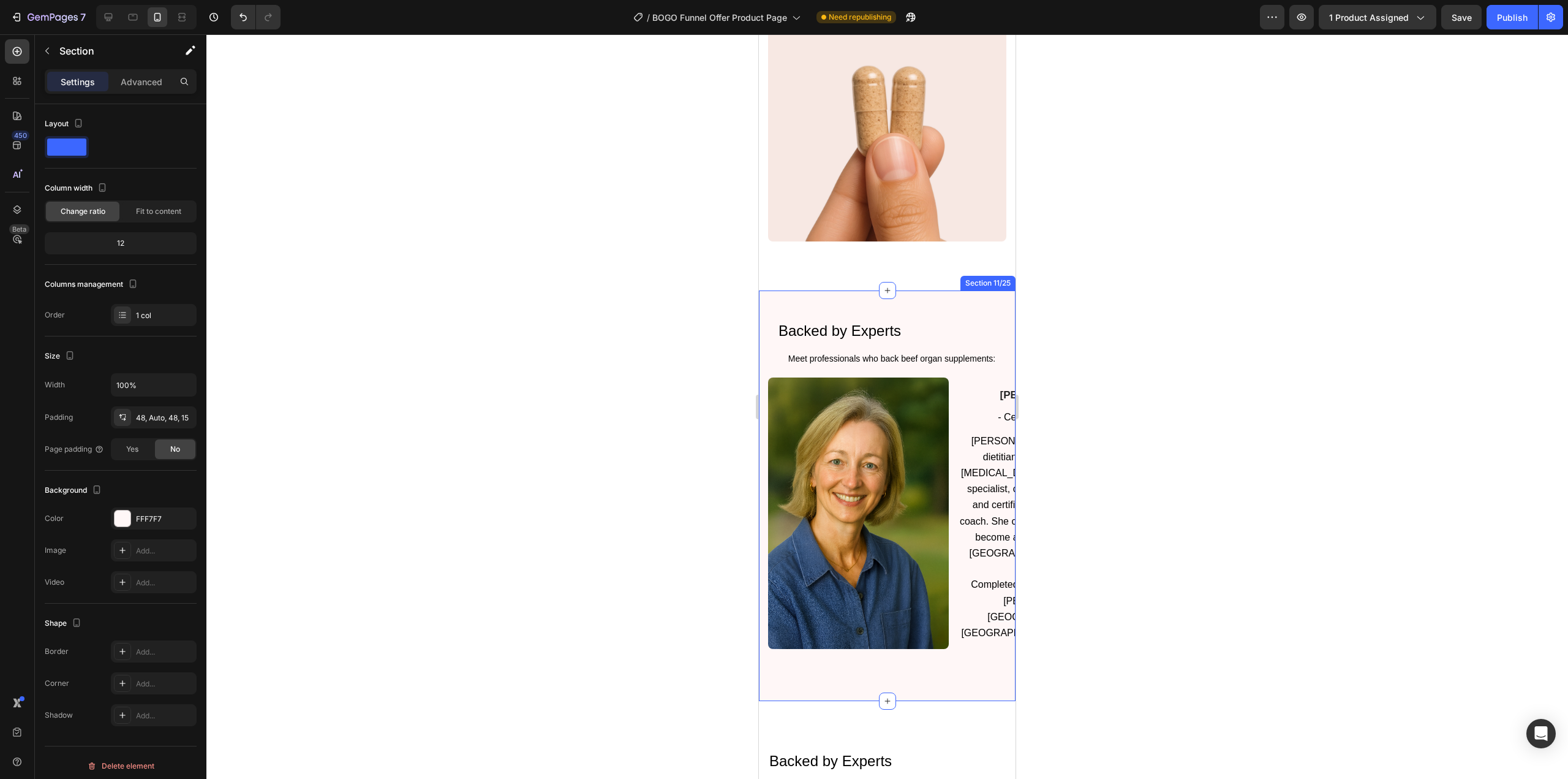
click at [900, 293] on div "Backed by Experts Heading Meet professionals who back beef organ supplements: T…" at bounding box center [888, 496] width 257 height 411
click at [833, 351] on p "Meet professionals who back beef organ supplements:" at bounding box center [893, 359] width 227 height 15
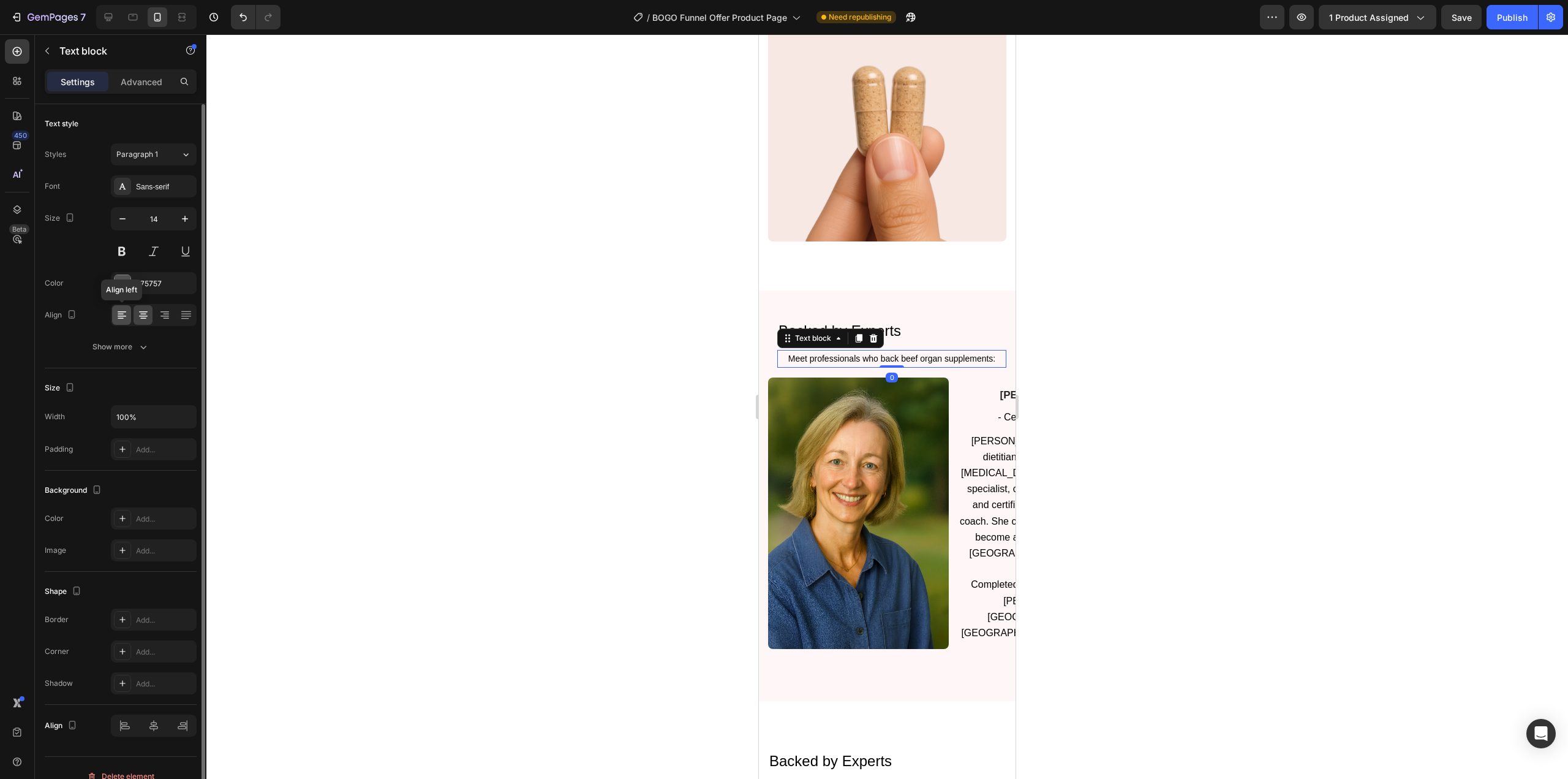
click at [125, 313] on icon at bounding box center [122, 315] width 12 height 12
click at [365, 312] on div at bounding box center [887, 406] width 1362 height 744
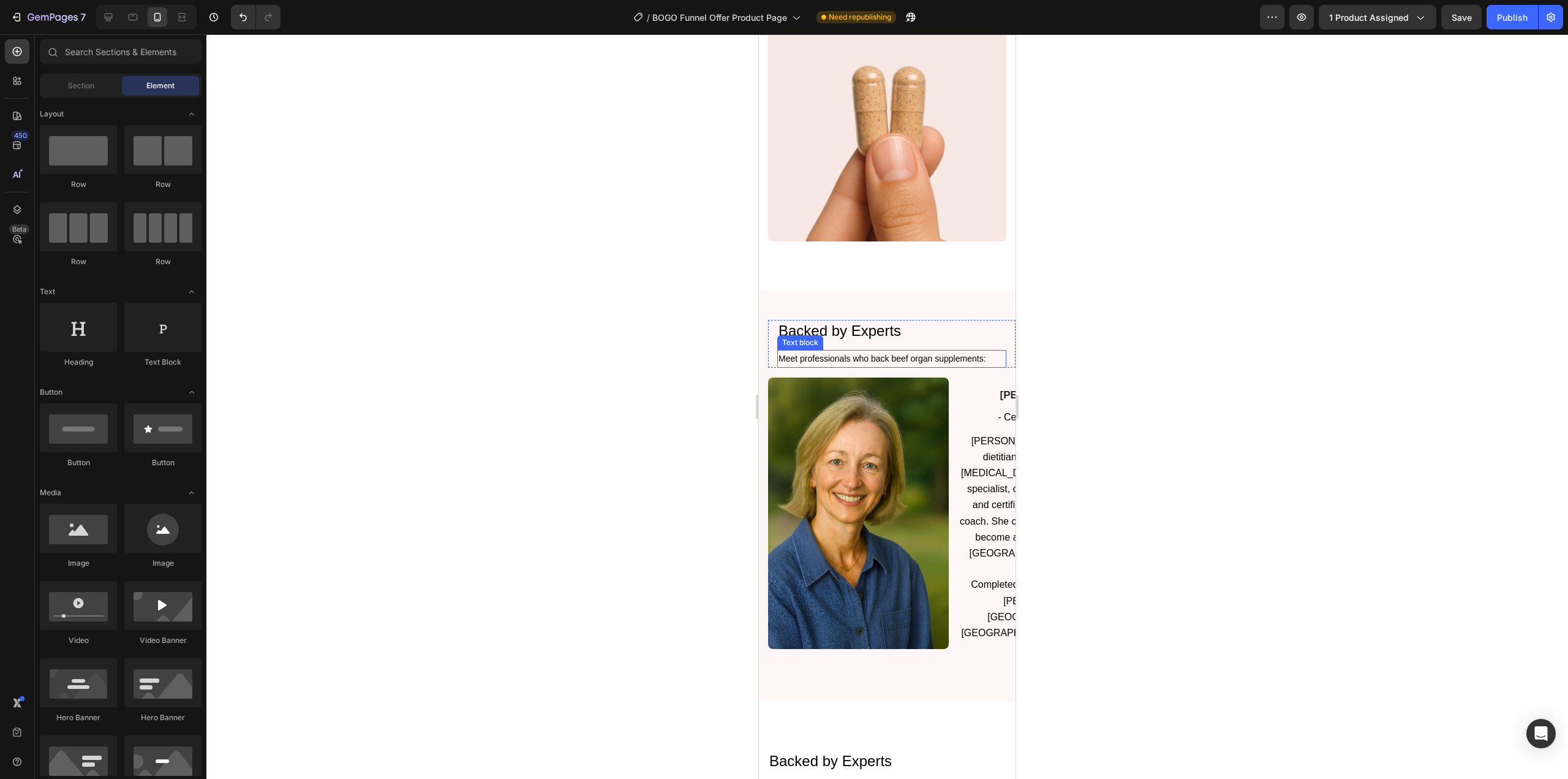
click at [799, 354] on span "Meet professionals who back beef organ supplements:" at bounding box center [883, 359] width 208 height 10
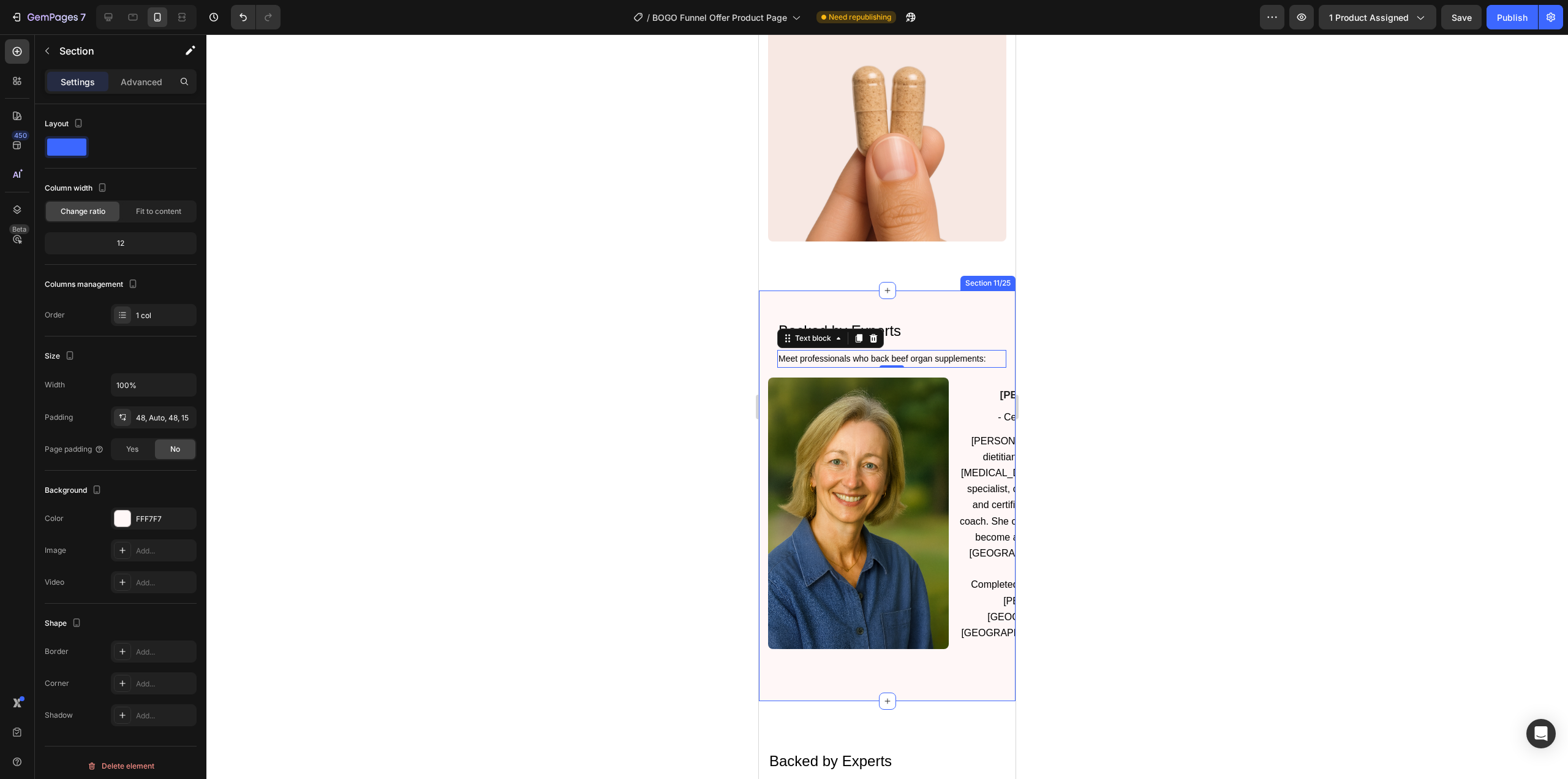
click at [912, 305] on div "Backed by Experts Heading Meet professionals who back beef organ supplements: T…" at bounding box center [888, 496] width 257 height 411
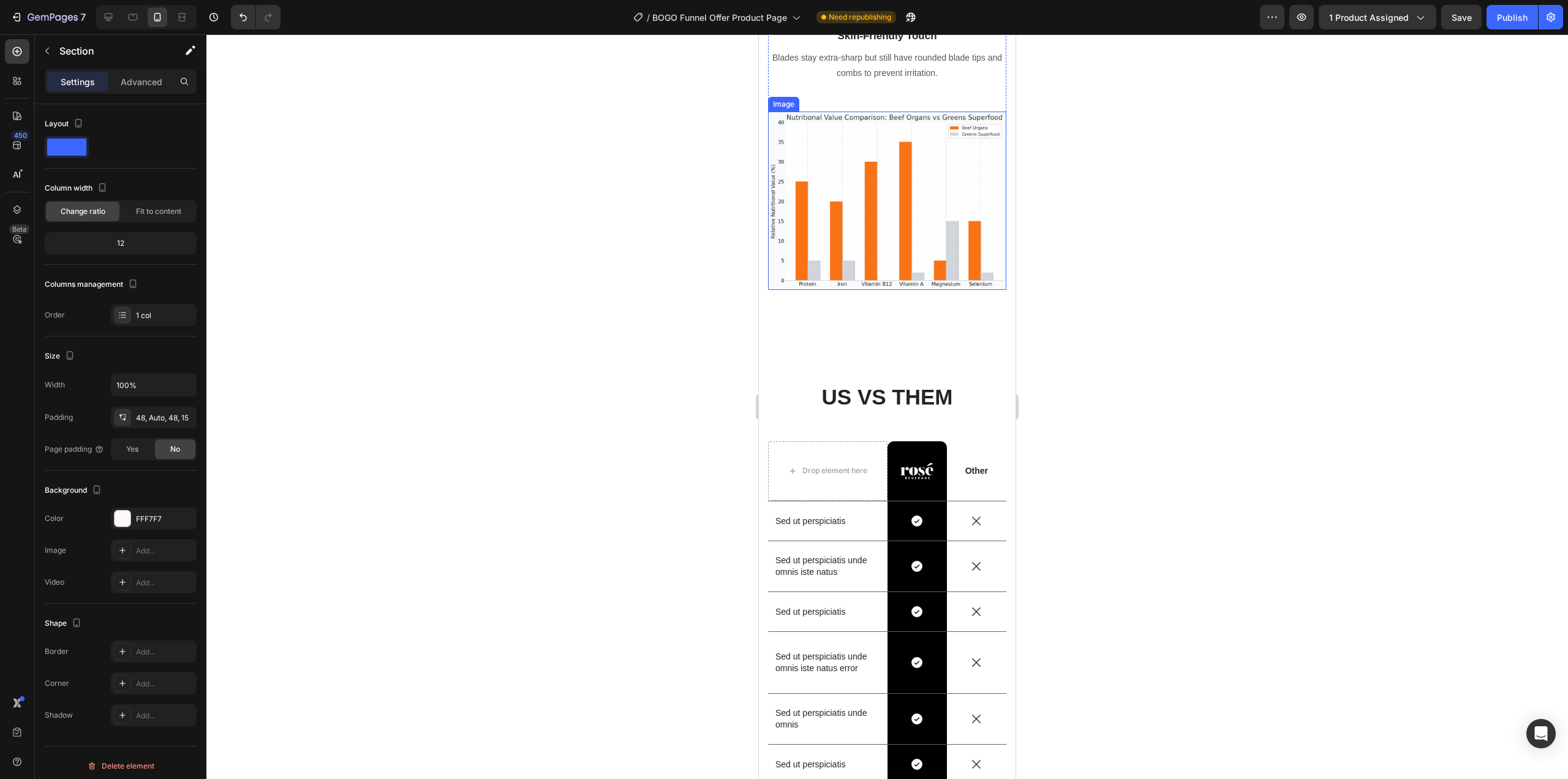
scroll to position [2971, 0]
